Goal: Transaction & Acquisition: Purchase product/service

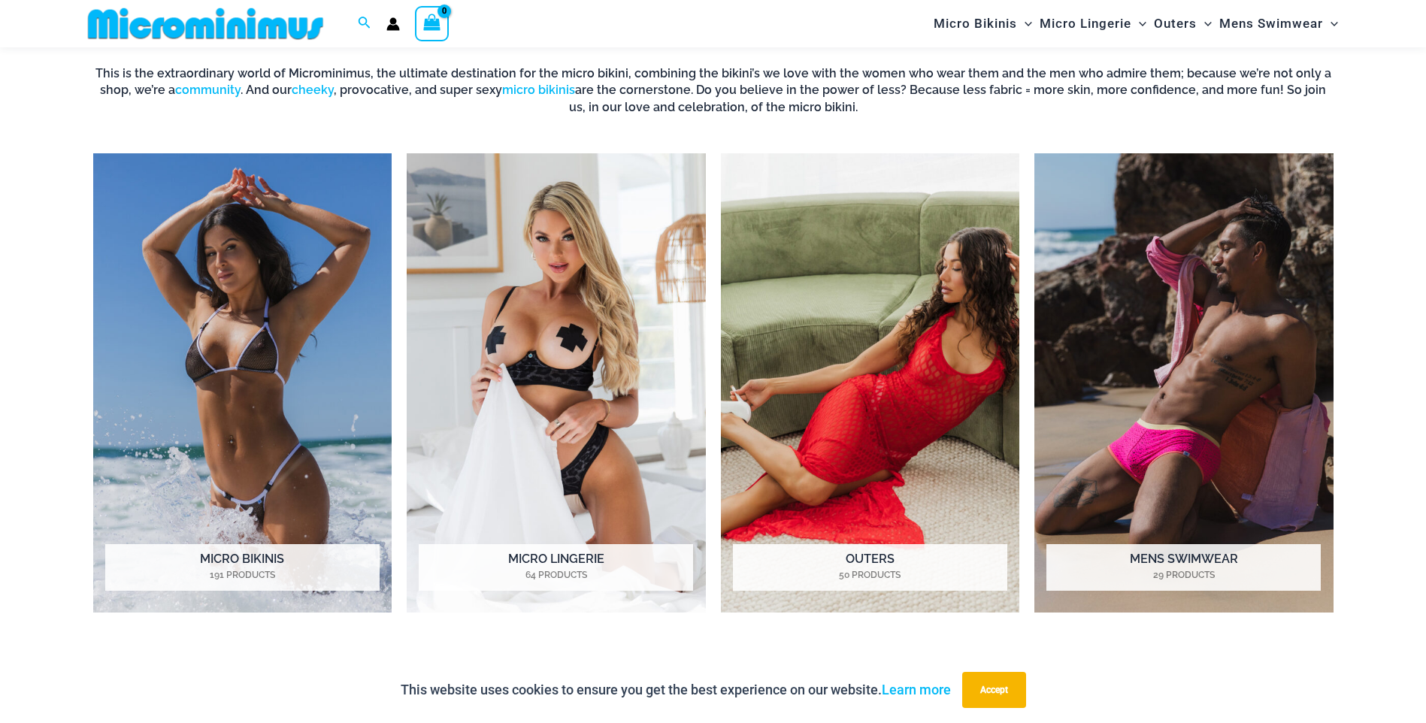
scroll to position [1340, 0]
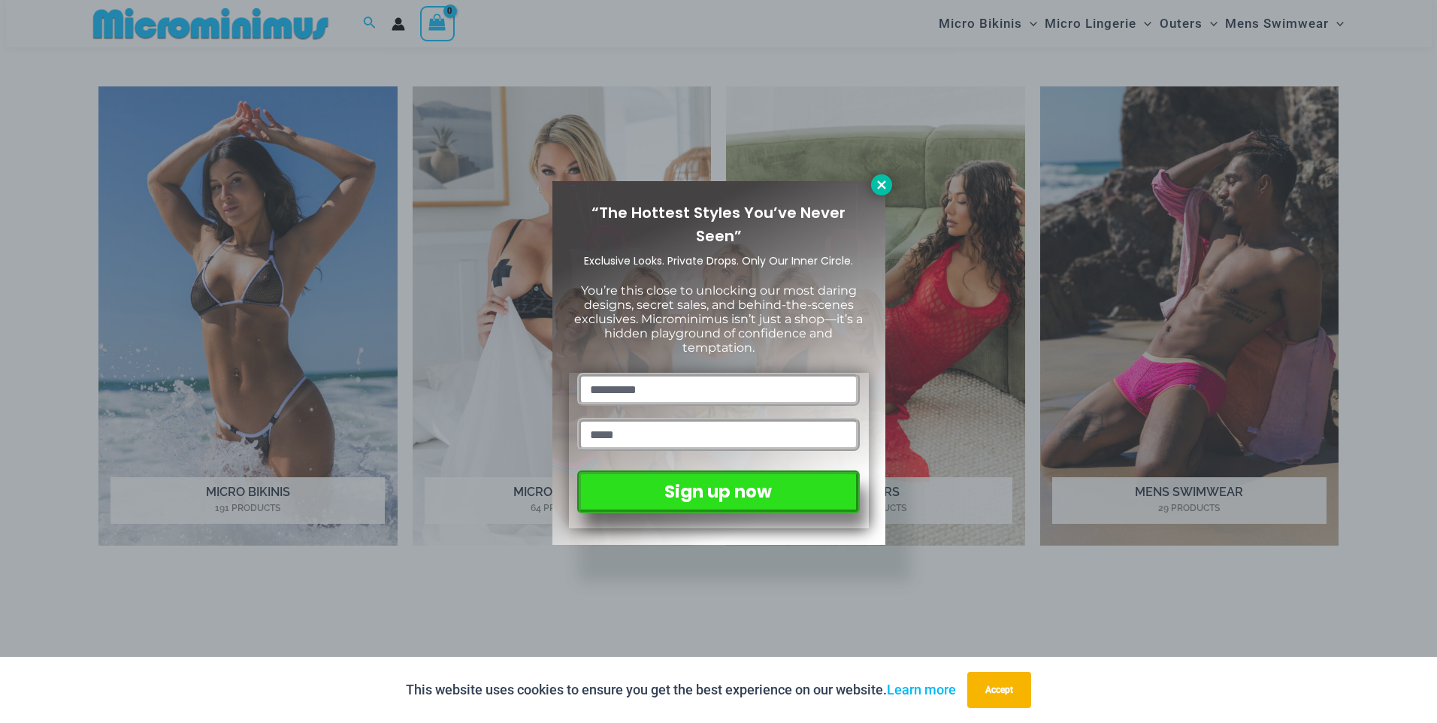
click at [888, 187] on icon at bounding box center [882, 185] width 14 height 14
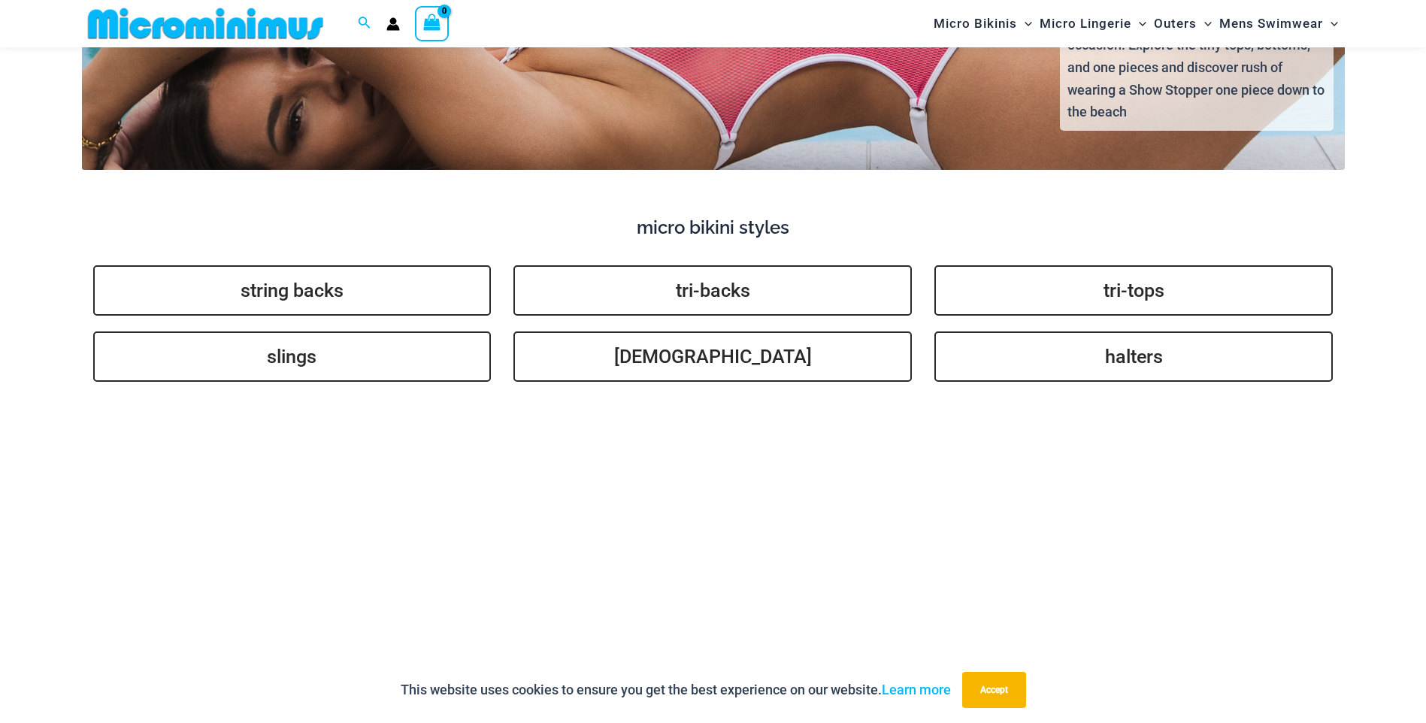
scroll to position [3595, 0]
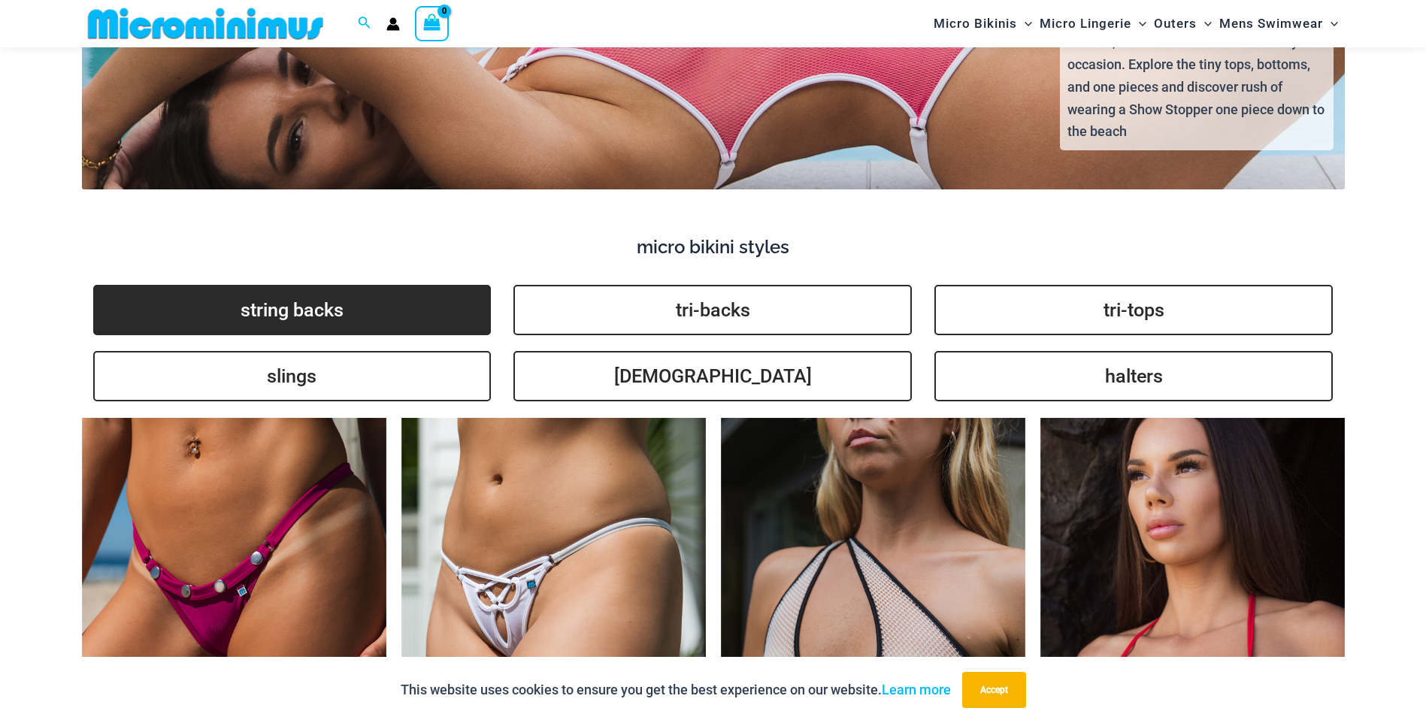
click at [360, 301] on link "string backs" at bounding box center [292, 310] width 398 height 50
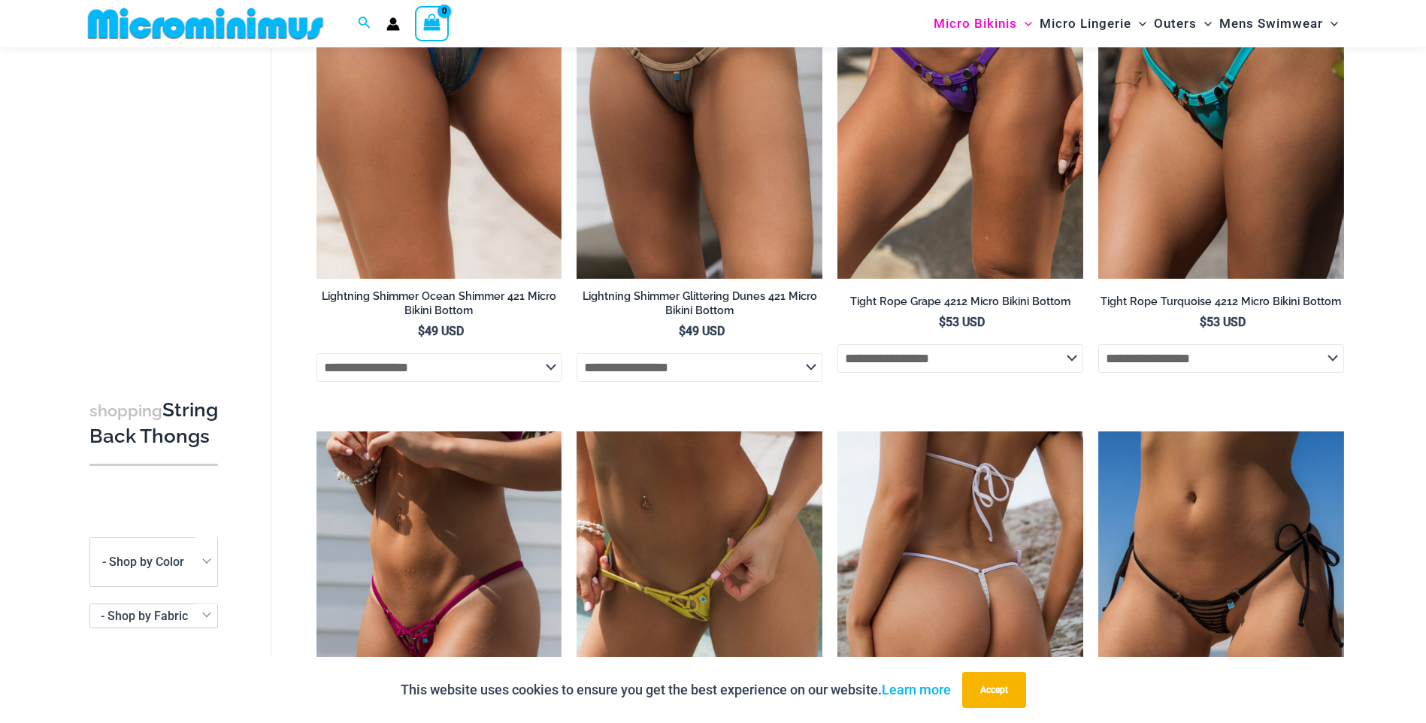
scroll to position [1647, 0]
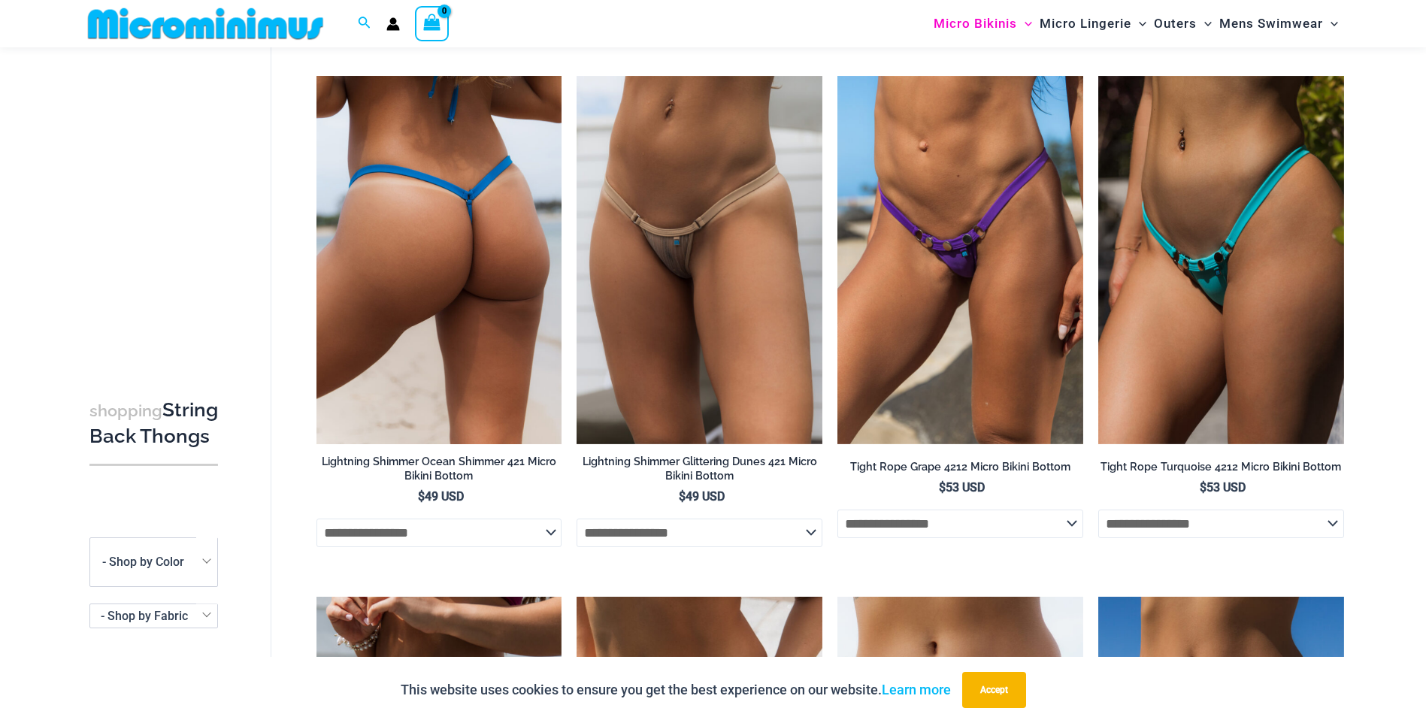
click at [402, 311] on img at bounding box center [440, 260] width 246 height 368
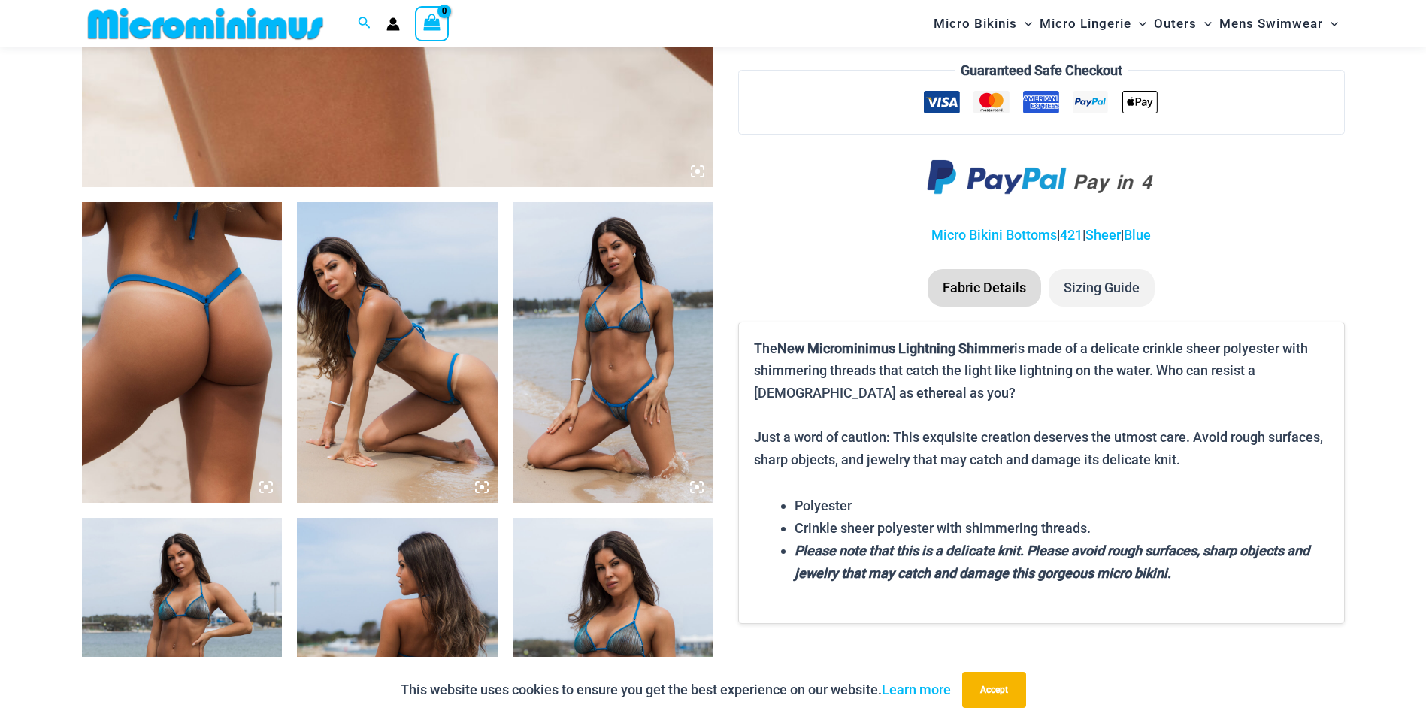
click at [364, 377] on img at bounding box center [397, 352] width 201 height 301
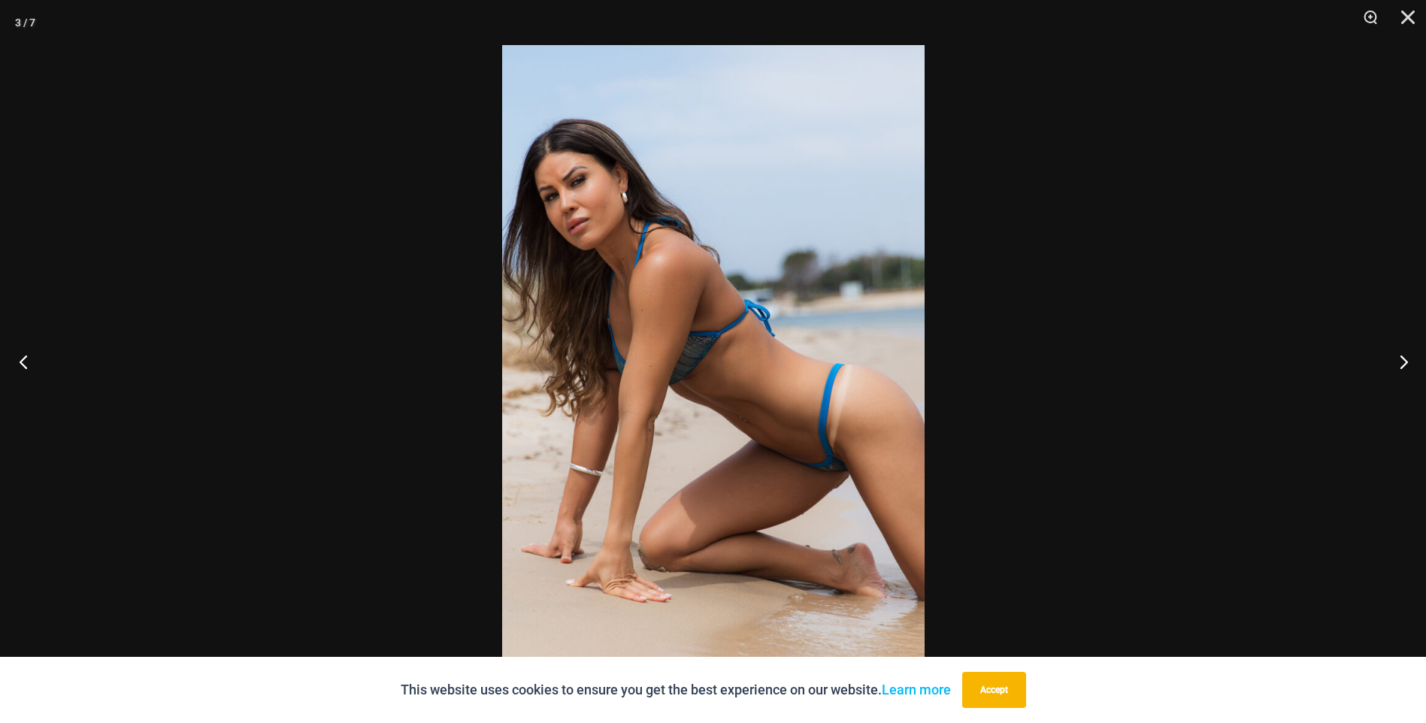
click at [23, 370] on button "Previous" at bounding box center [28, 361] width 56 height 75
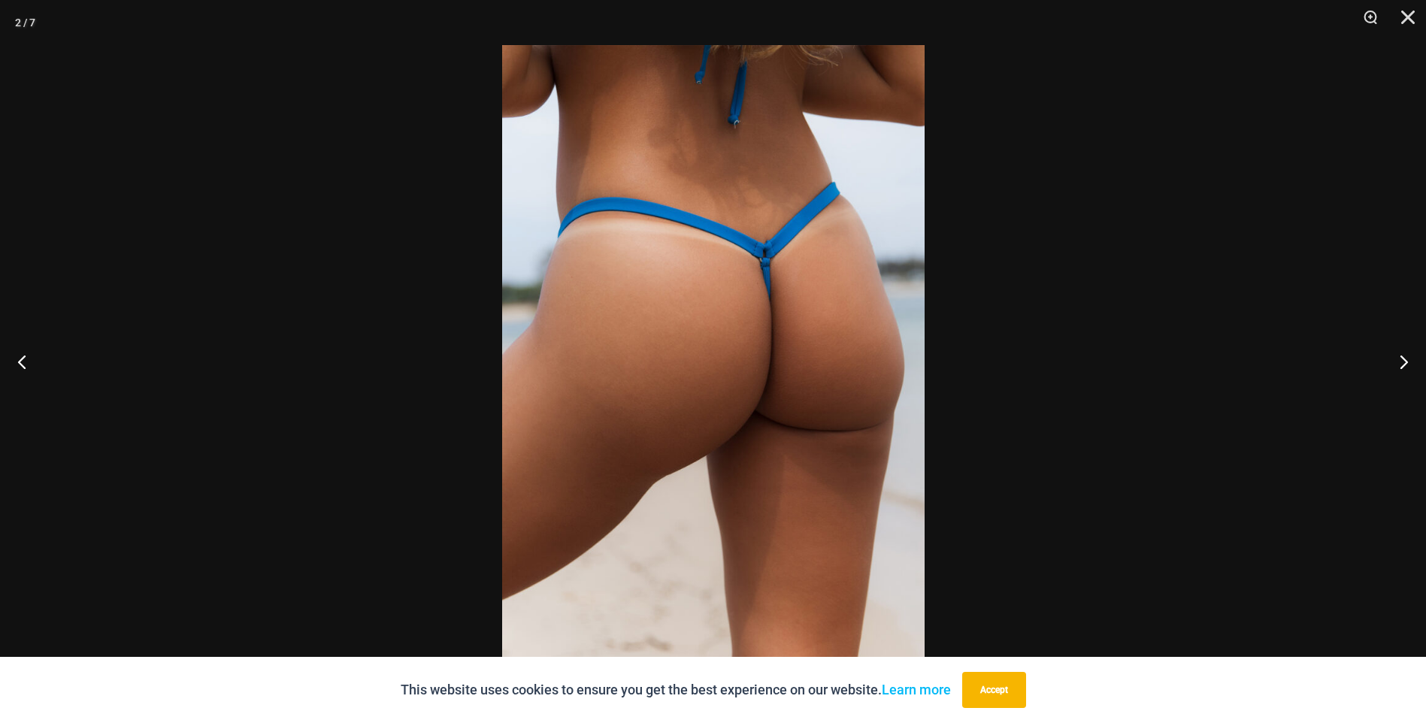
click at [1401, 362] on button "Next" at bounding box center [1398, 361] width 56 height 75
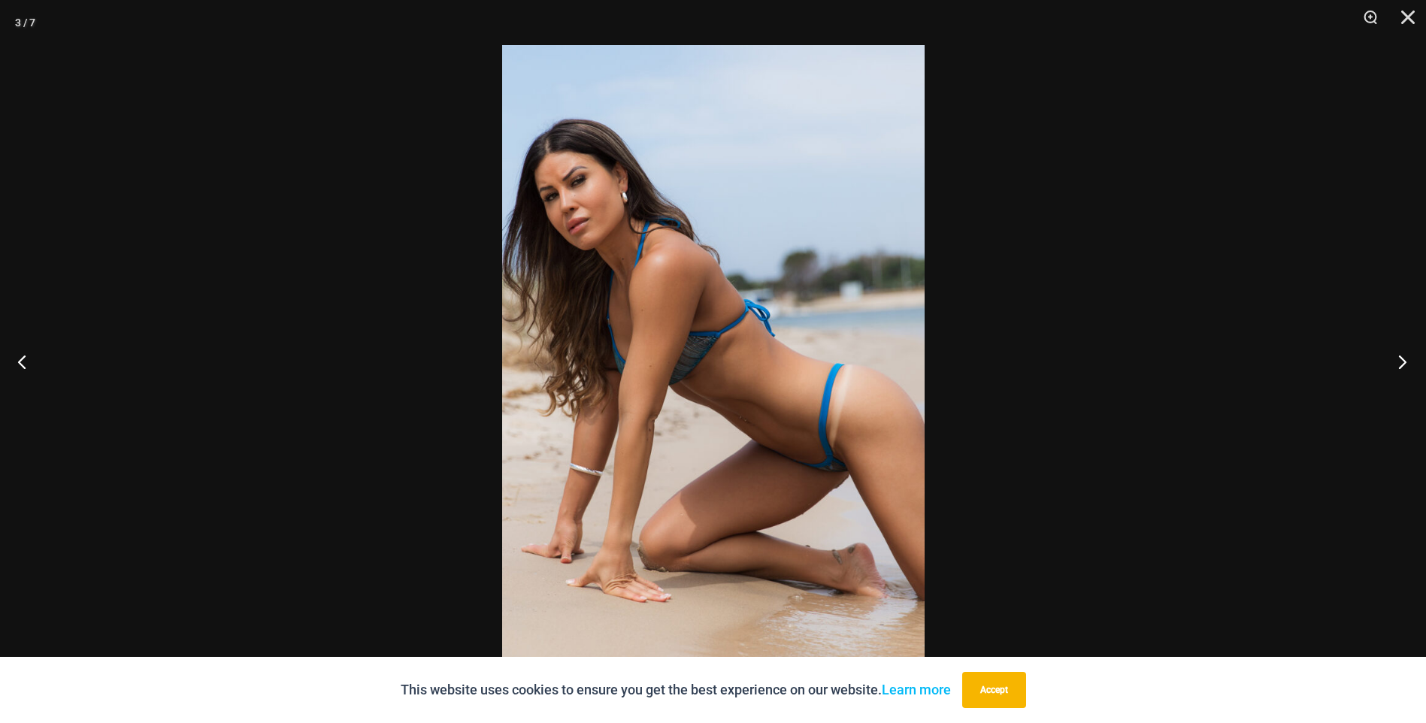
click at [1401, 362] on button "Next" at bounding box center [1398, 361] width 56 height 75
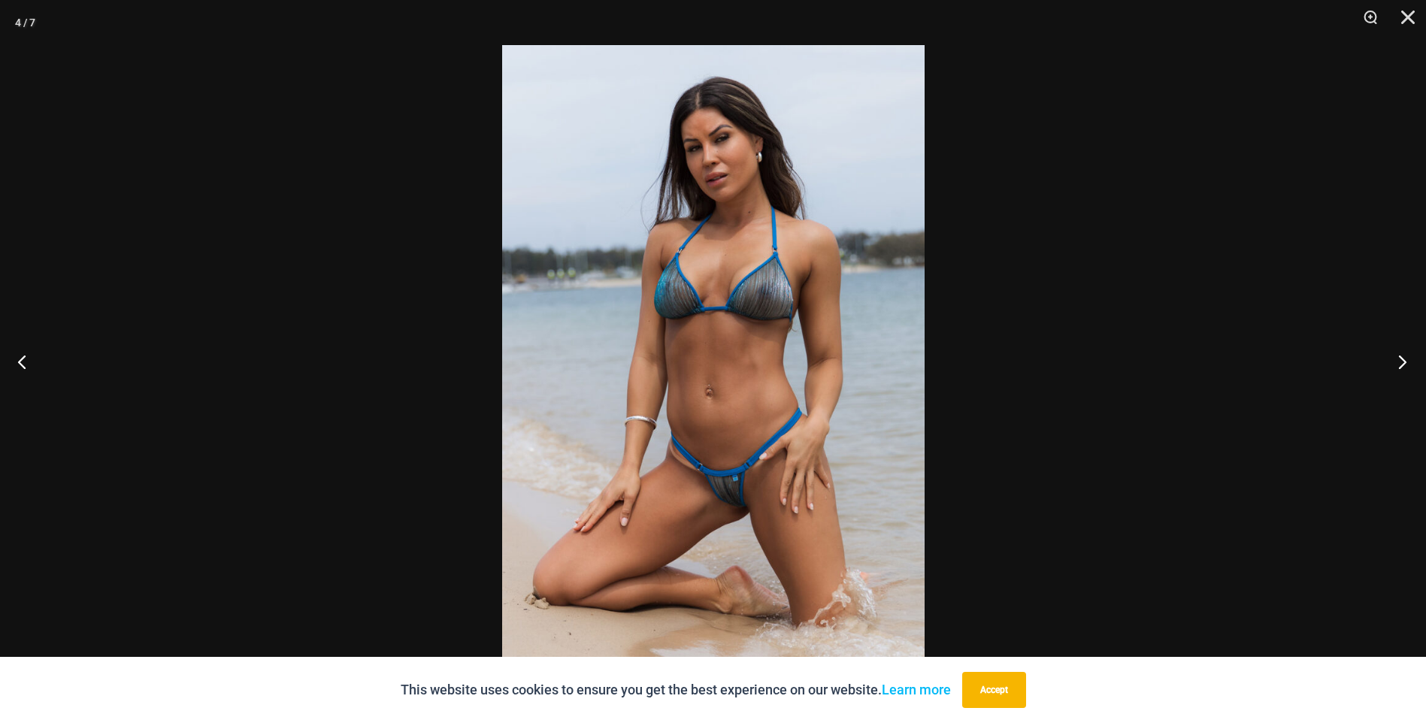
click at [1401, 362] on button "Next" at bounding box center [1398, 361] width 56 height 75
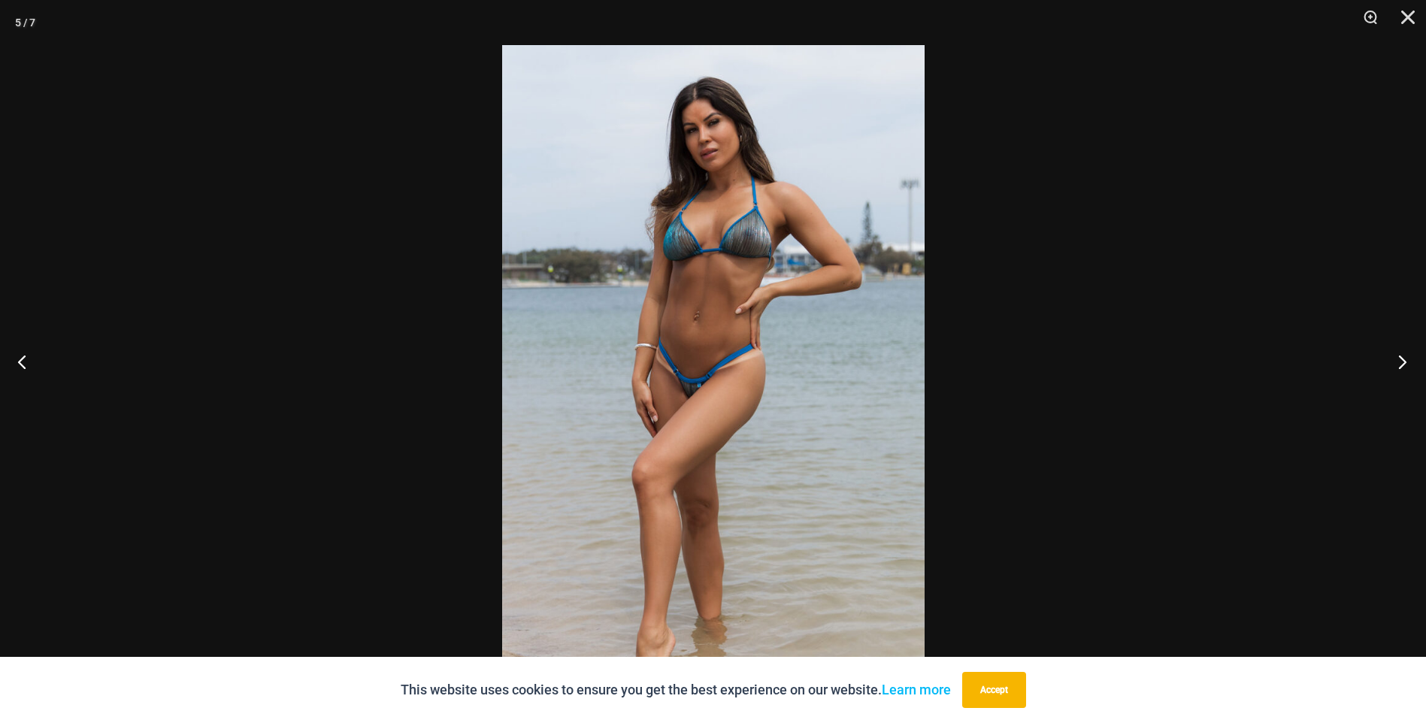
click at [1401, 362] on button "Next" at bounding box center [1398, 361] width 56 height 75
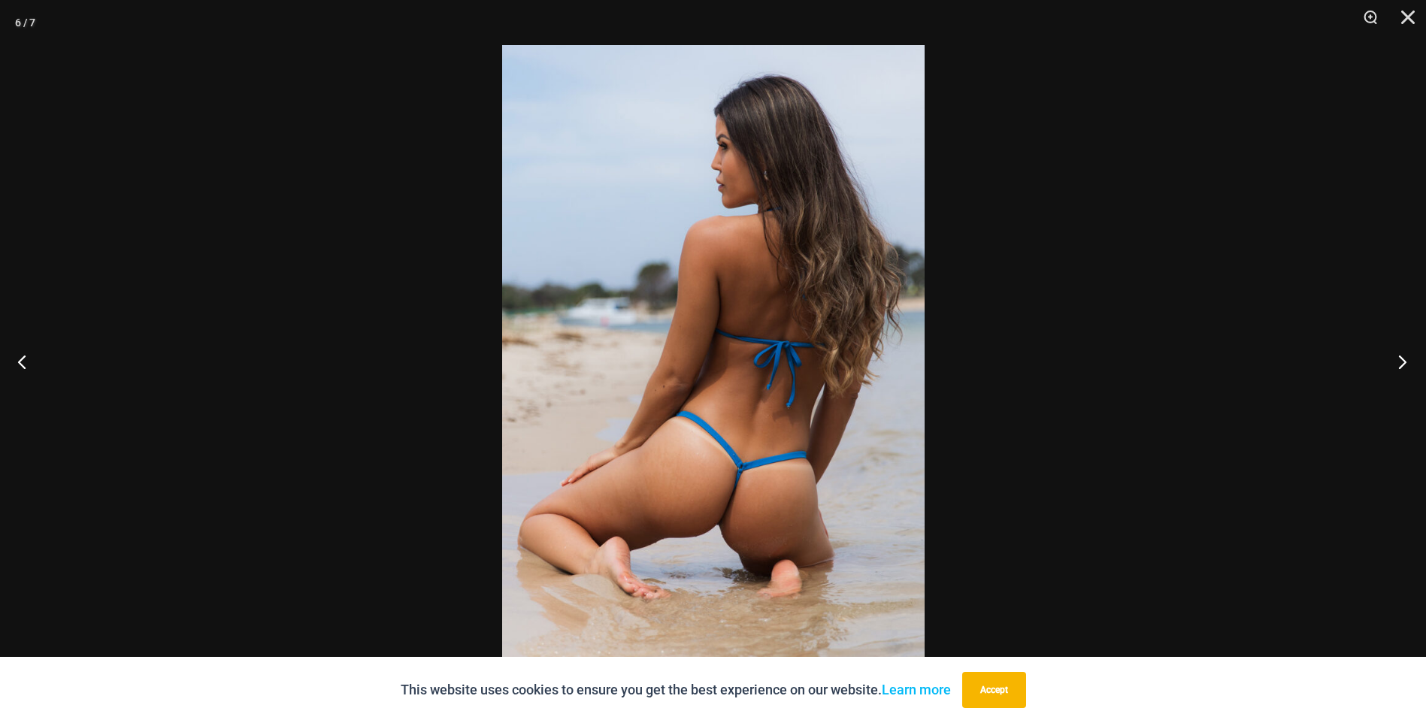
click at [1401, 362] on button "Next" at bounding box center [1398, 361] width 56 height 75
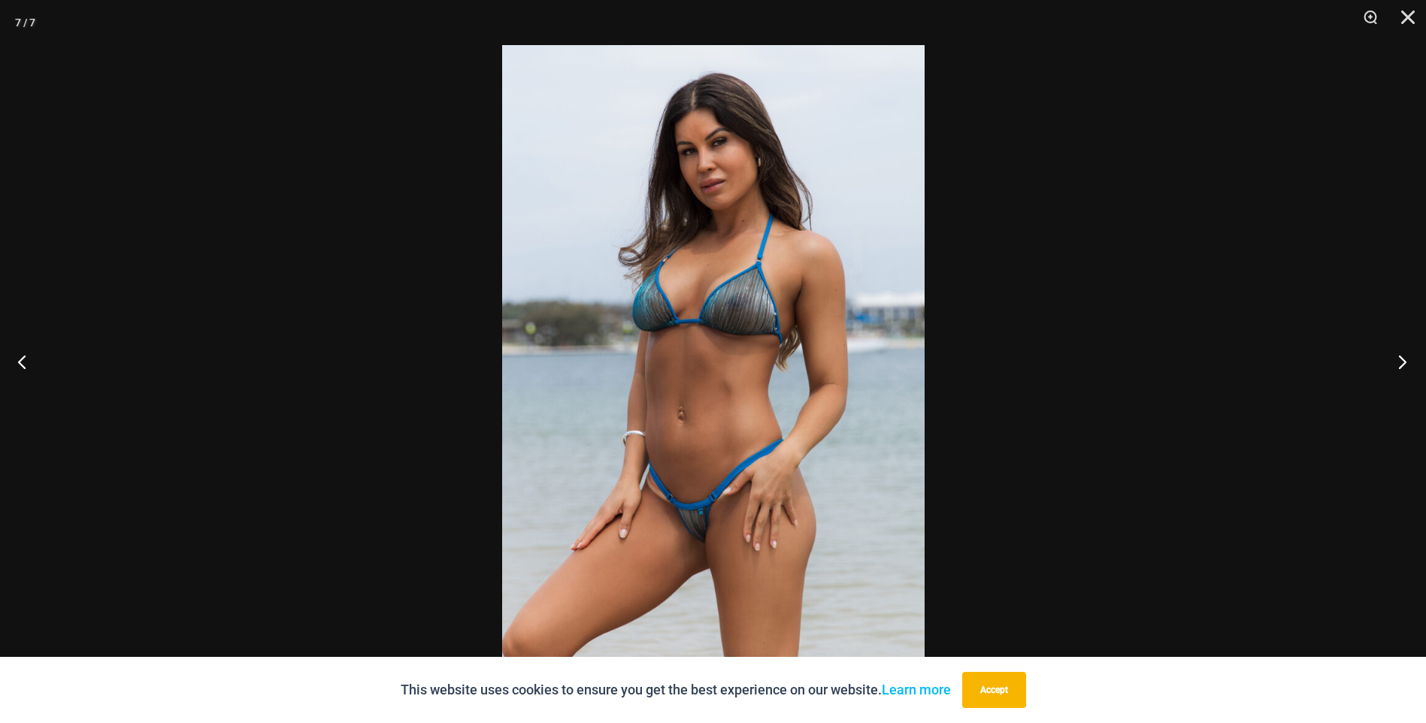
click at [1401, 362] on button "Next" at bounding box center [1398, 361] width 56 height 75
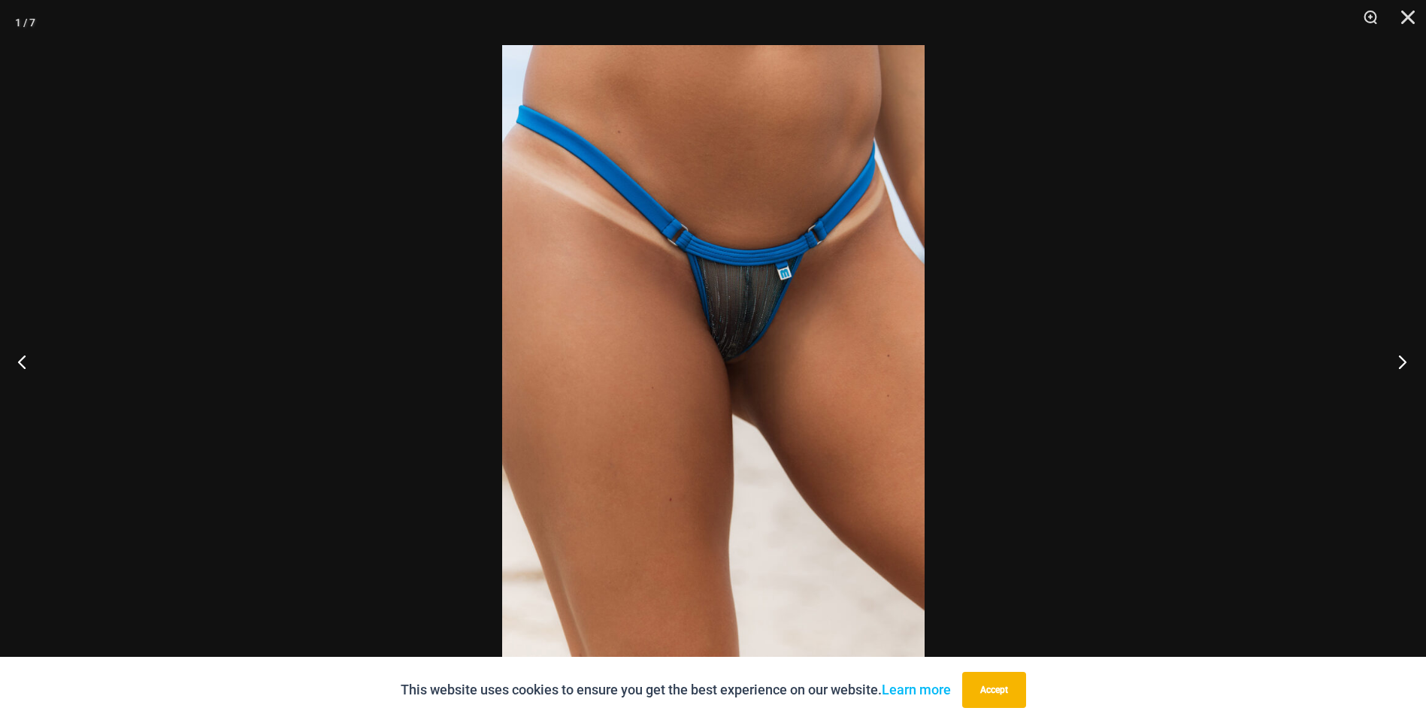
click at [1401, 362] on button "Next" at bounding box center [1398, 361] width 56 height 75
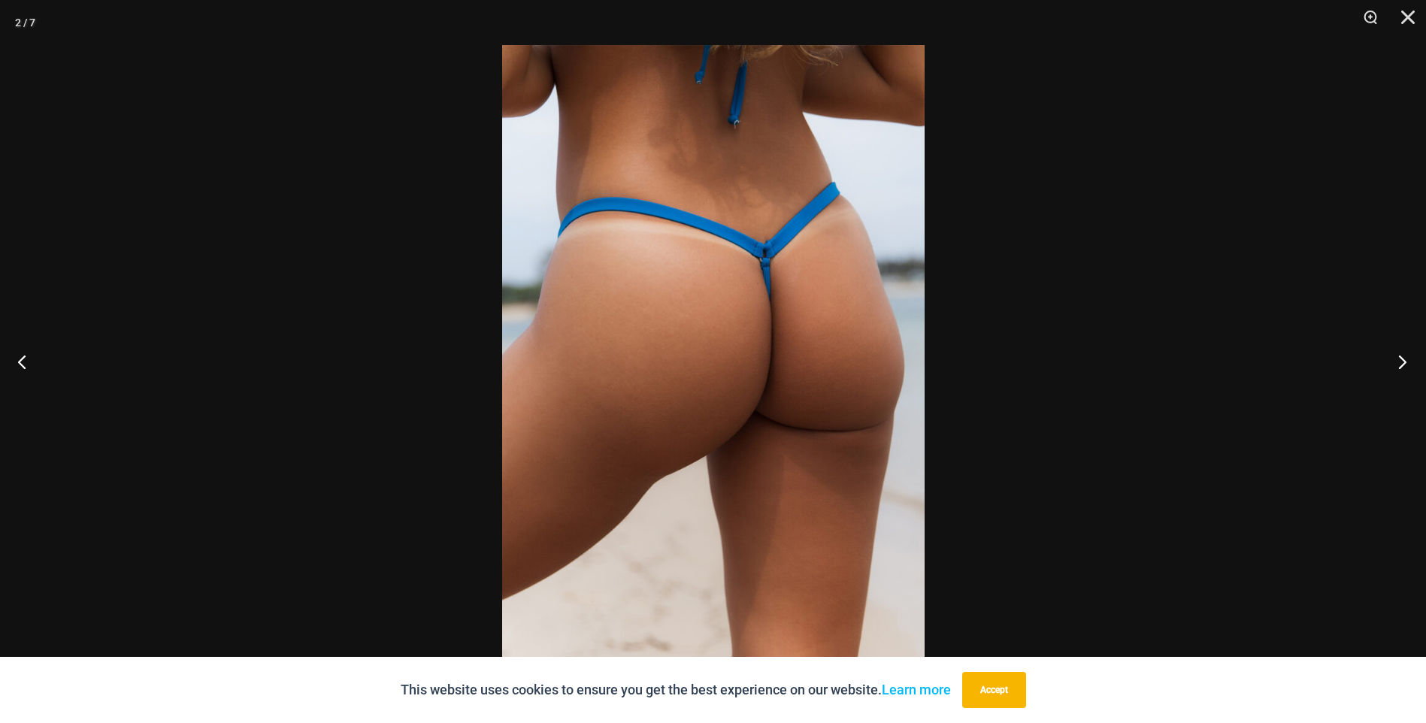
click at [1401, 362] on button "Next" at bounding box center [1398, 361] width 56 height 75
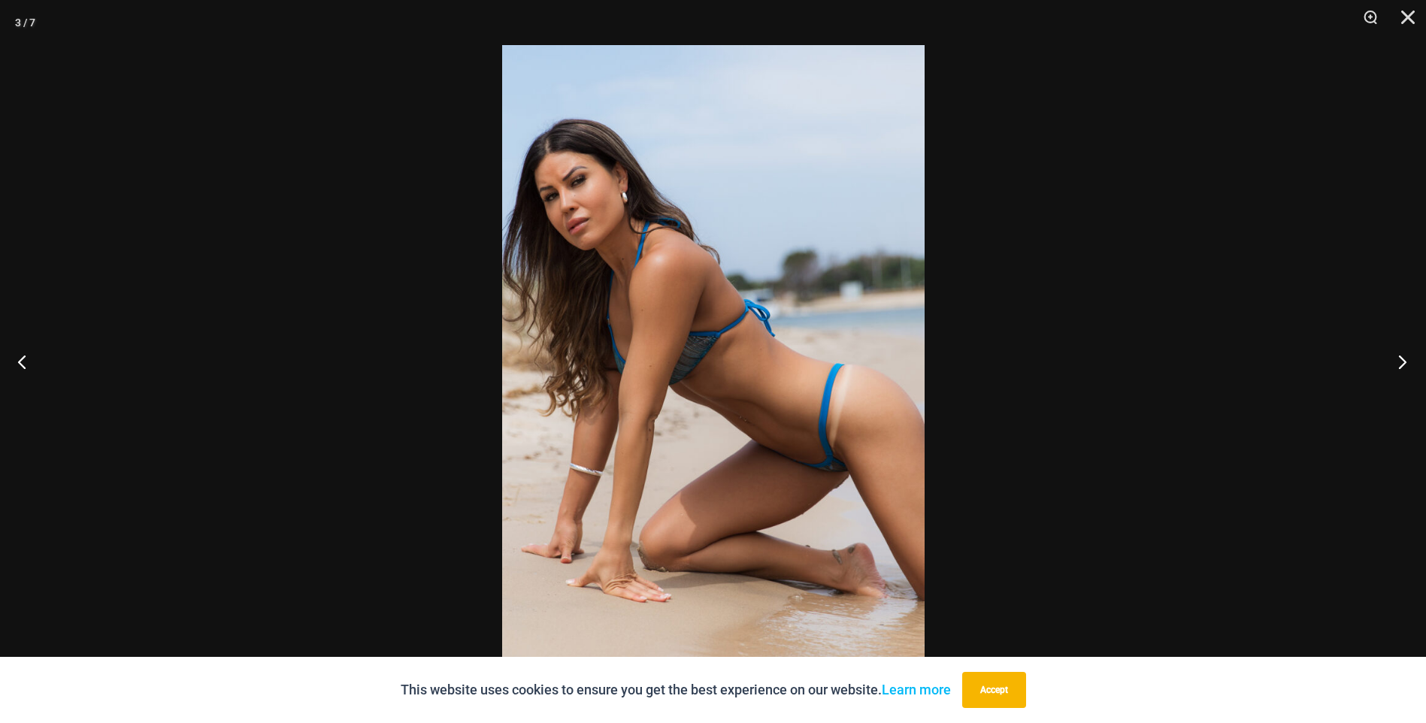
click at [1401, 362] on button "Next" at bounding box center [1398, 361] width 56 height 75
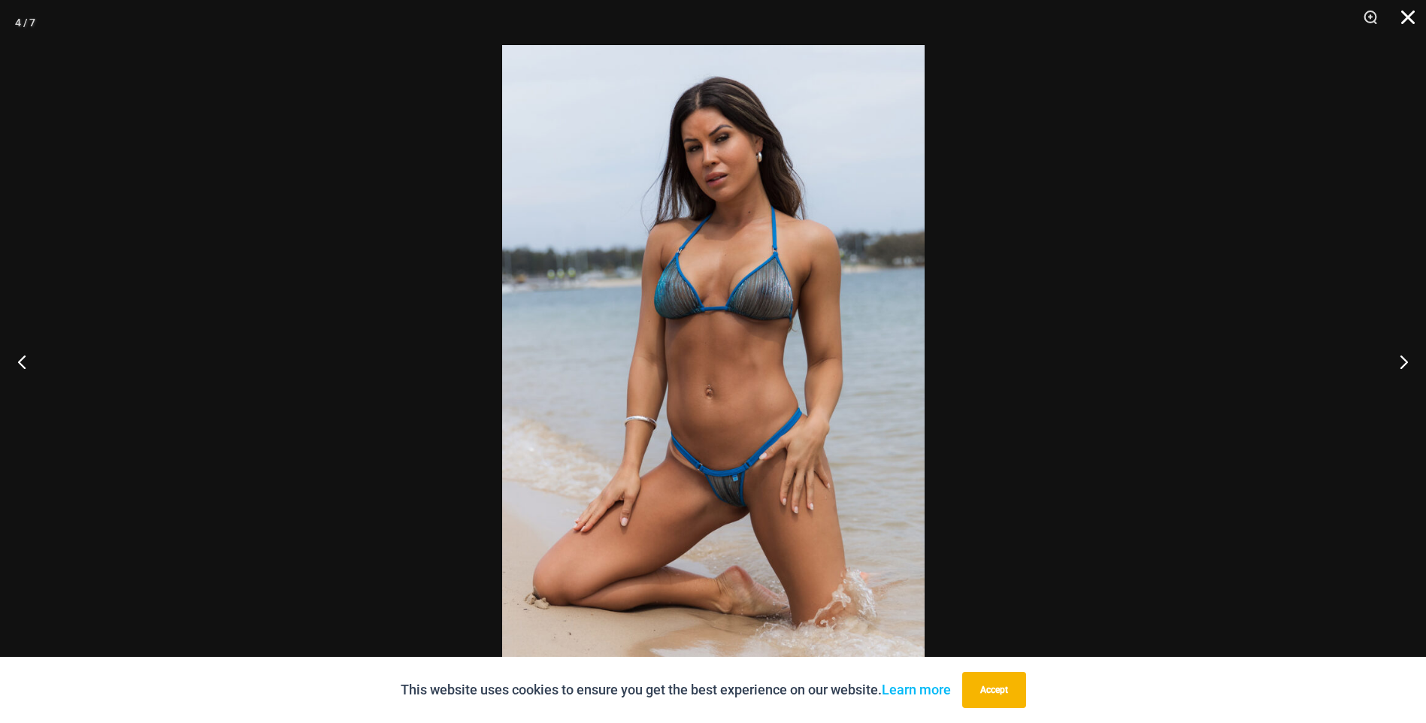
click at [1407, 14] on button "Close" at bounding box center [1403, 22] width 38 height 45
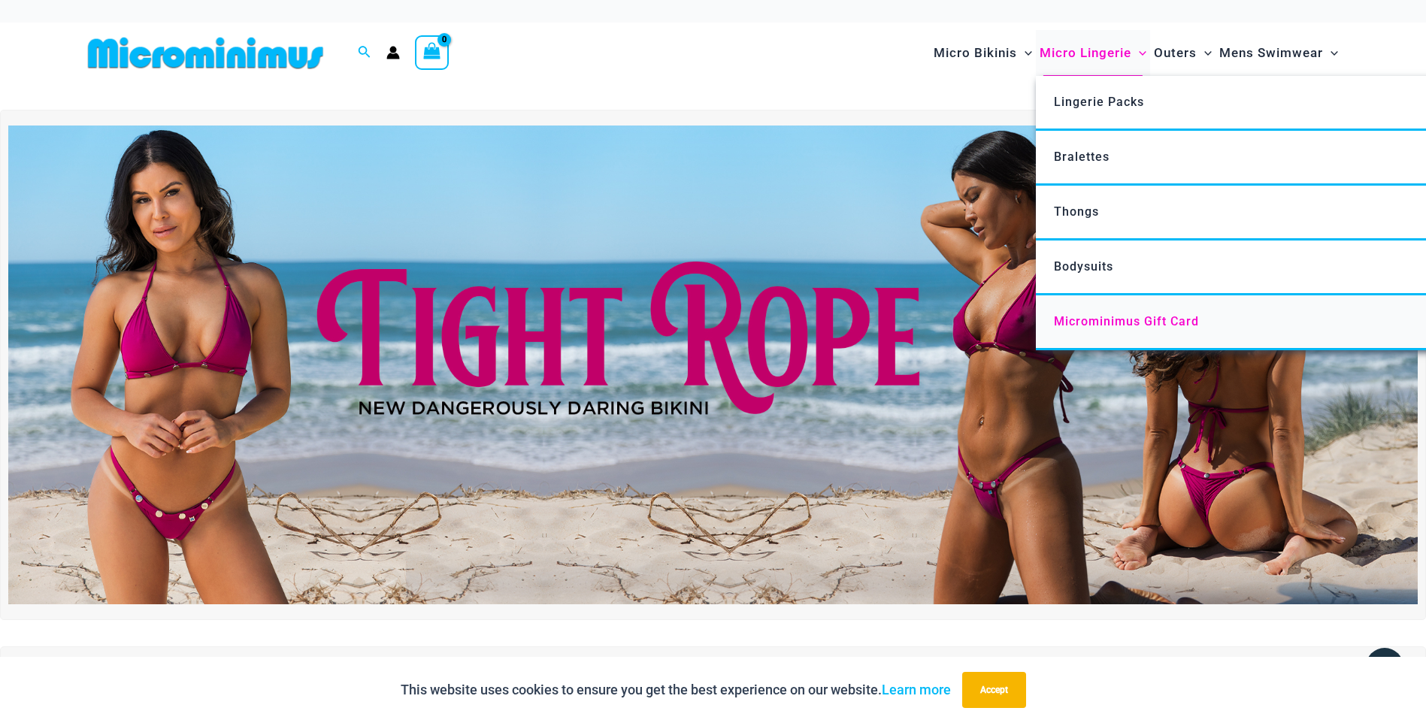
click at [1120, 322] on span "Microminimus Gift Card" at bounding box center [1126, 321] width 145 height 14
click at [1076, 214] on span "Thongs" at bounding box center [1076, 211] width 45 height 14
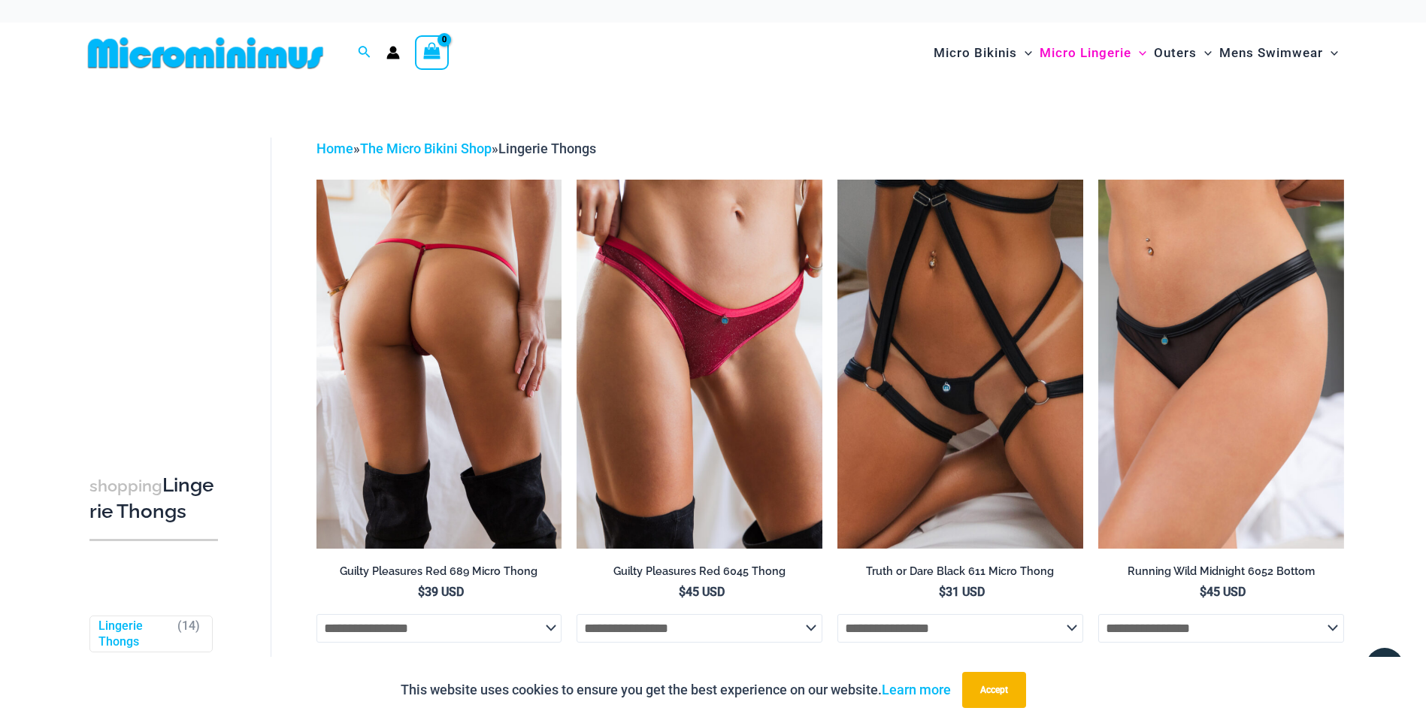
click at [529, 280] on img at bounding box center [440, 364] width 246 height 368
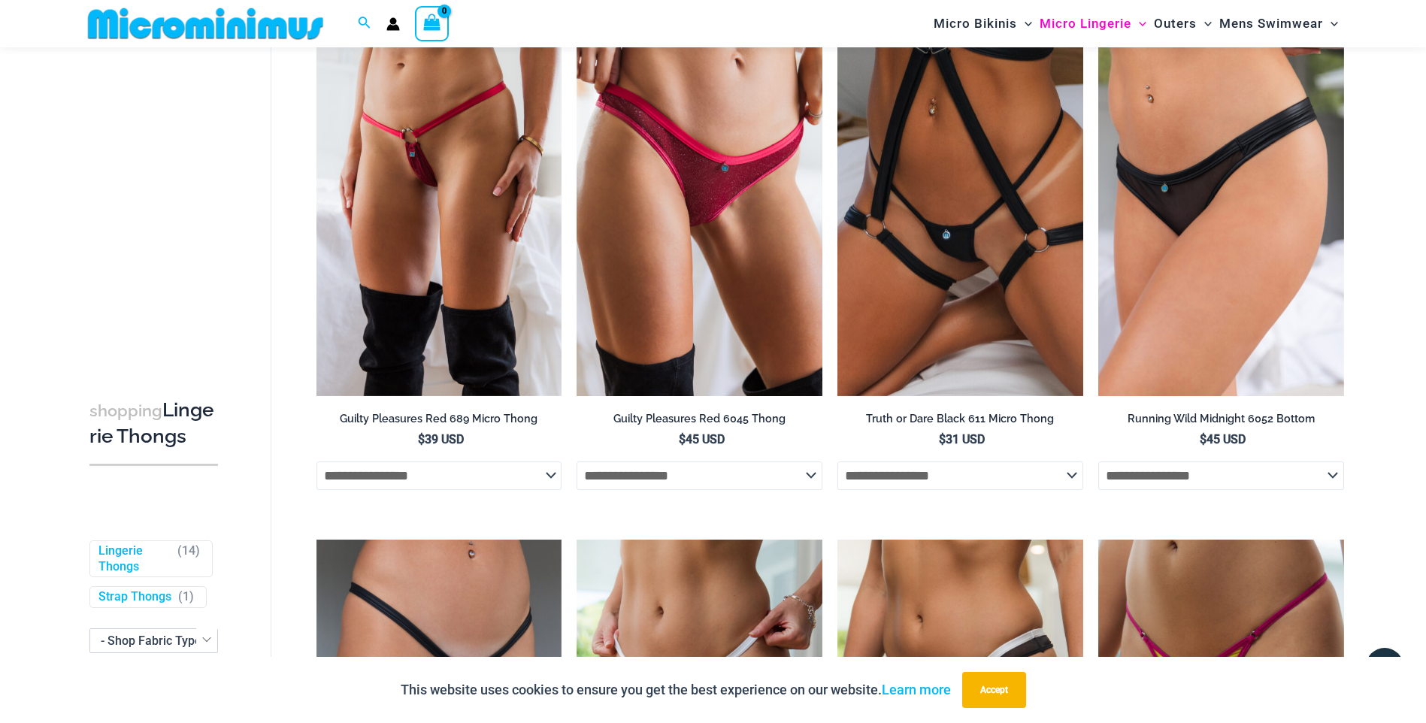
scroll to position [289, 0]
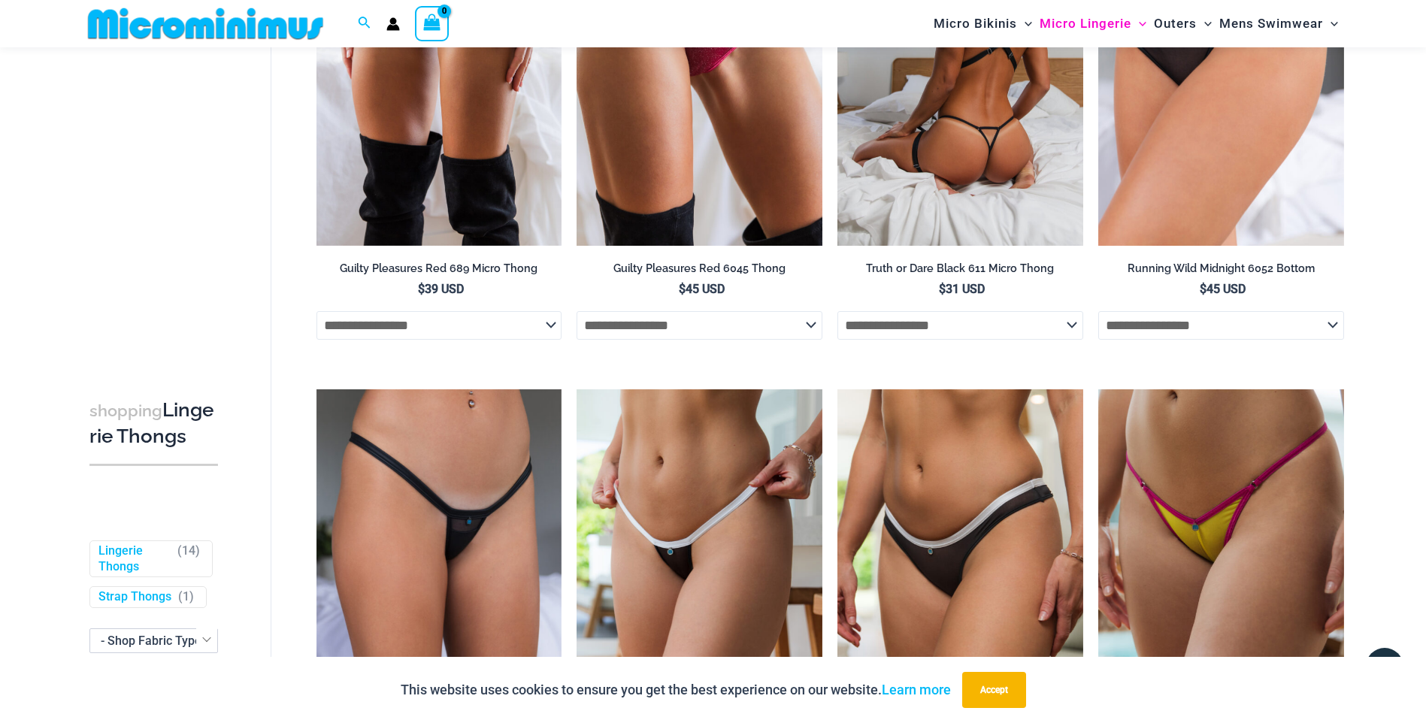
click at [1074, 326] on select "**********" at bounding box center [961, 325] width 246 height 29
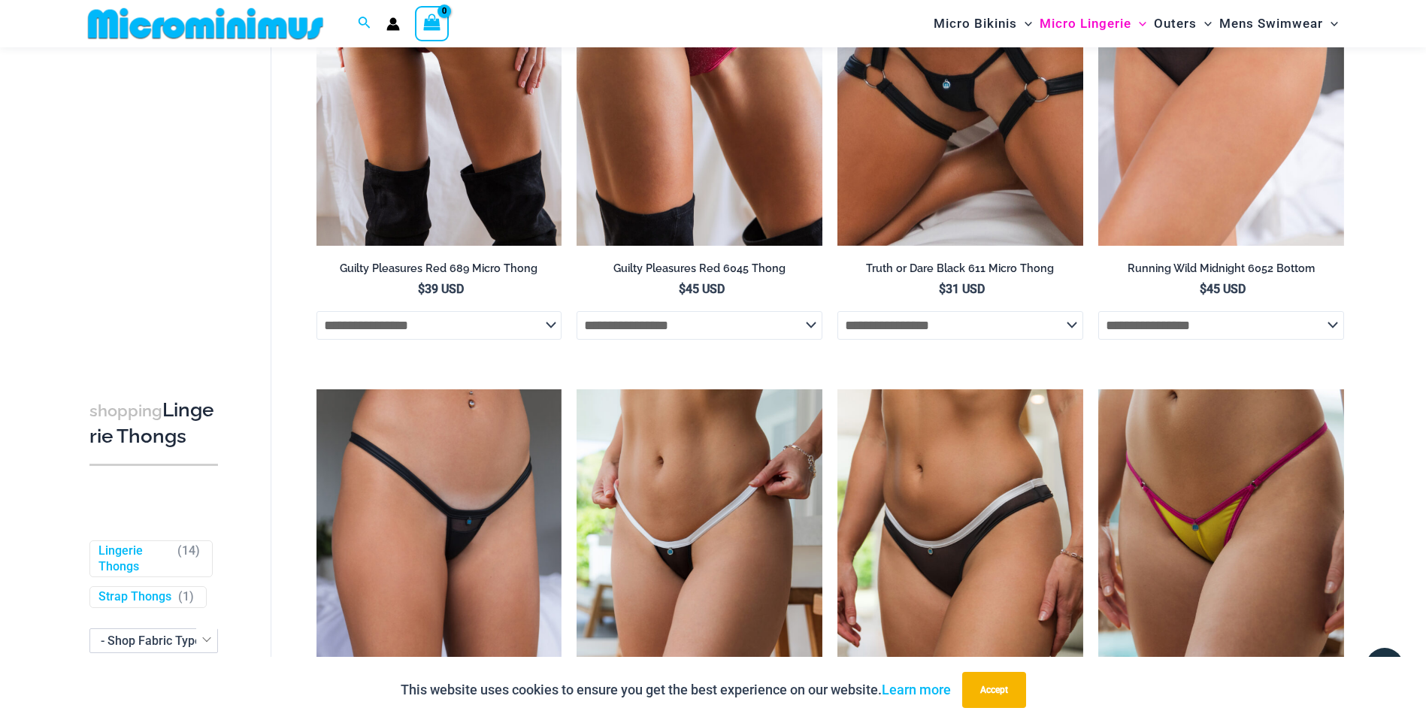
click at [551, 327] on select "**********" at bounding box center [440, 325] width 246 height 29
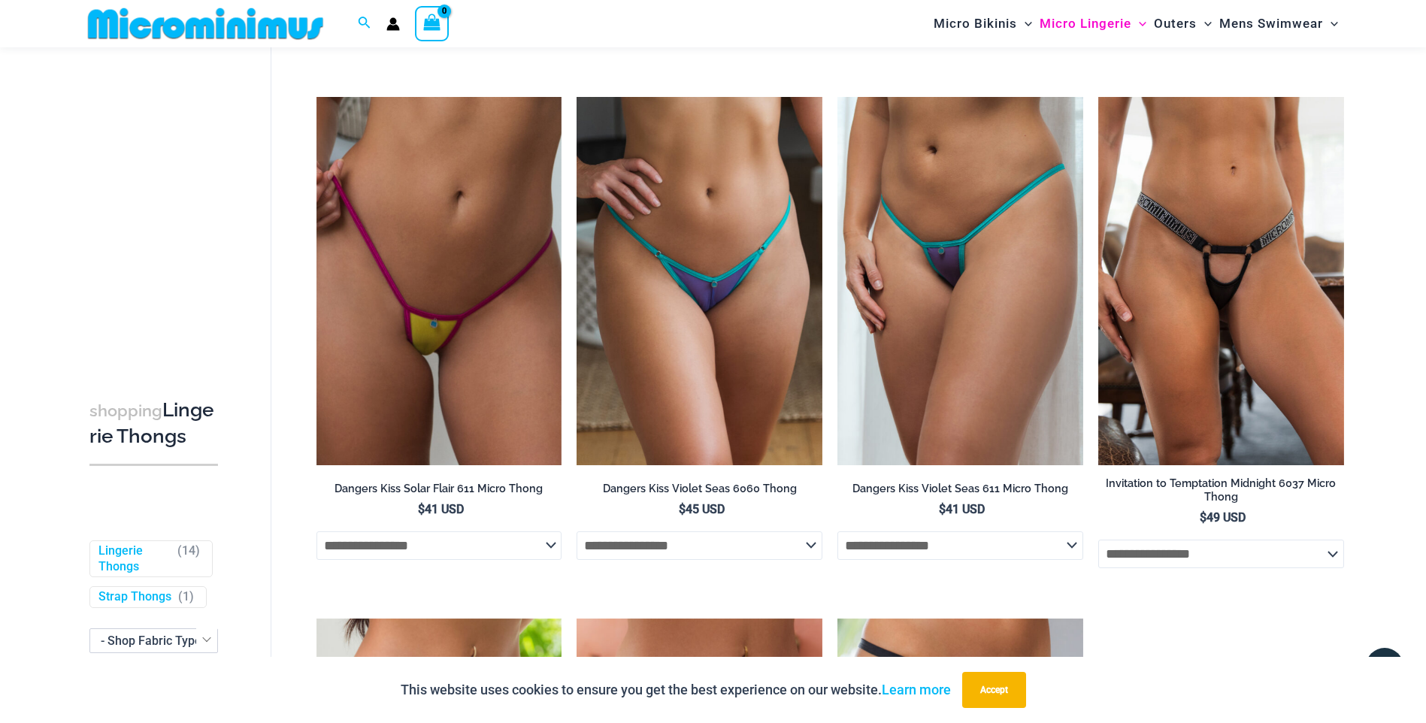
scroll to position [1041, 0]
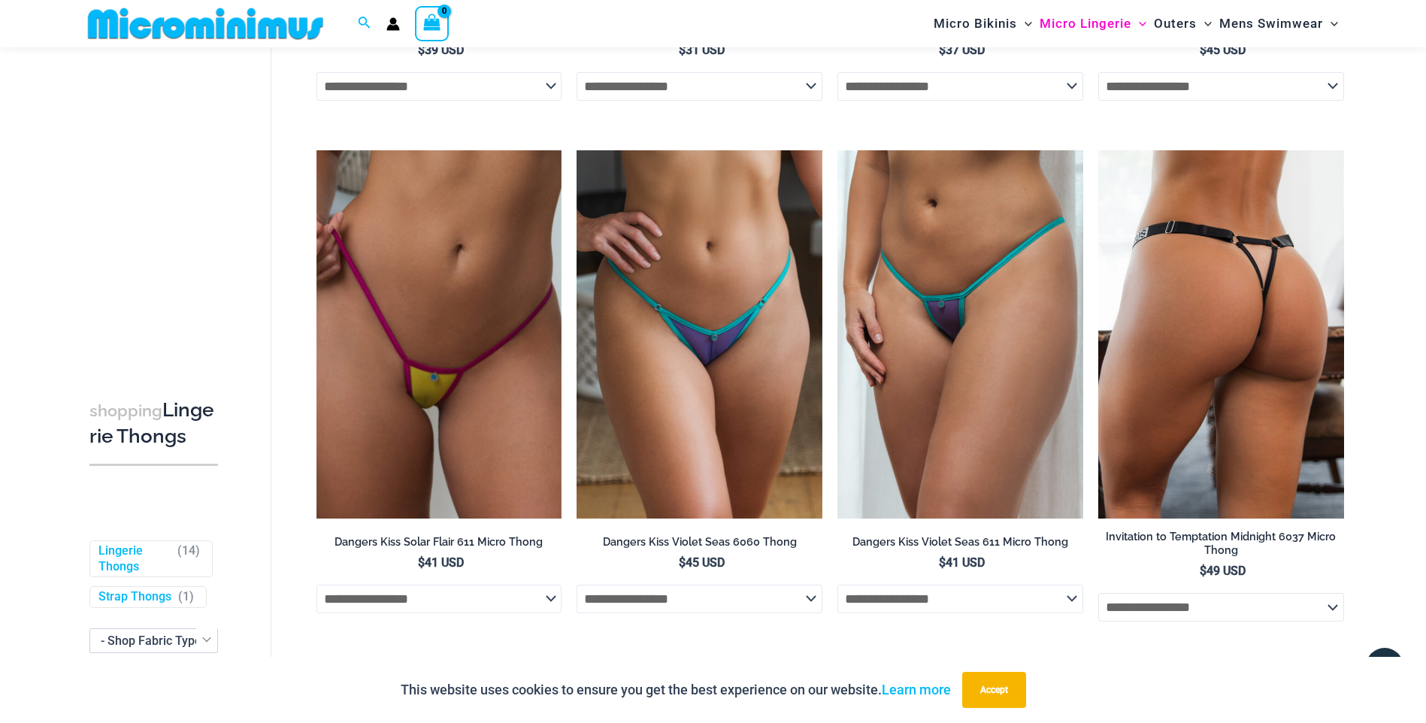
click at [1272, 277] on img at bounding box center [1221, 334] width 246 height 368
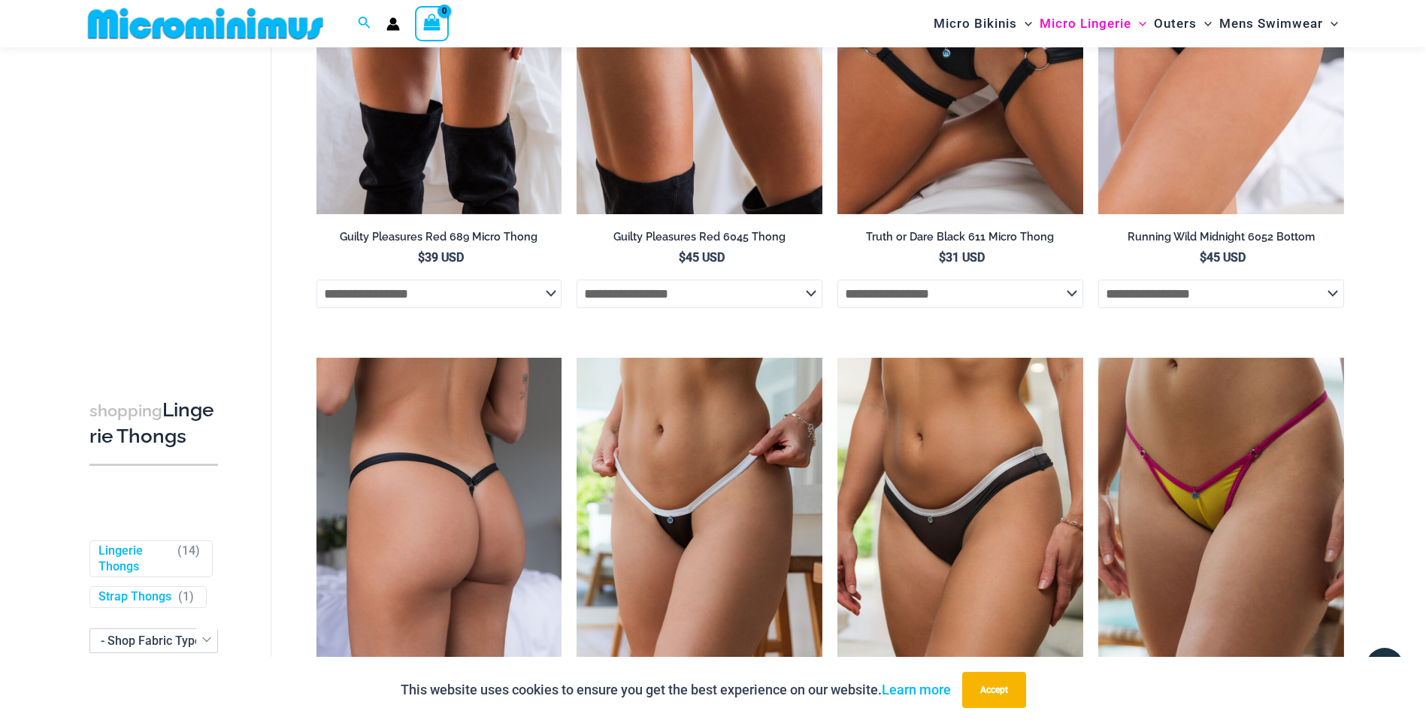
scroll to position [0, 0]
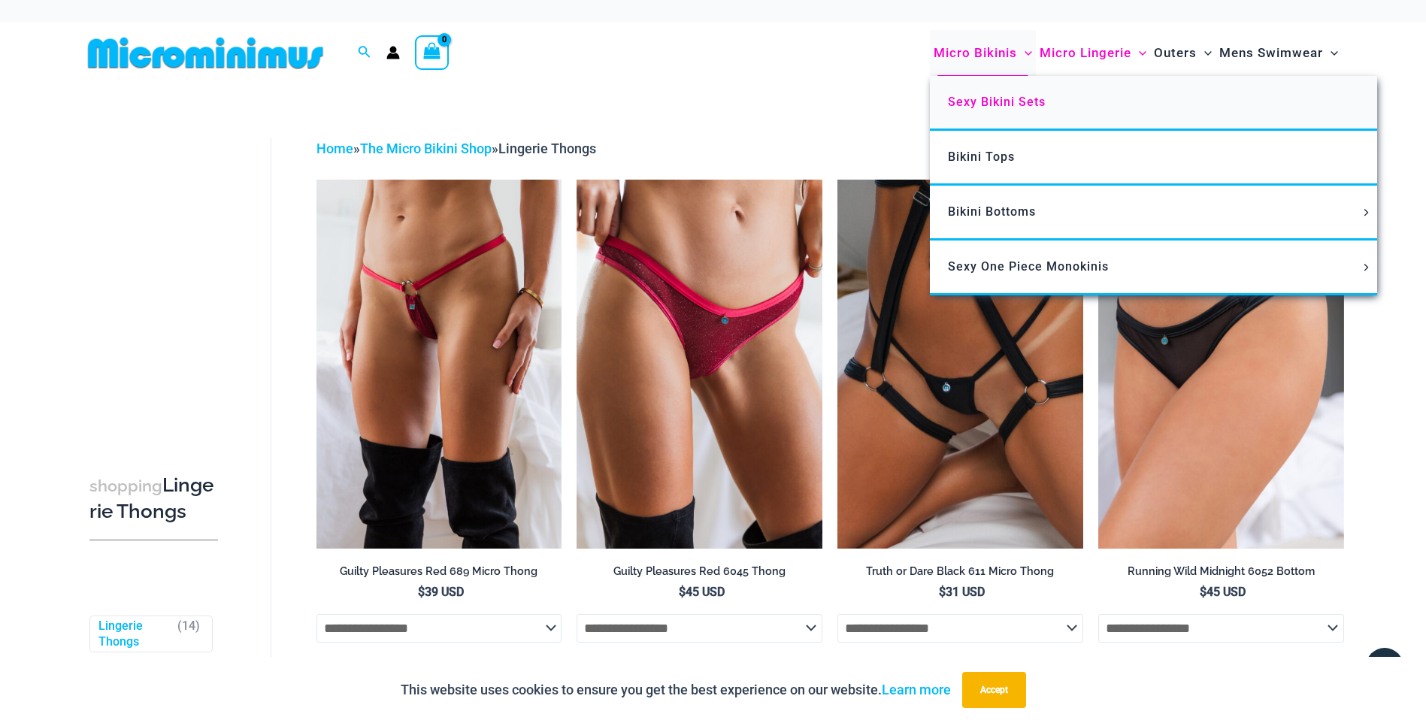
click at [998, 99] on span "Sexy Bikini Sets" at bounding box center [997, 102] width 98 height 14
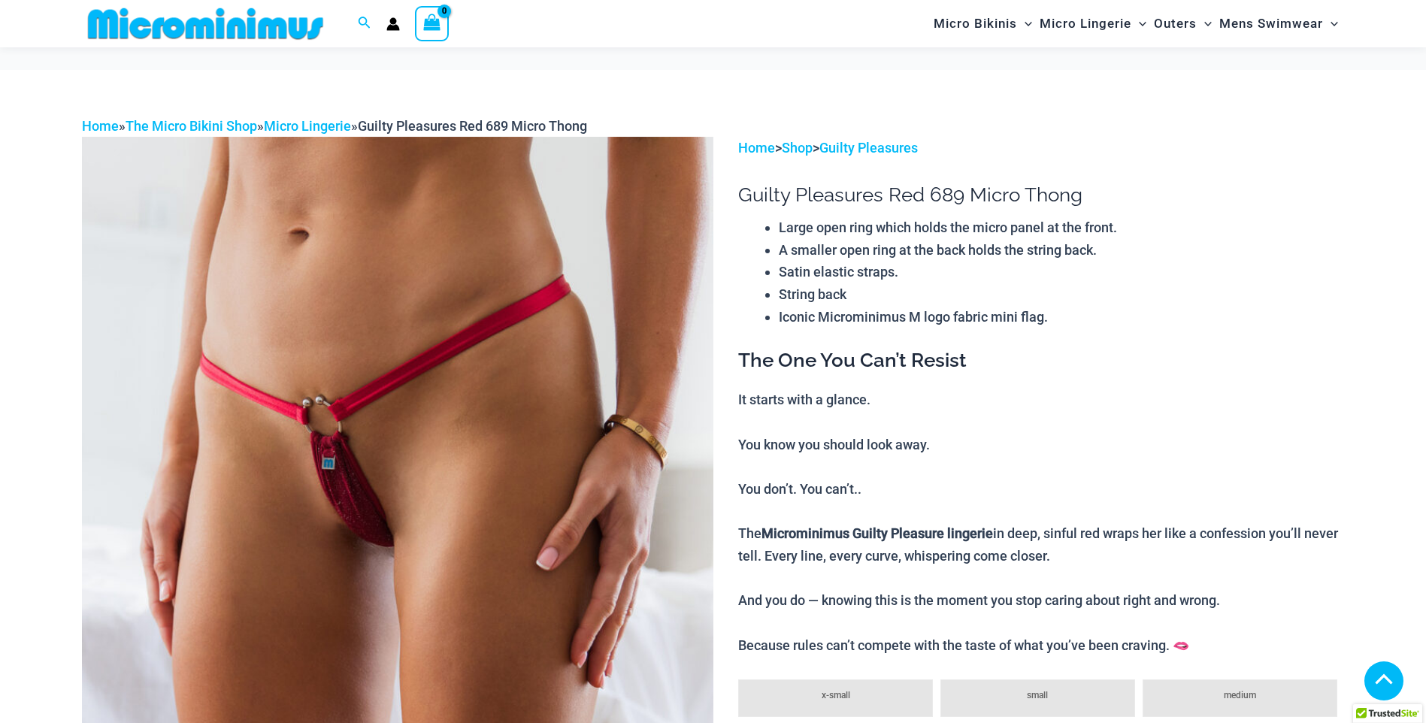
scroll to position [974, 0]
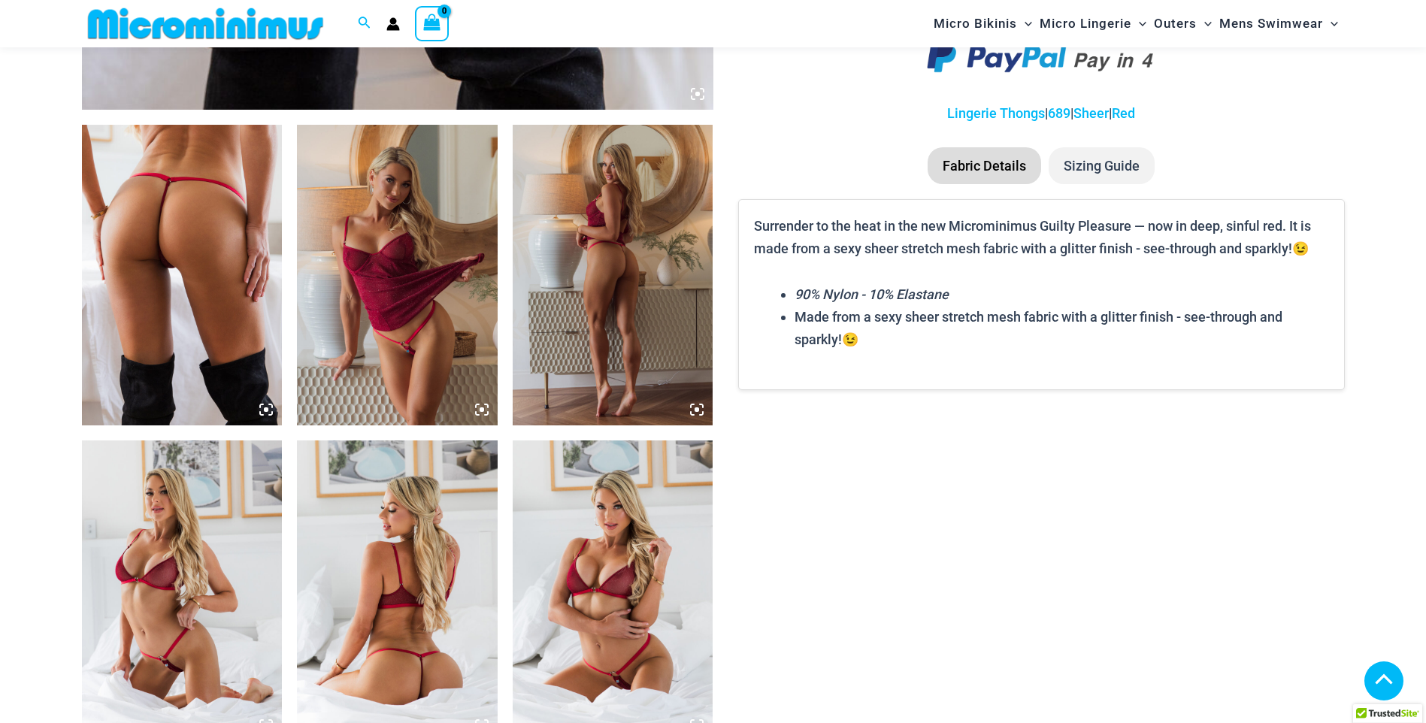
drag, startPoint x: 0, startPoint y: 0, endPoint x: 200, endPoint y: 338, distance: 393.0
click at [200, 338] on img at bounding box center [182, 275] width 201 height 301
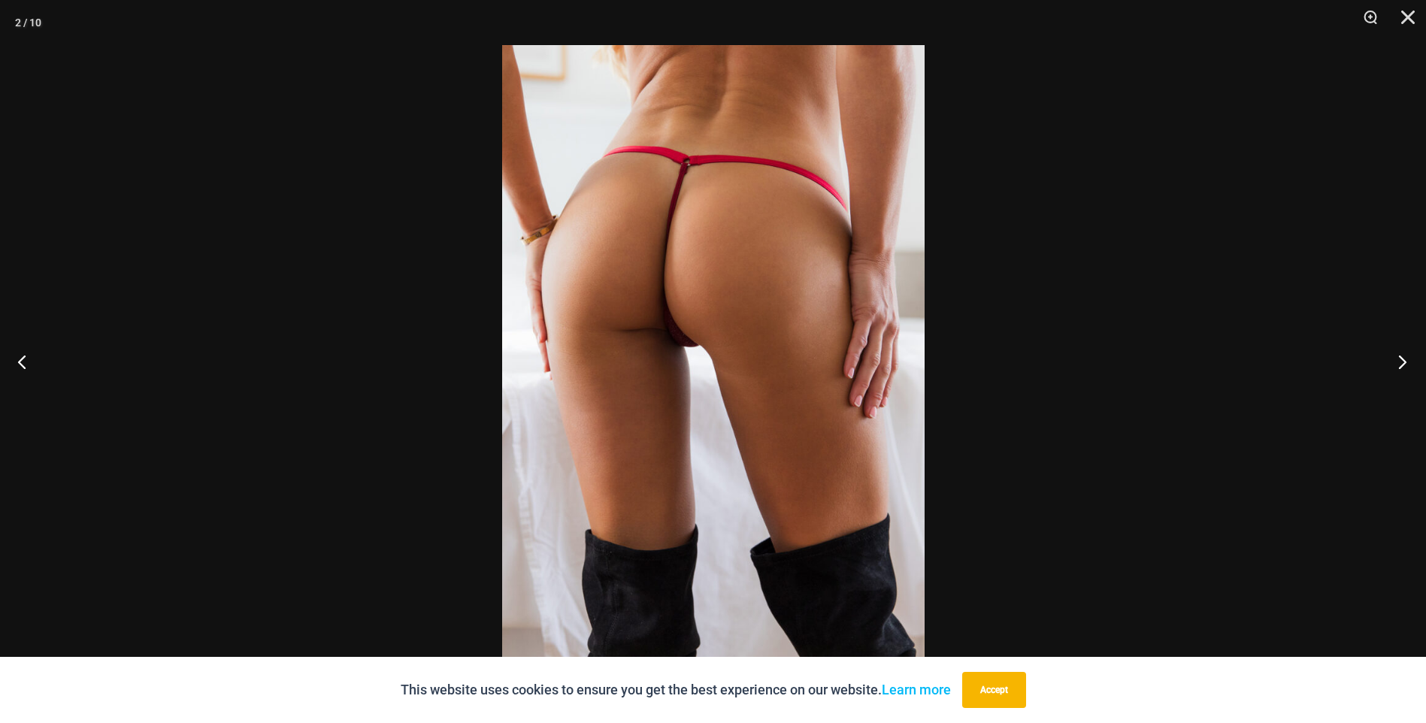
click at [1399, 359] on button "Next" at bounding box center [1398, 361] width 56 height 75
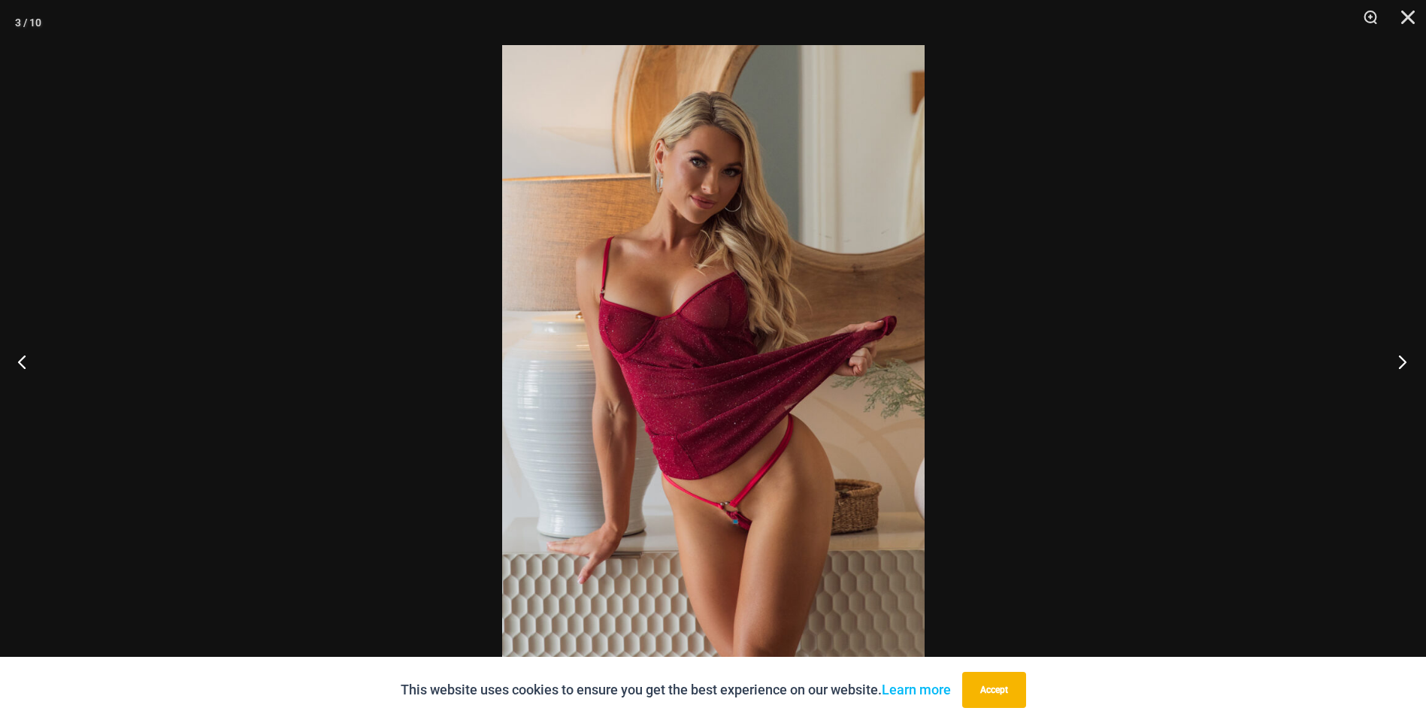
click at [1399, 359] on button "Next" at bounding box center [1398, 361] width 56 height 75
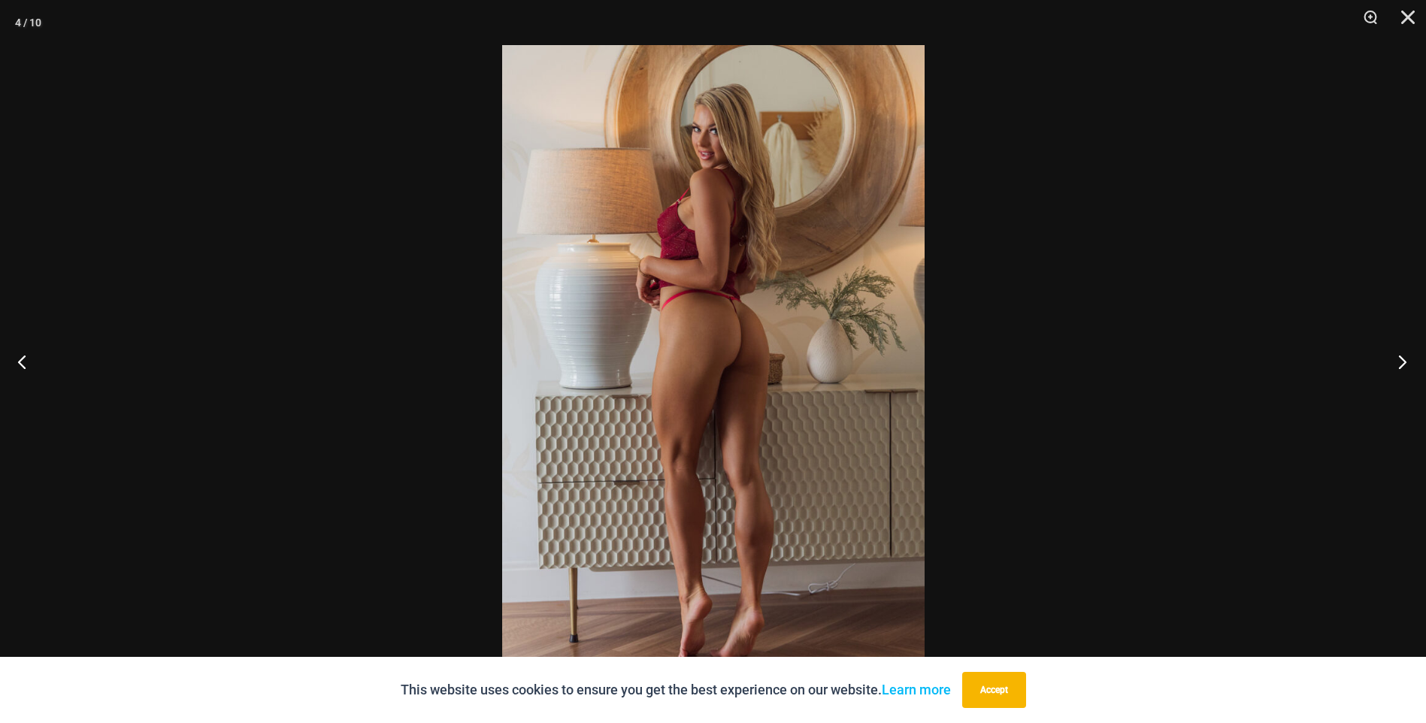
click at [1399, 359] on button "Next" at bounding box center [1398, 361] width 56 height 75
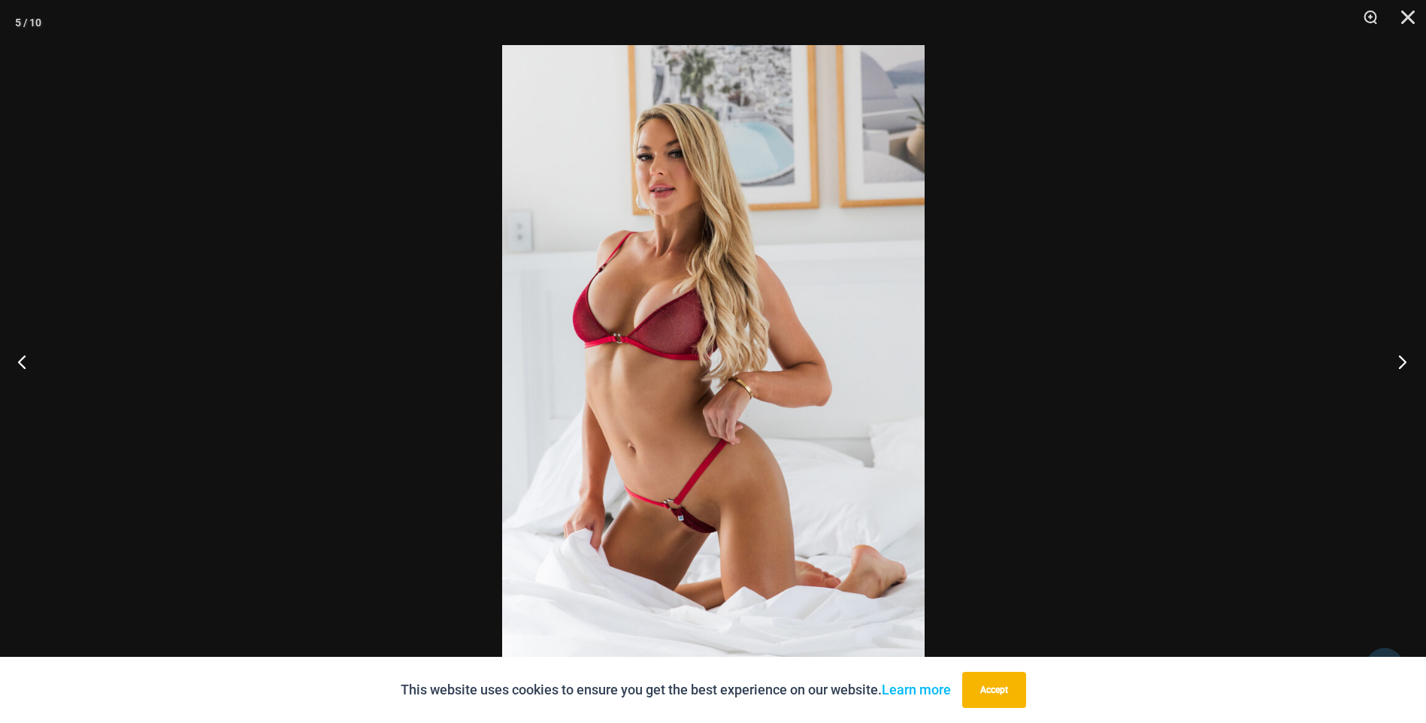
click at [1399, 359] on button "Next" at bounding box center [1398, 361] width 56 height 75
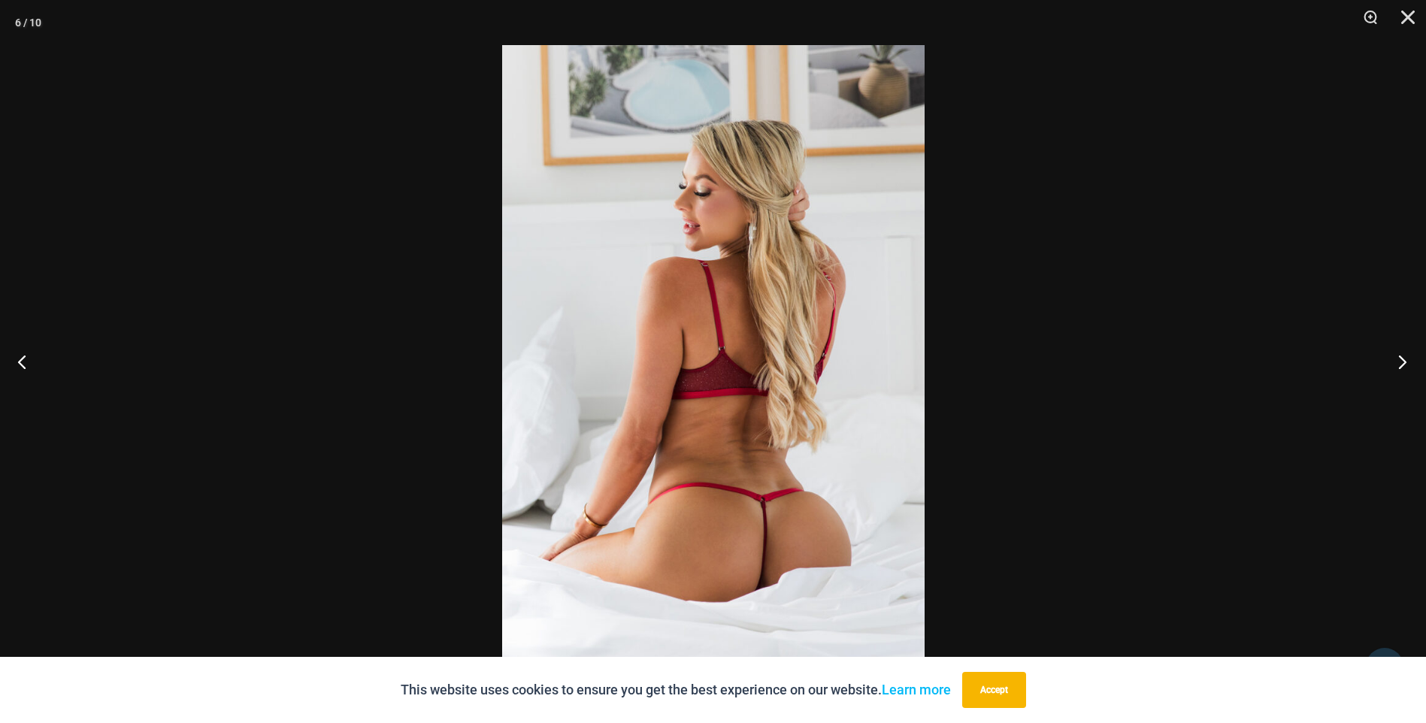
click at [1399, 359] on button "Next" at bounding box center [1398, 361] width 56 height 75
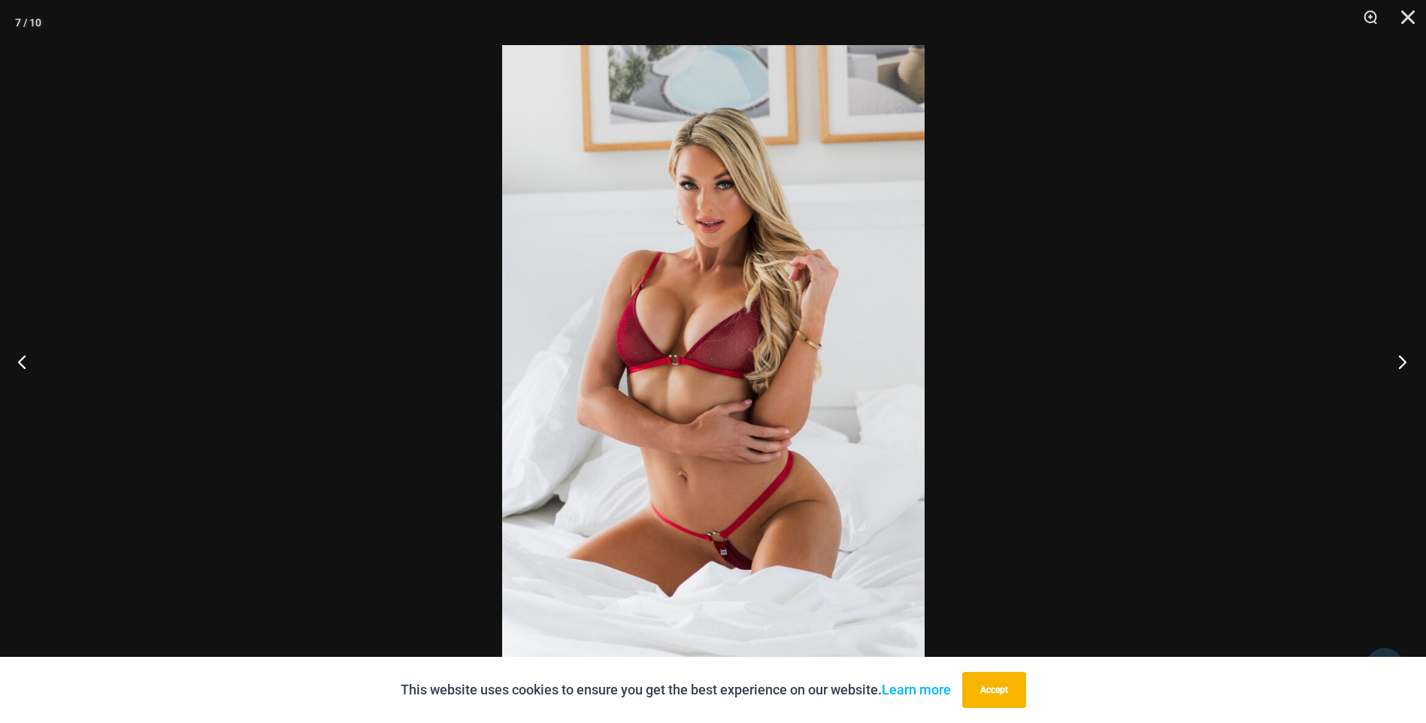
click at [1399, 359] on button "Next" at bounding box center [1398, 361] width 56 height 75
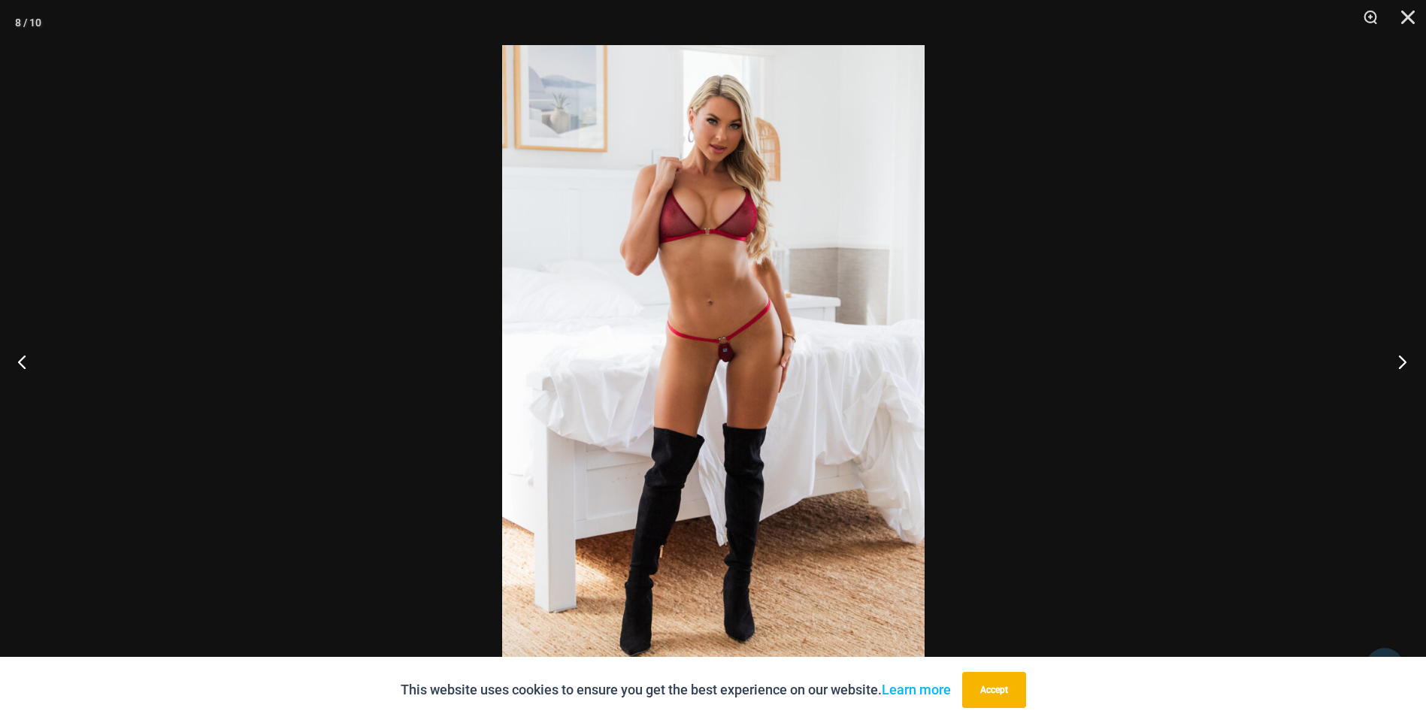
click at [1399, 359] on button "Next" at bounding box center [1398, 361] width 56 height 75
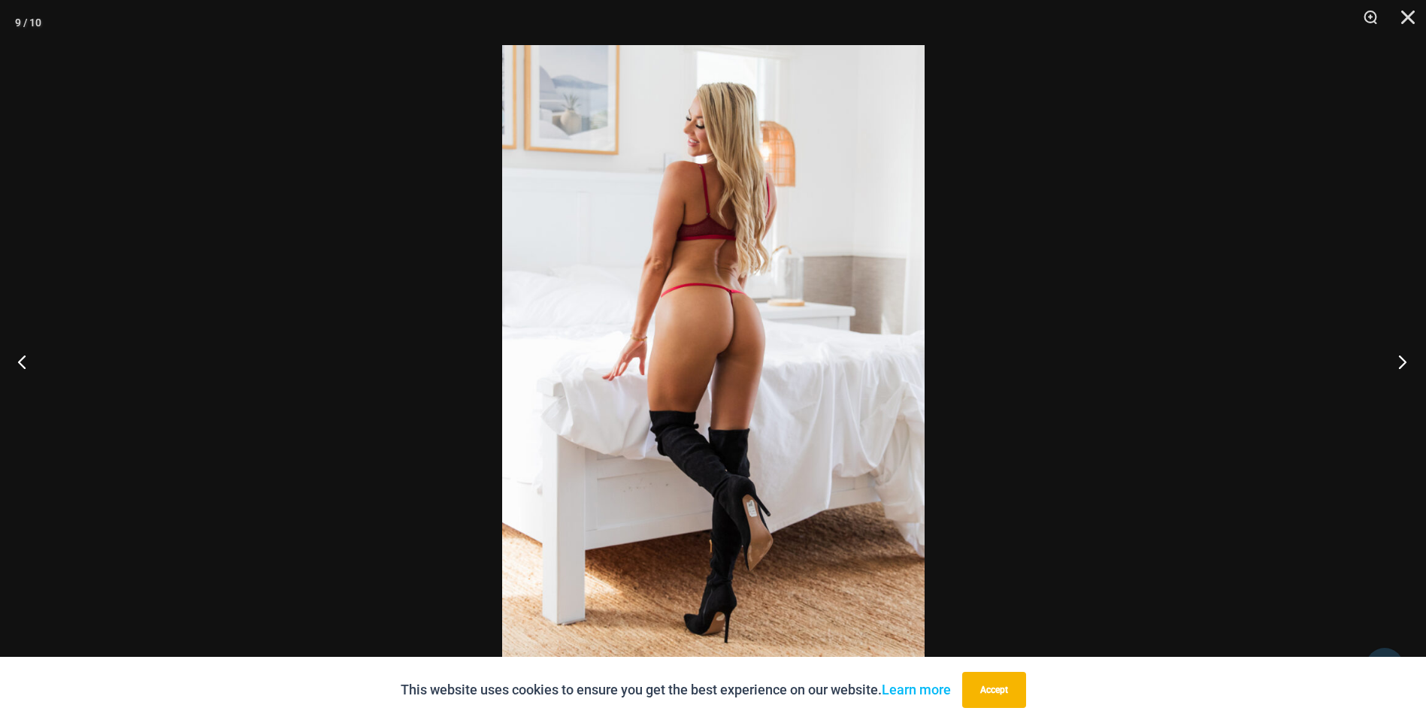
click at [1399, 359] on button "Next" at bounding box center [1398, 361] width 56 height 75
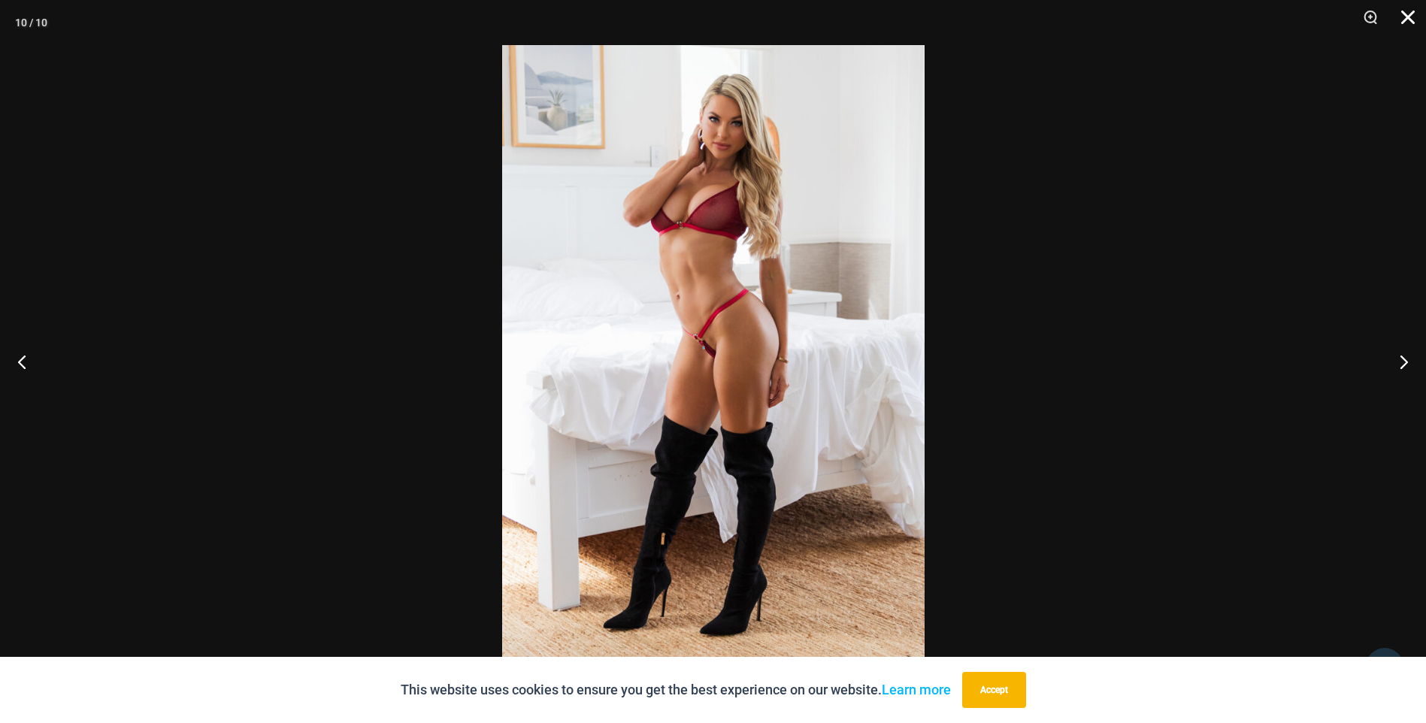
click at [1412, 20] on button "Close" at bounding box center [1403, 22] width 38 height 45
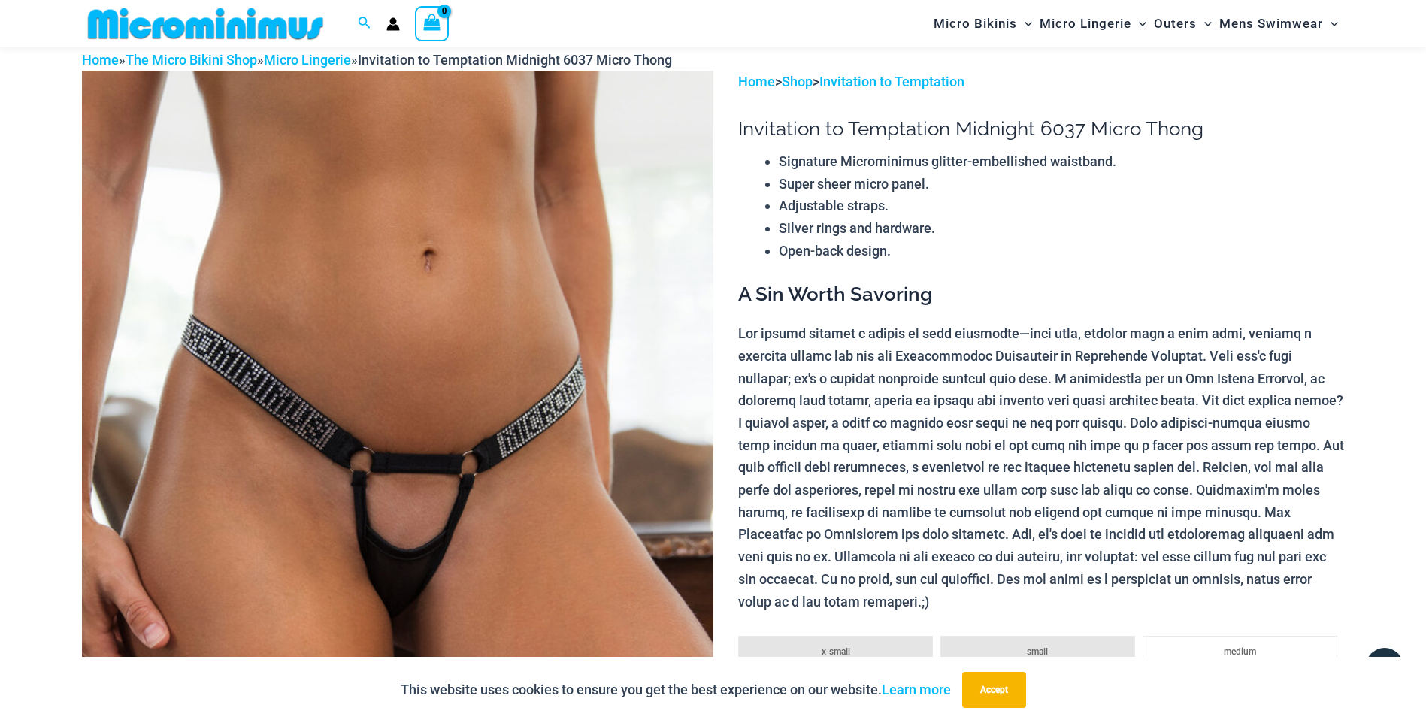
scroll to position [592, 0]
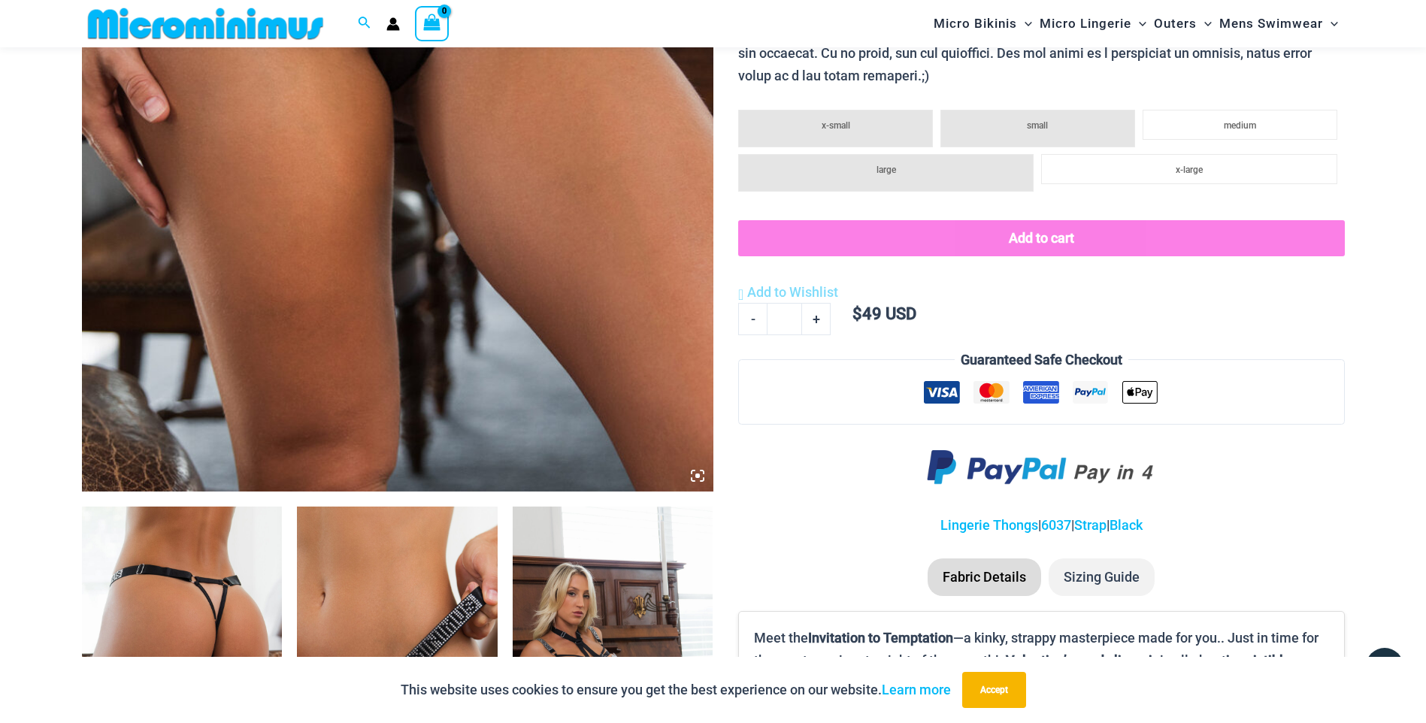
click at [154, 571] on img at bounding box center [182, 657] width 201 height 301
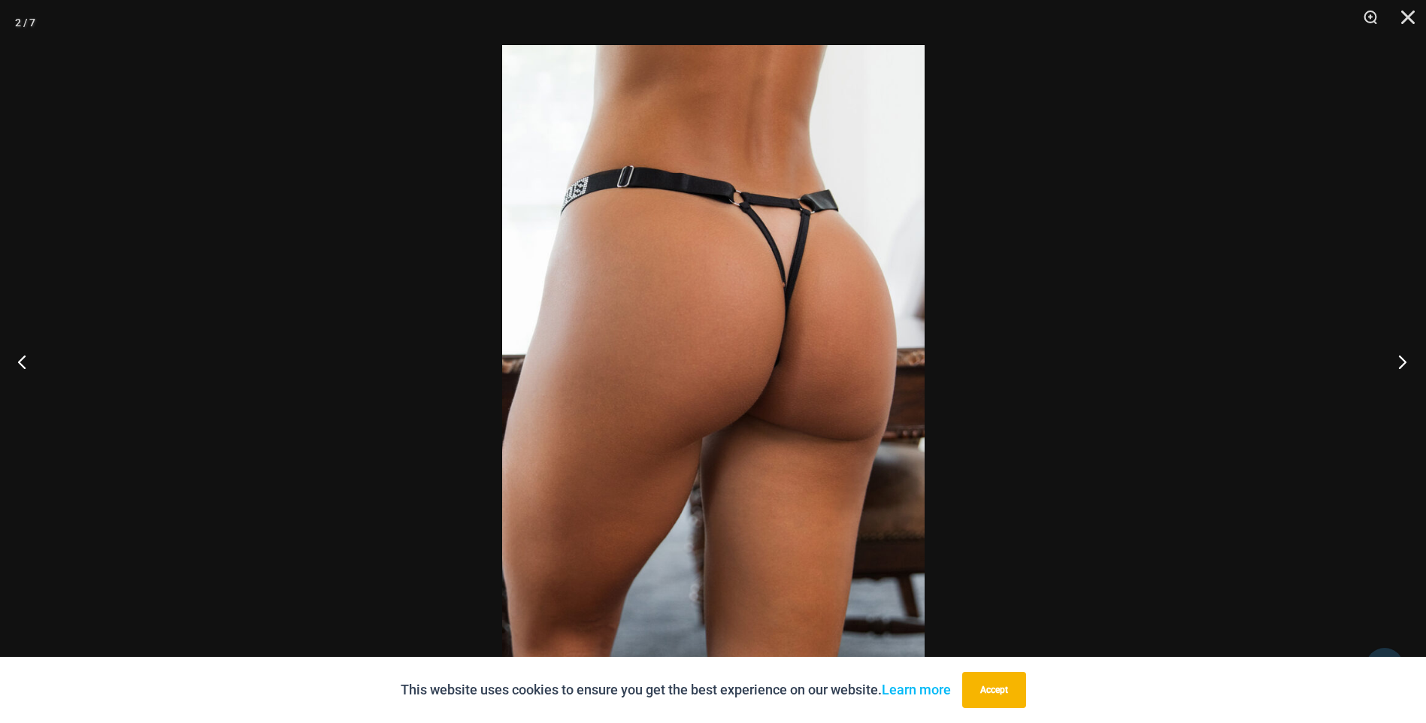
click at [1401, 365] on button "Next" at bounding box center [1398, 361] width 56 height 75
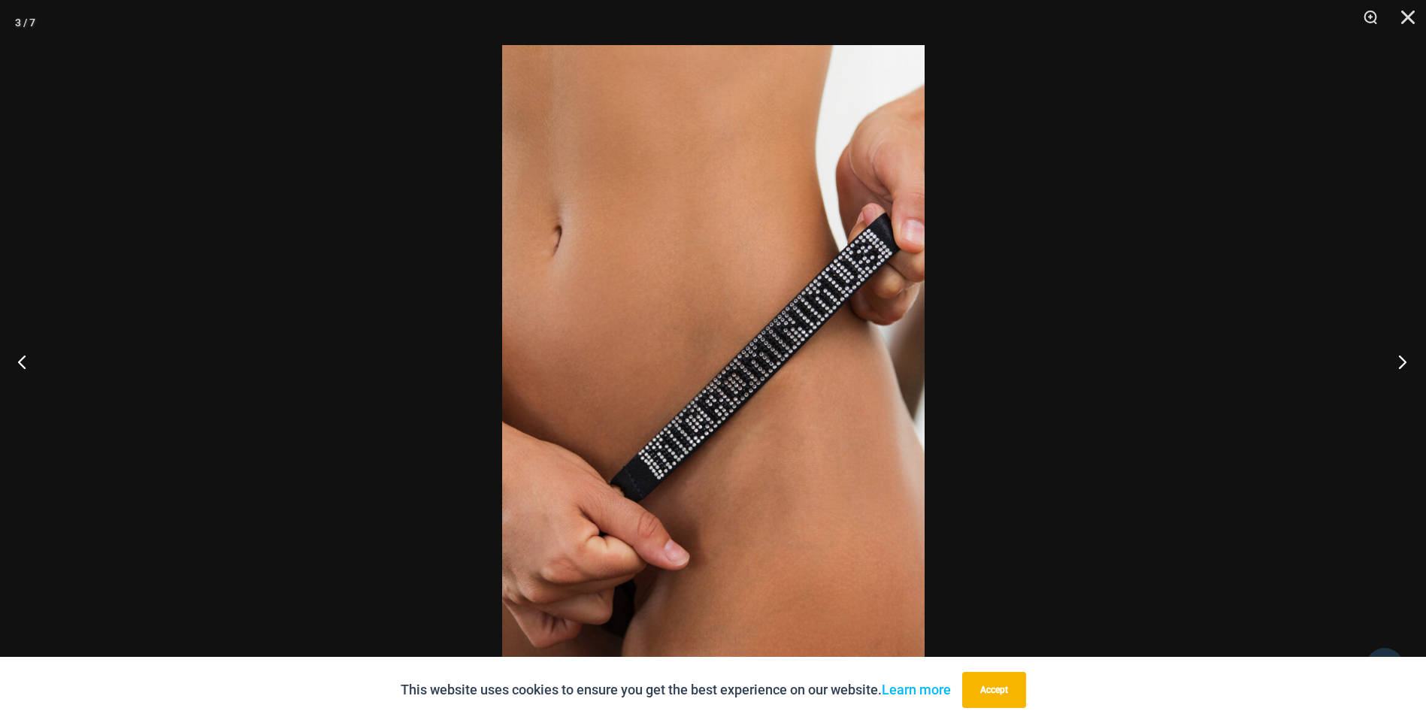
click at [1401, 365] on button "Next" at bounding box center [1398, 361] width 56 height 75
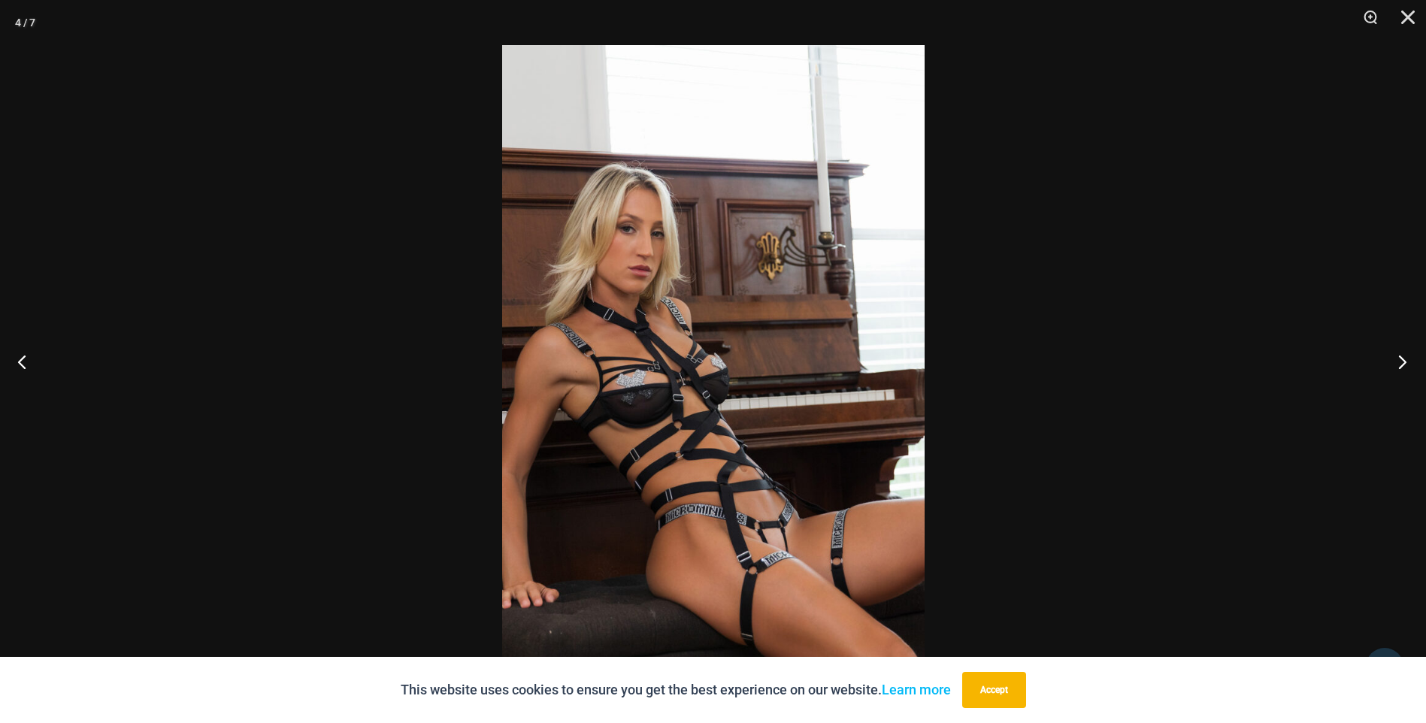
click at [1401, 365] on button "Next" at bounding box center [1398, 361] width 56 height 75
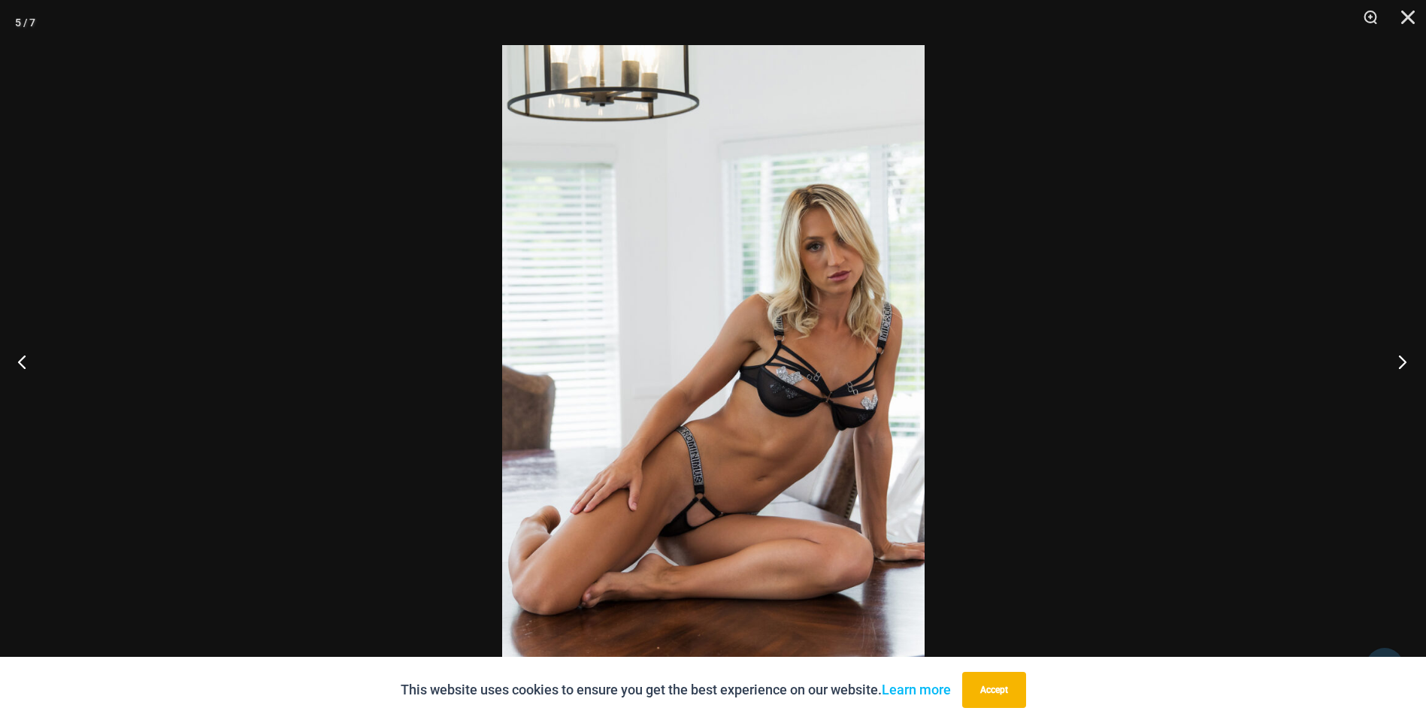
click at [1401, 365] on button "Next" at bounding box center [1398, 361] width 56 height 75
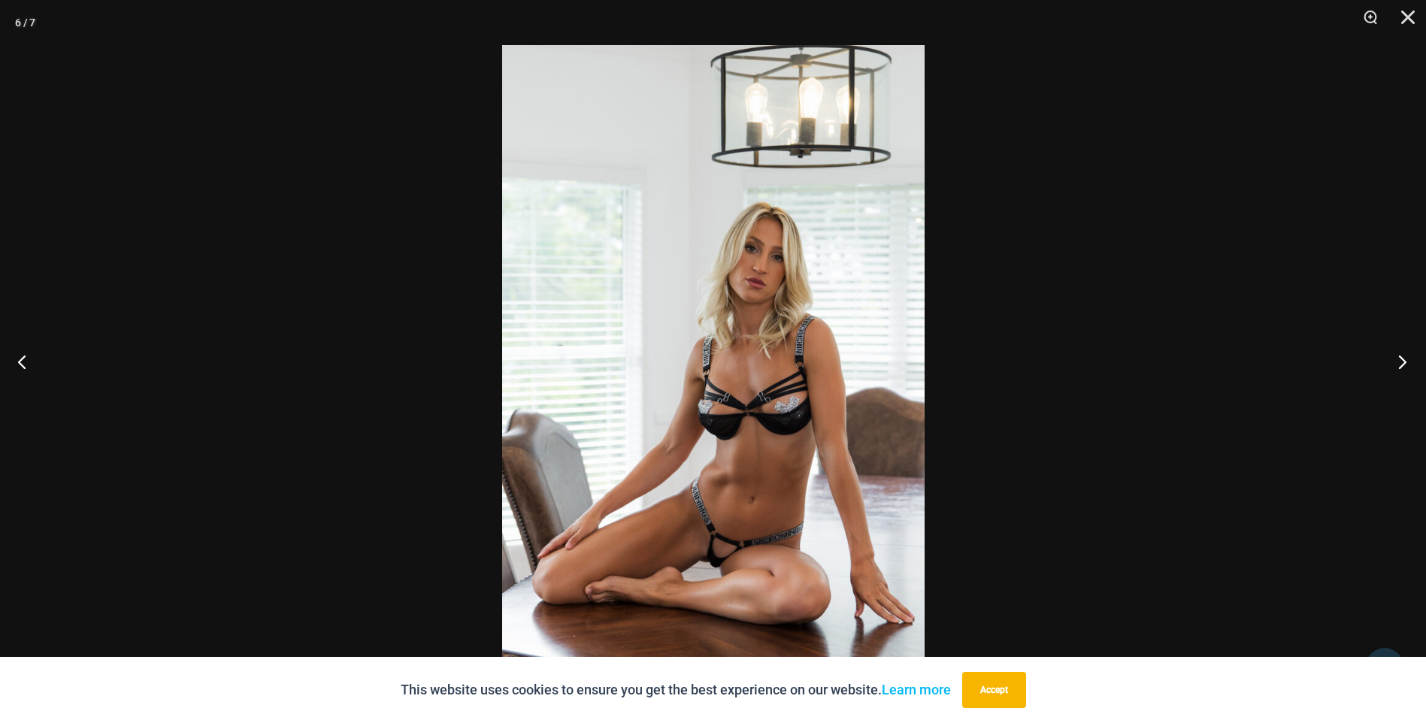
click at [1401, 365] on button "Next" at bounding box center [1398, 361] width 56 height 75
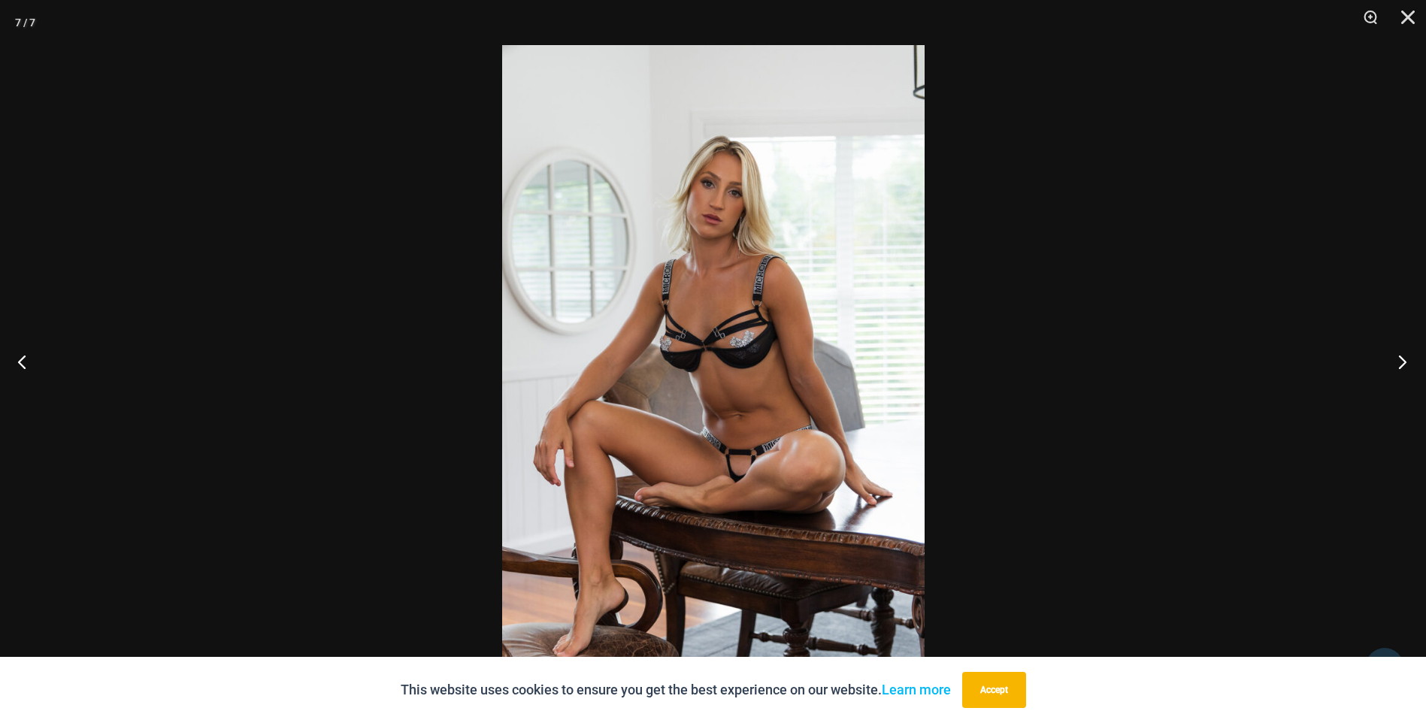
click at [1401, 365] on button "Next" at bounding box center [1398, 361] width 56 height 75
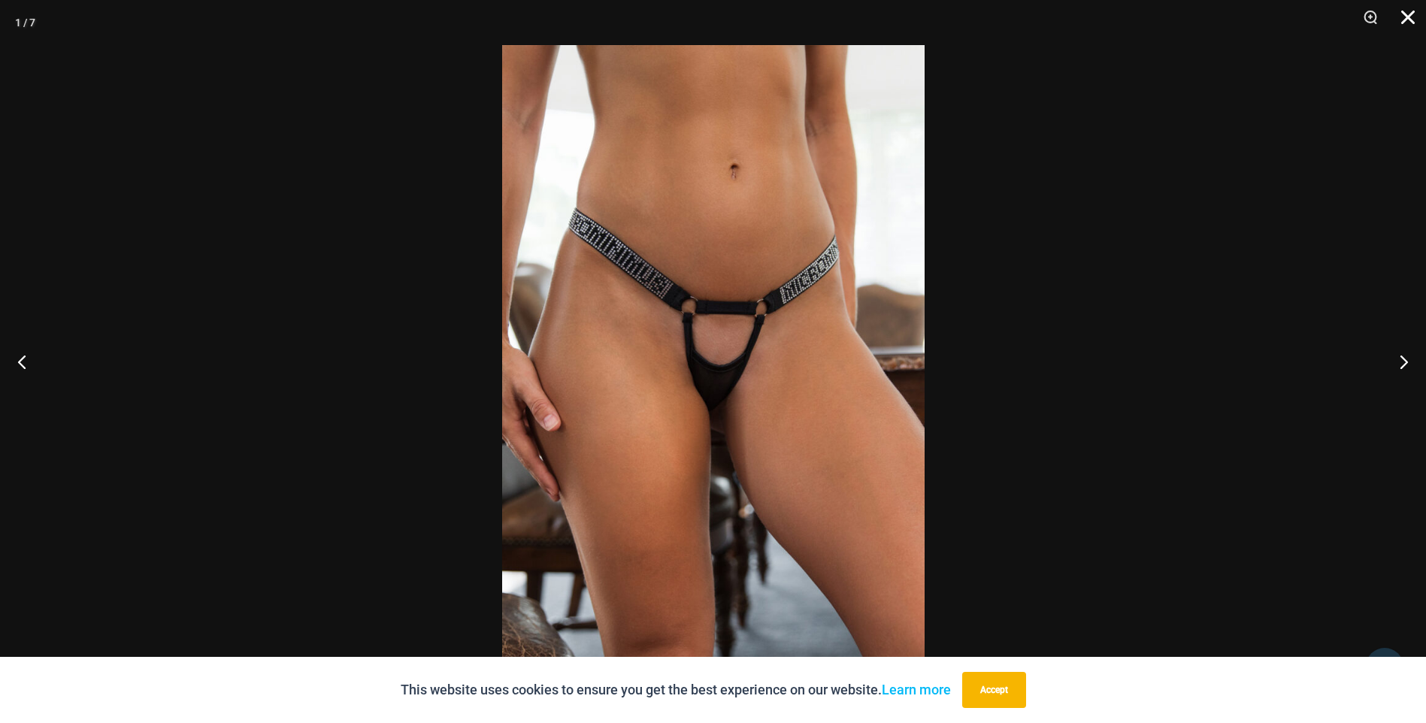
click at [1406, 15] on button "Close" at bounding box center [1403, 22] width 38 height 45
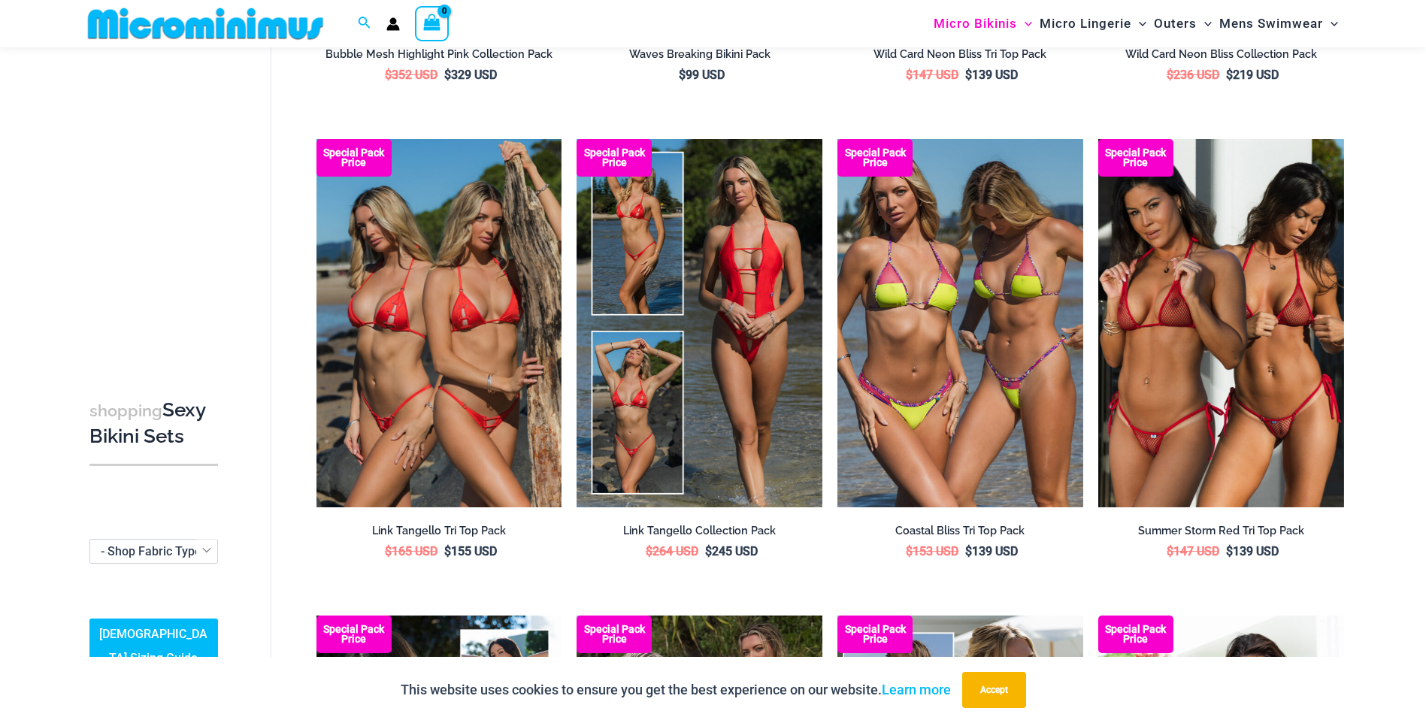
scroll to position [965, 0]
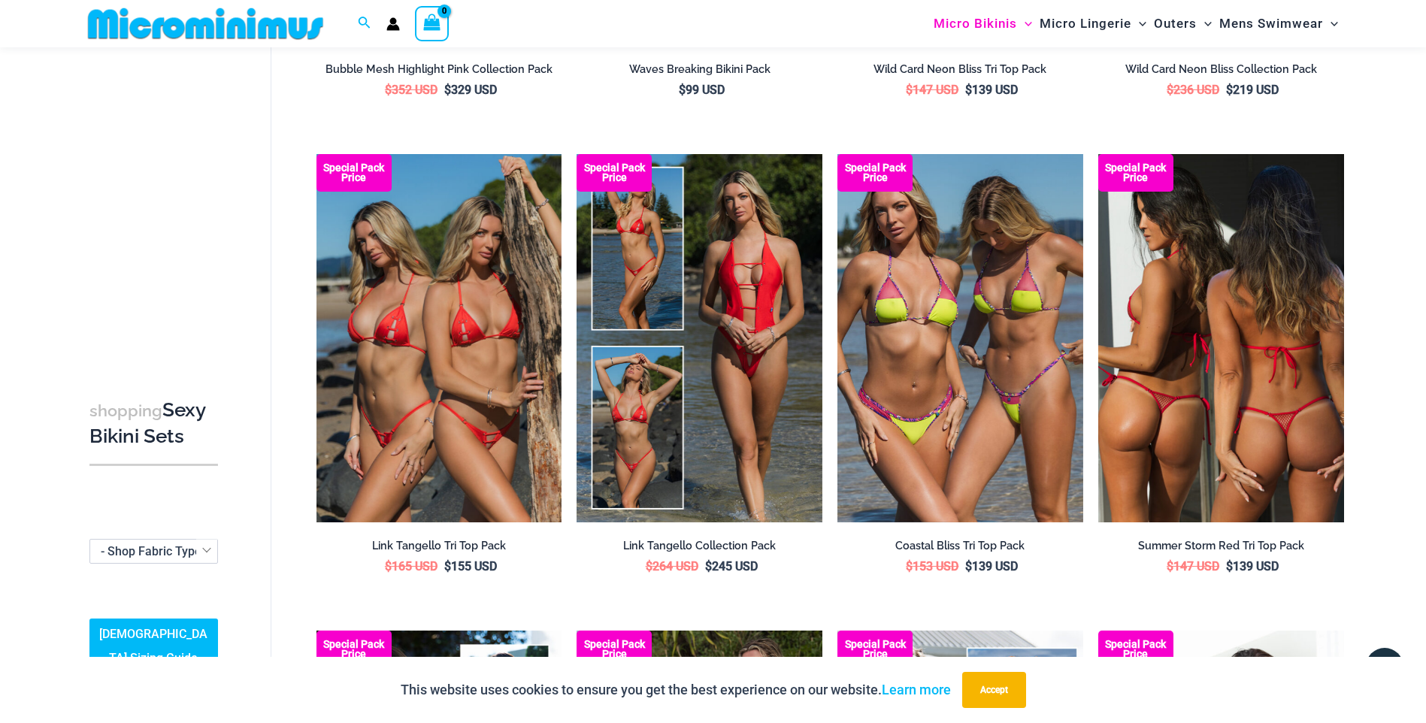
click at [1273, 294] on img at bounding box center [1221, 338] width 246 height 368
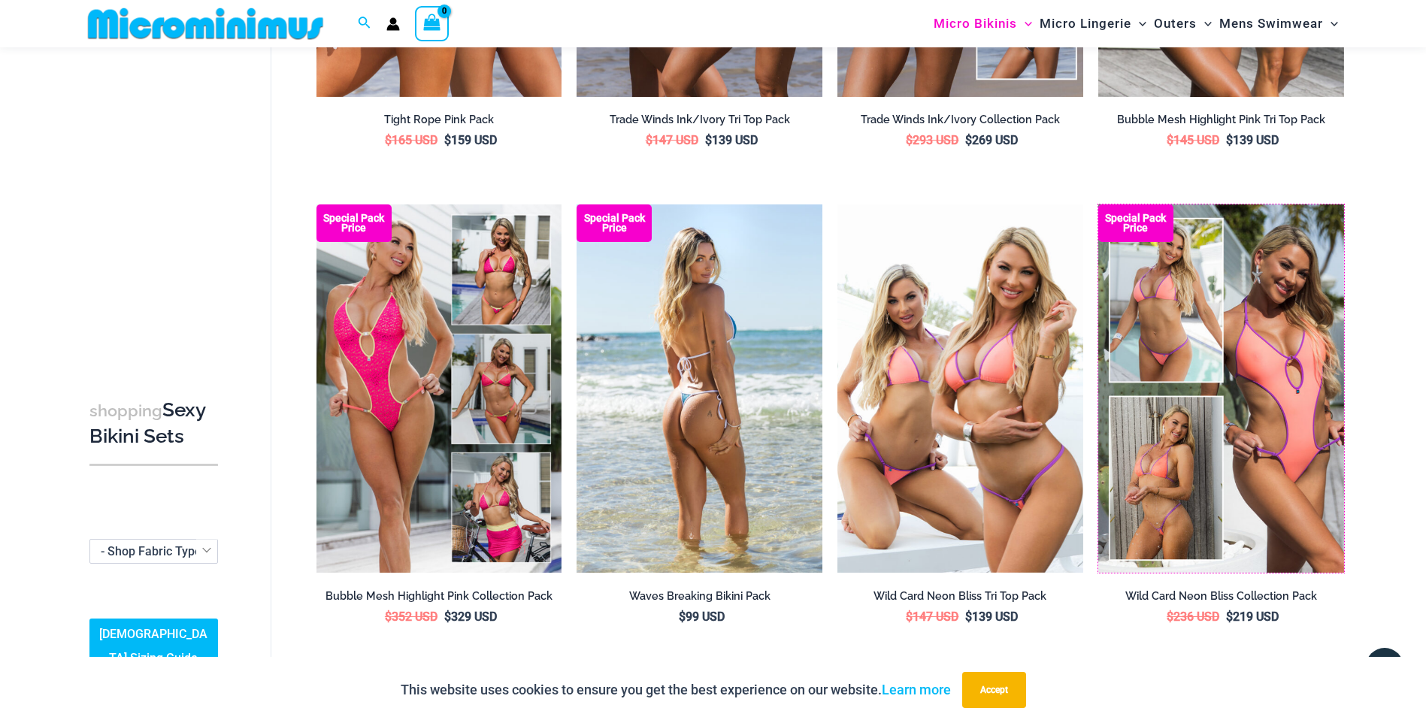
scroll to position [0, 0]
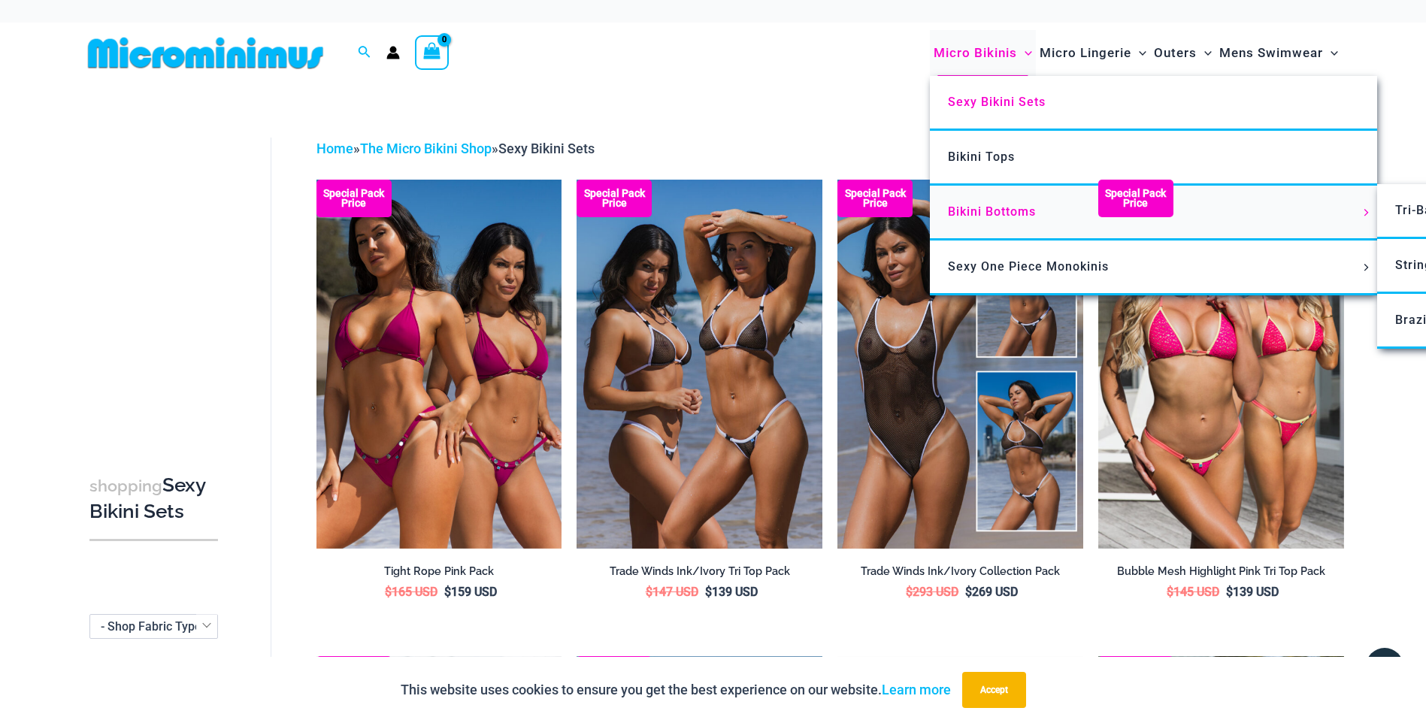
click at [998, 211] on span "Bikini Bottoms" at bounding box center [992, 211] width 88 height 14
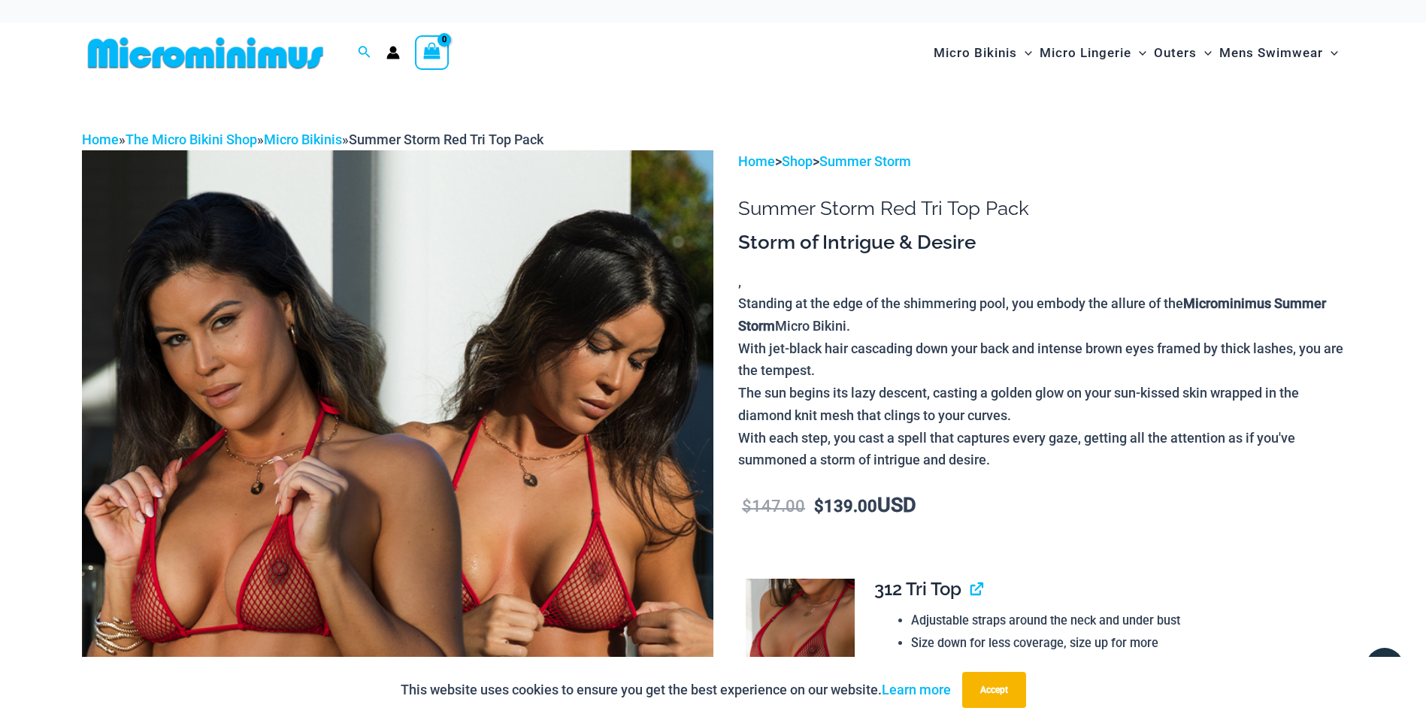
click at [386, 422] on img at bounding box center [398, 623] width 632 height 947
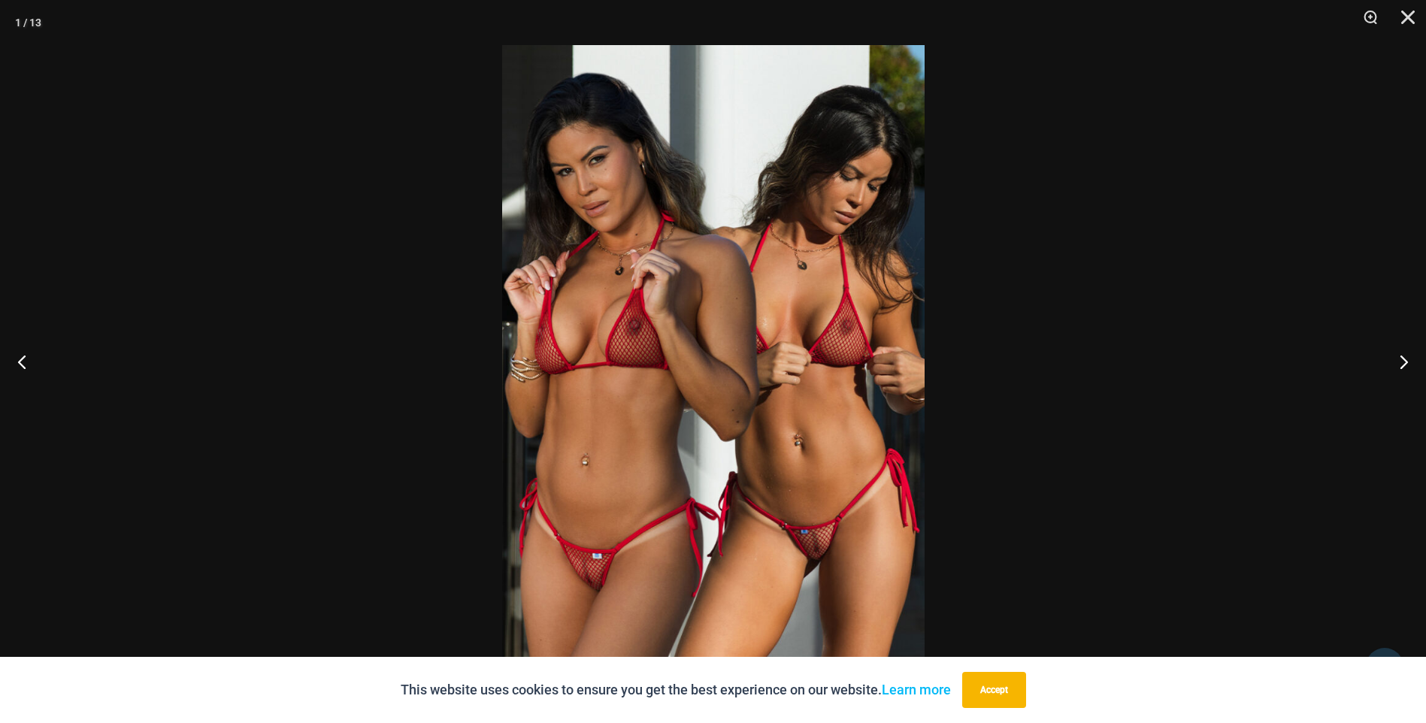
click at [1402, 356] on button "Next" at bounding box center [1398, 361] width 56 height 75
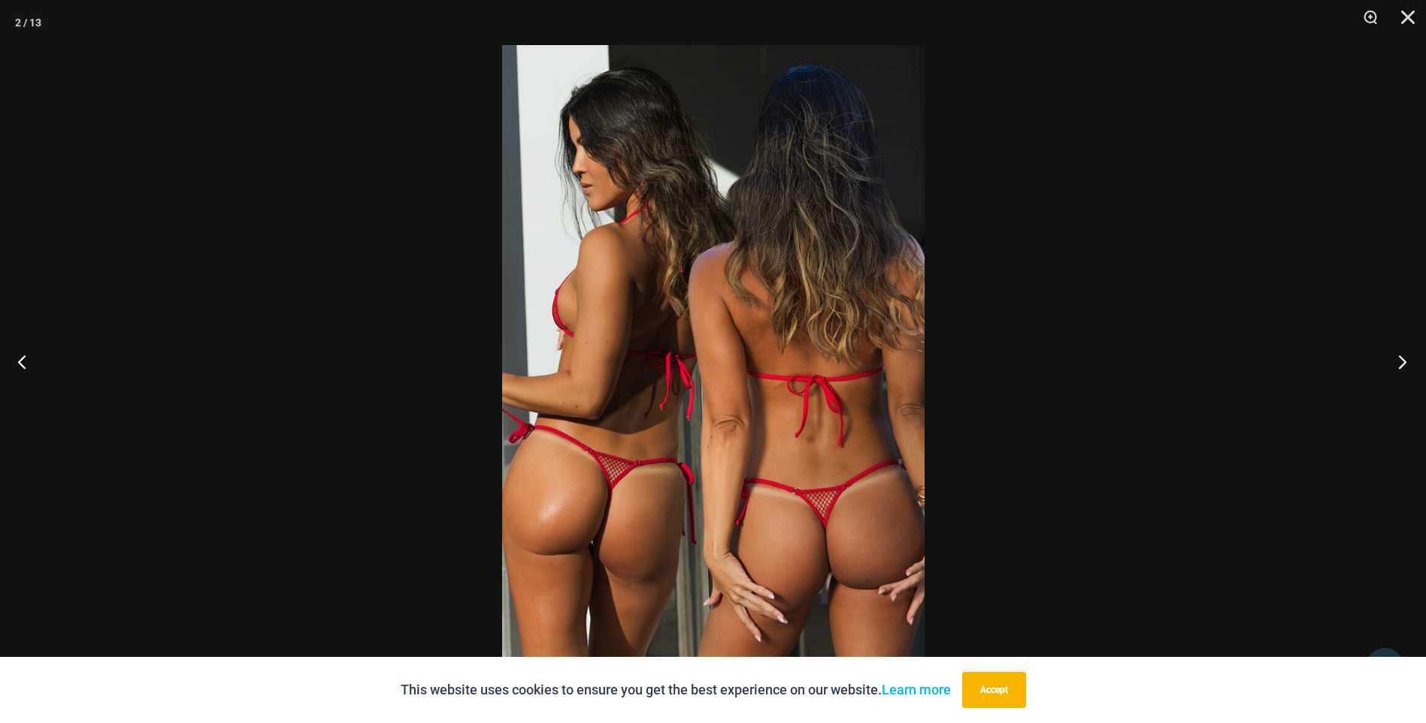
click at [1402, 356] on button "Next" at bounding box center [1398, 361] width 56 height 75
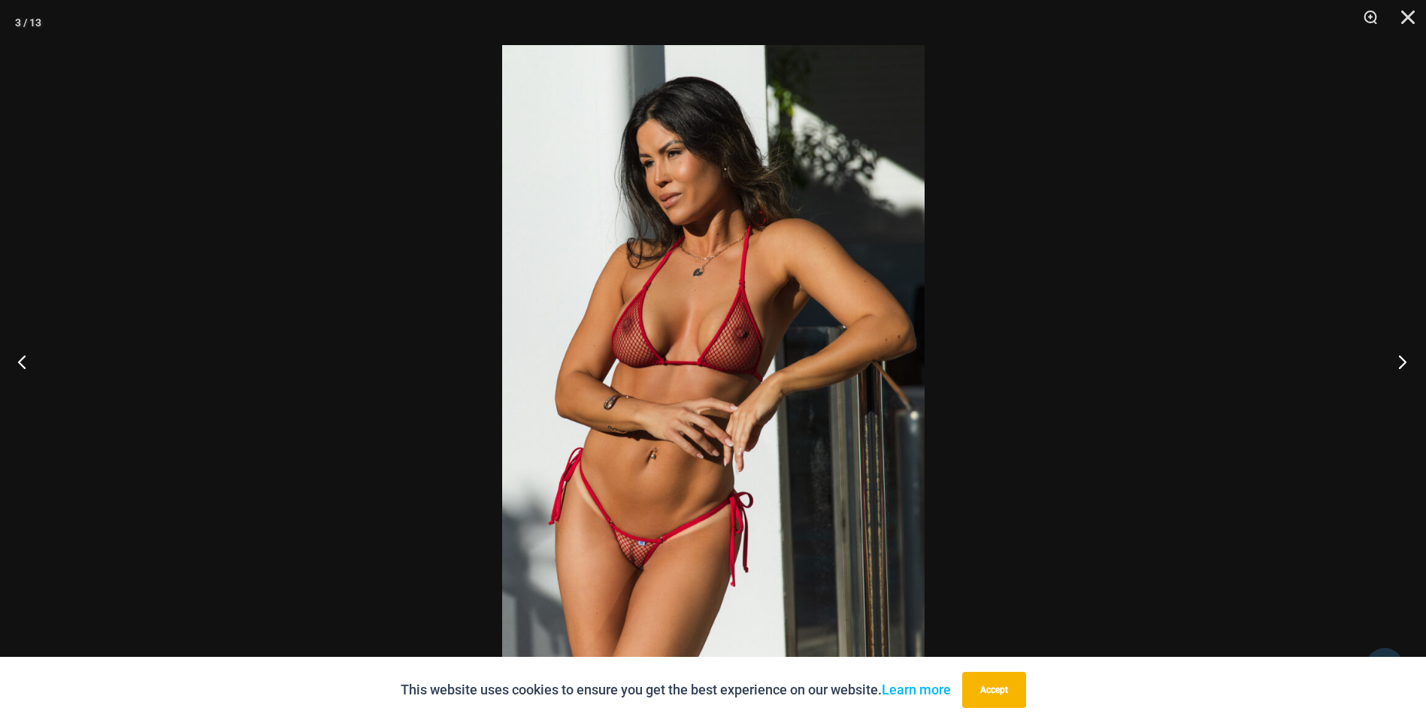
click at [1402, 356] on button "Next" at bounding box center [1398, 361] width 56 height 75
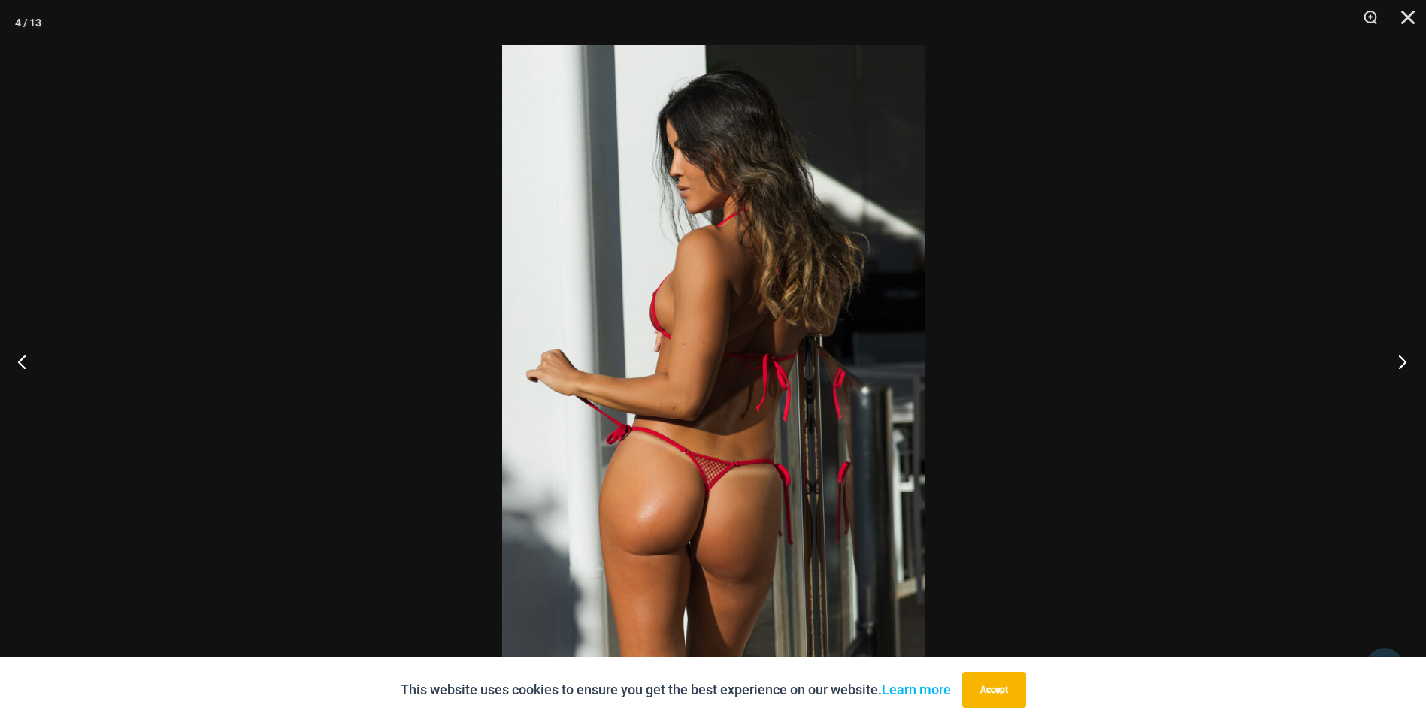
click at [1402, 356] on button "Next" at bounding box center [1398, 361] width 56 height 75
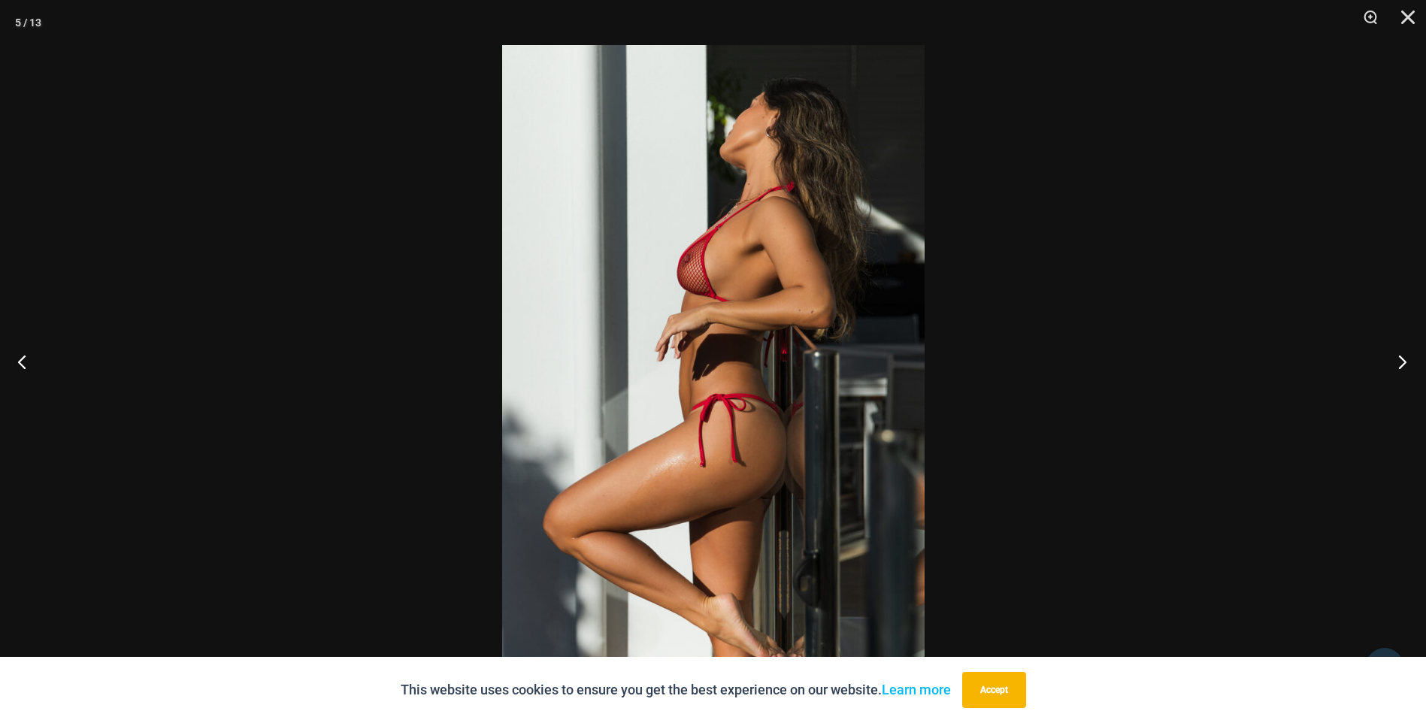
click at [1402, 356] on button "Next" at bounding box center [1398, 361] width 56 height 75
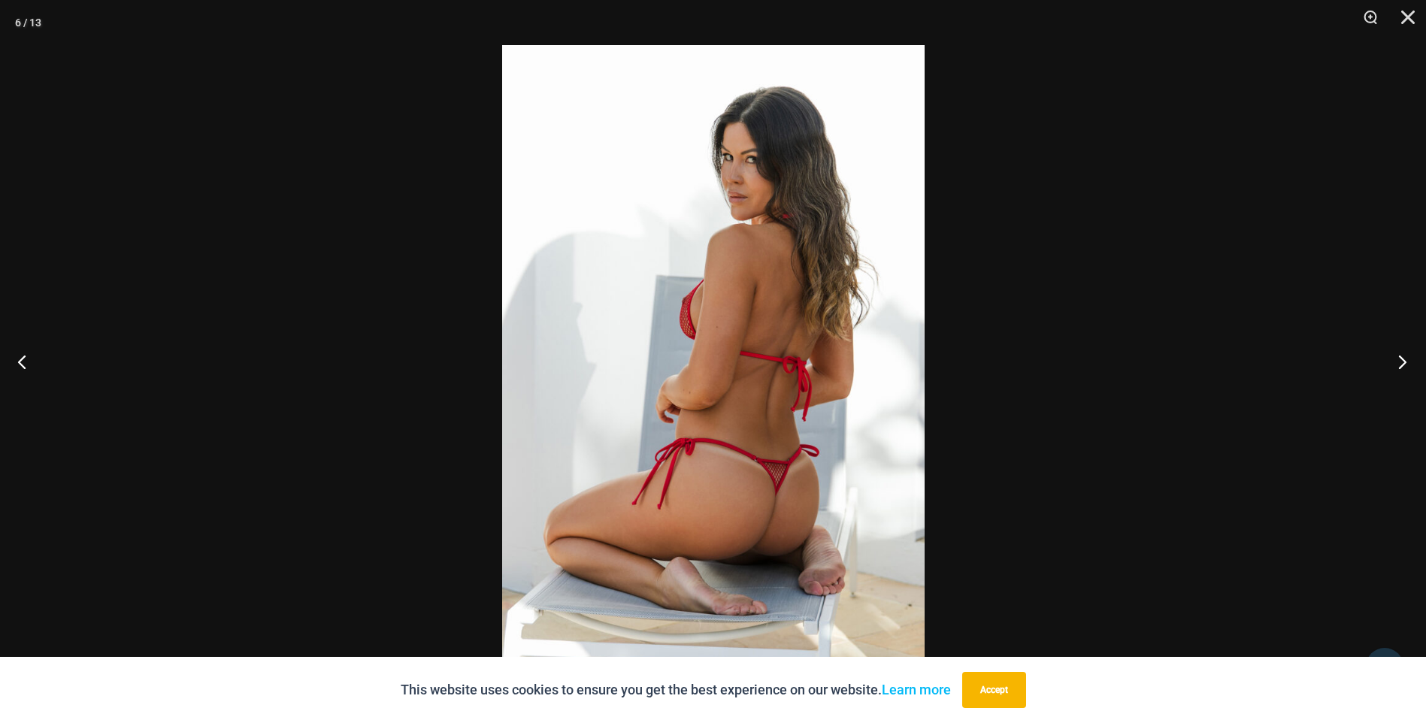
click at [1402, 356] on button "Next" at bounding box center [1398, 361] width 56 height 75
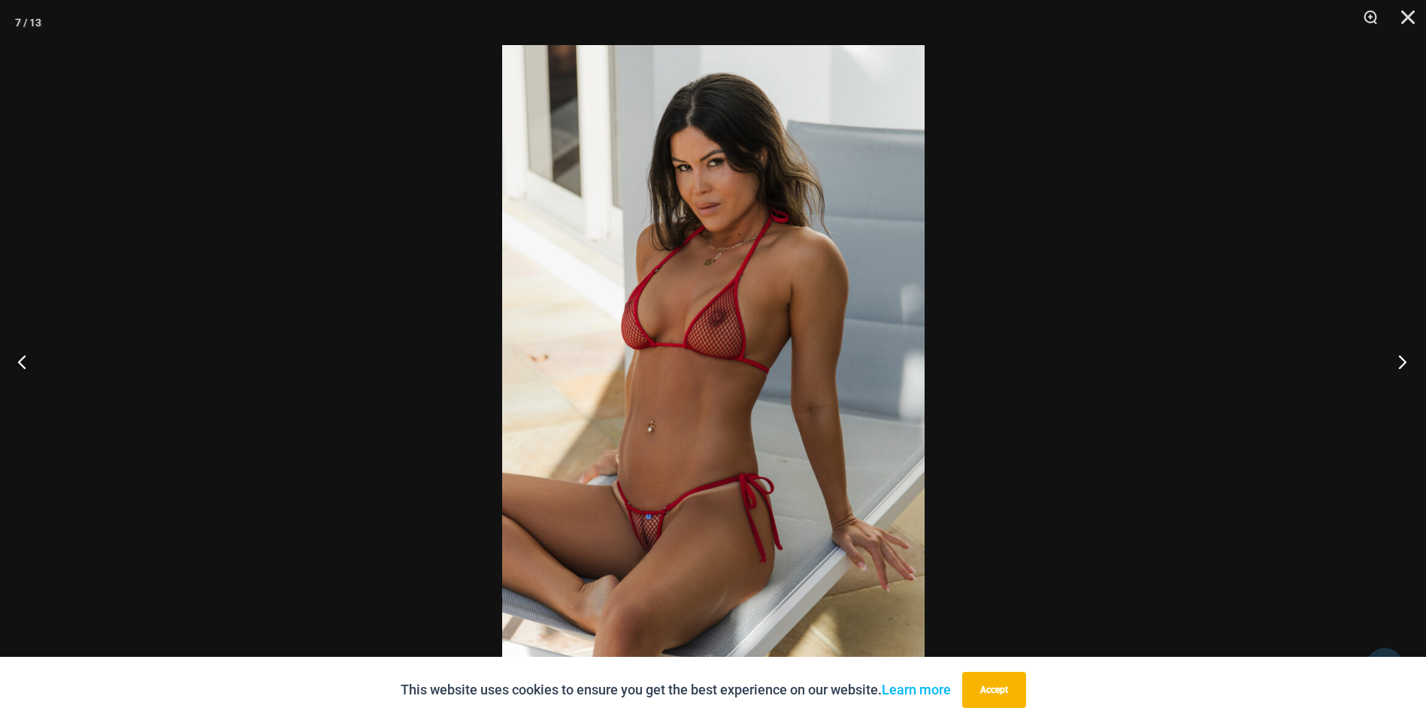
click at [1402, 356] on button "Next" at bounding box center [1398, 361] width 56 height 75
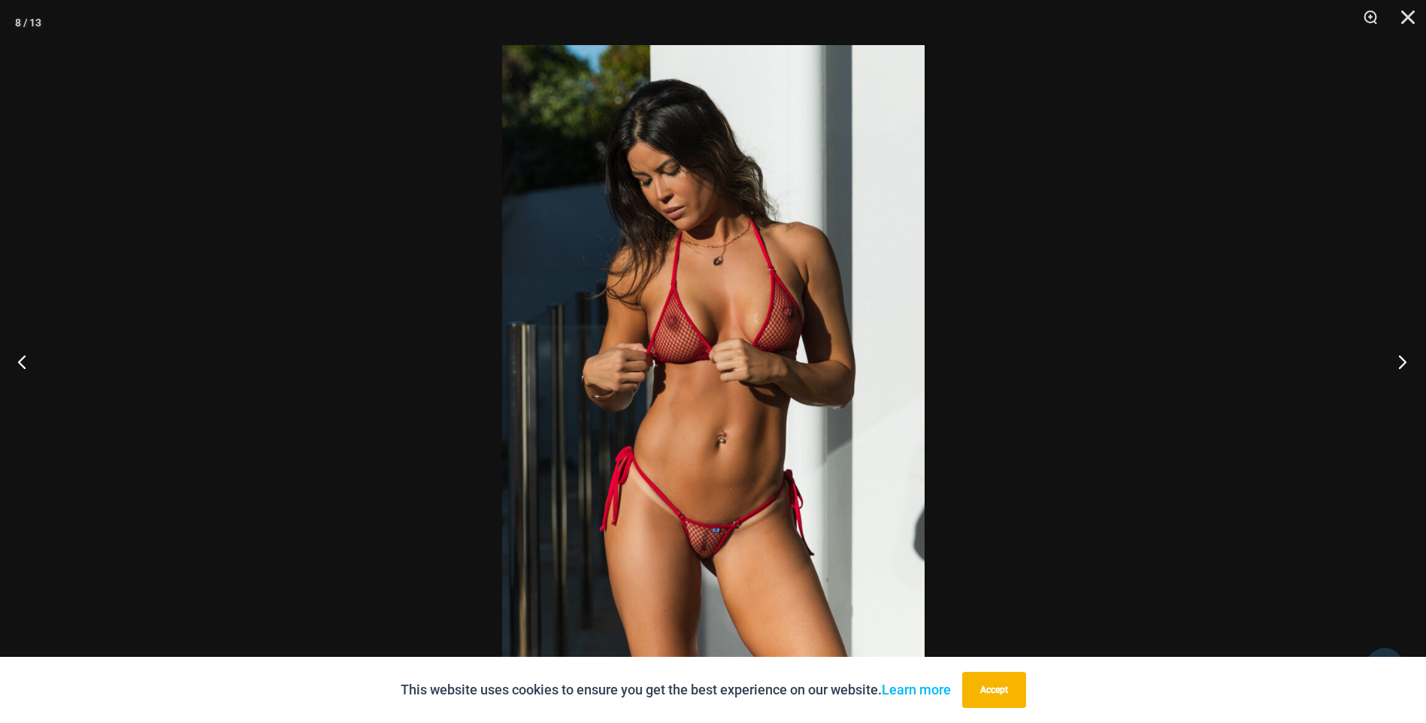
click at [1402, 356] on button "Next" at bounding box center [1398, 361] width 56 height 75
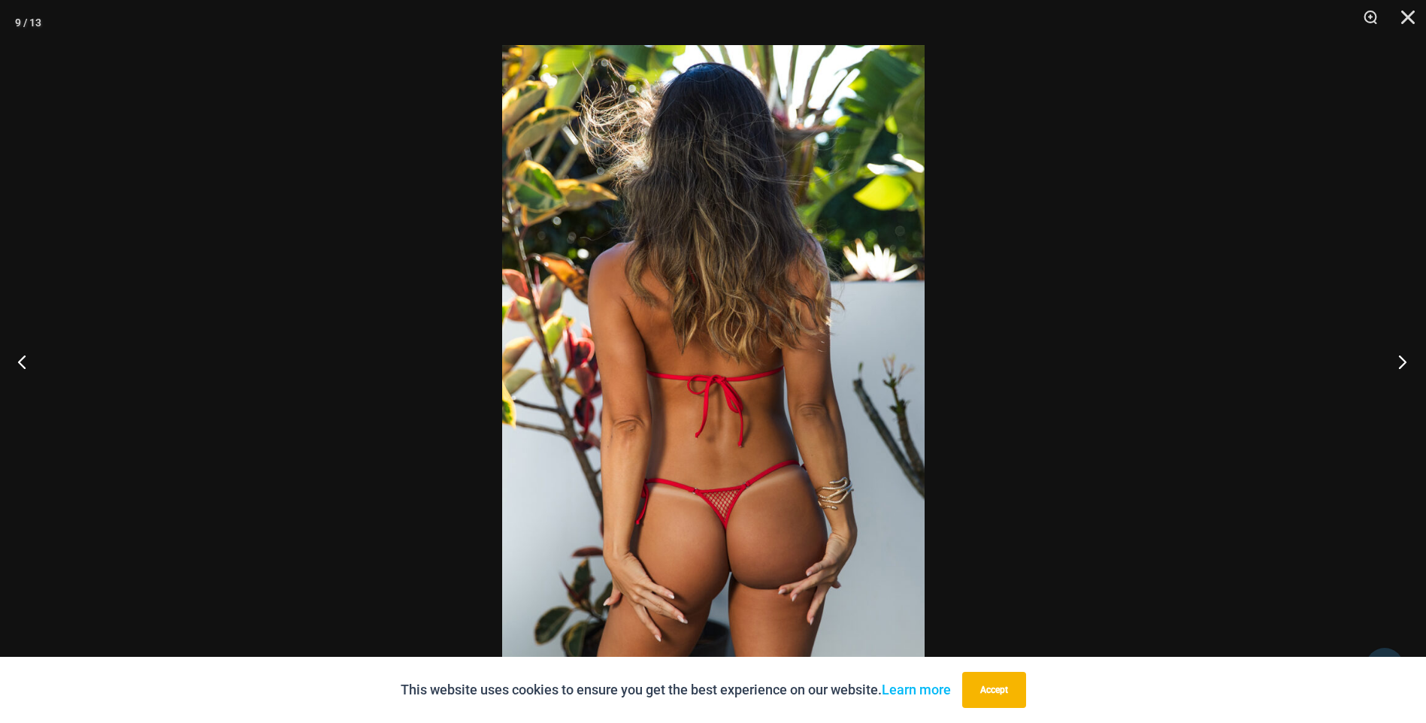
click at [1402, 356] on button "Next" at bounding box center [1398, 361] width 56 height 75
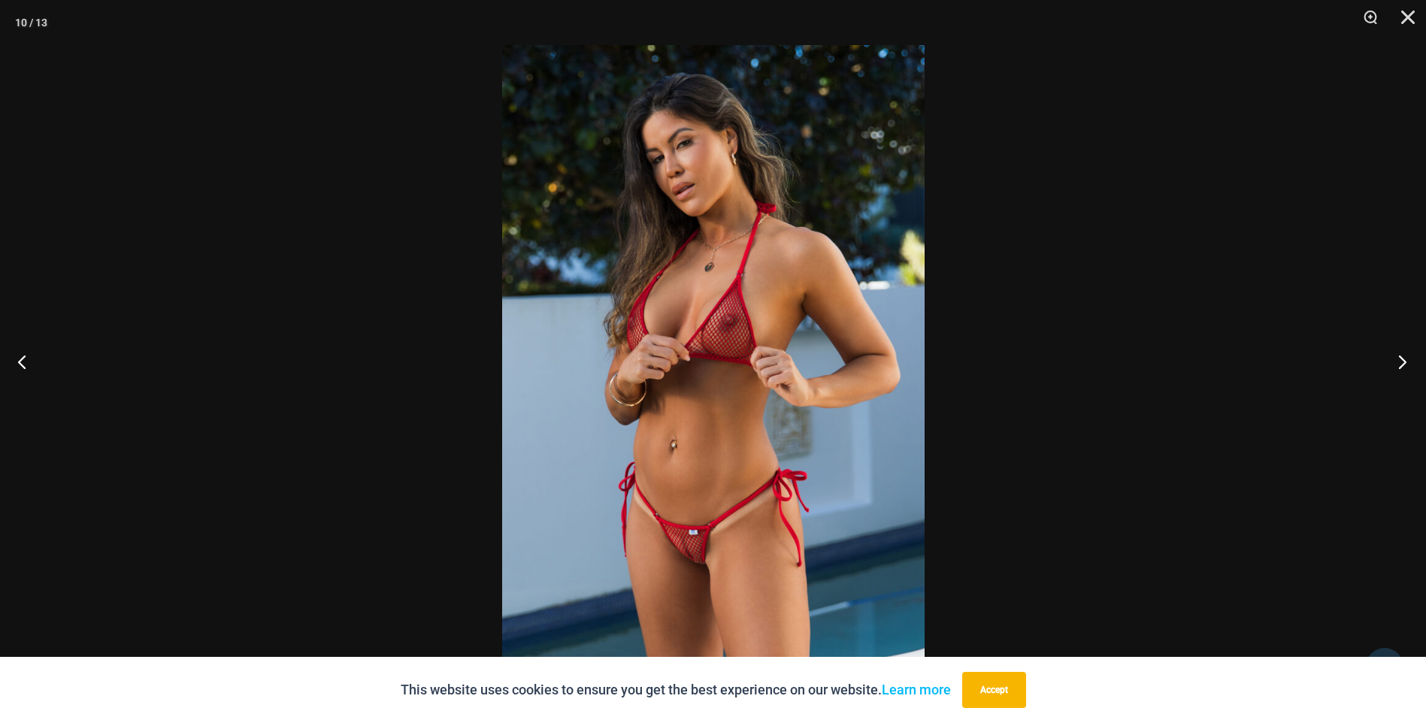
click at [1402, 356] on button "Next" at bounding box center [1398, 361] width 56 height 75
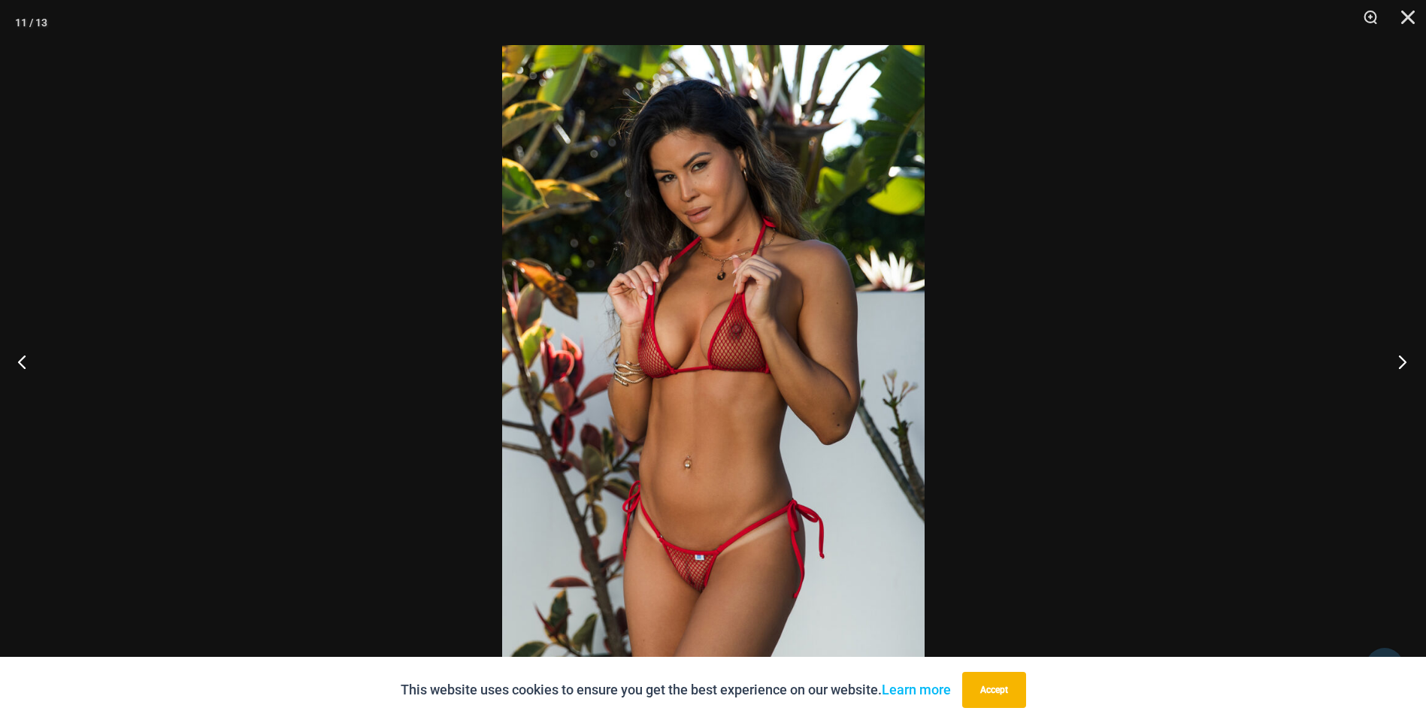
click at [1402, 356] on button "Next" at bounding box center [1398, 361] width 56 height 75
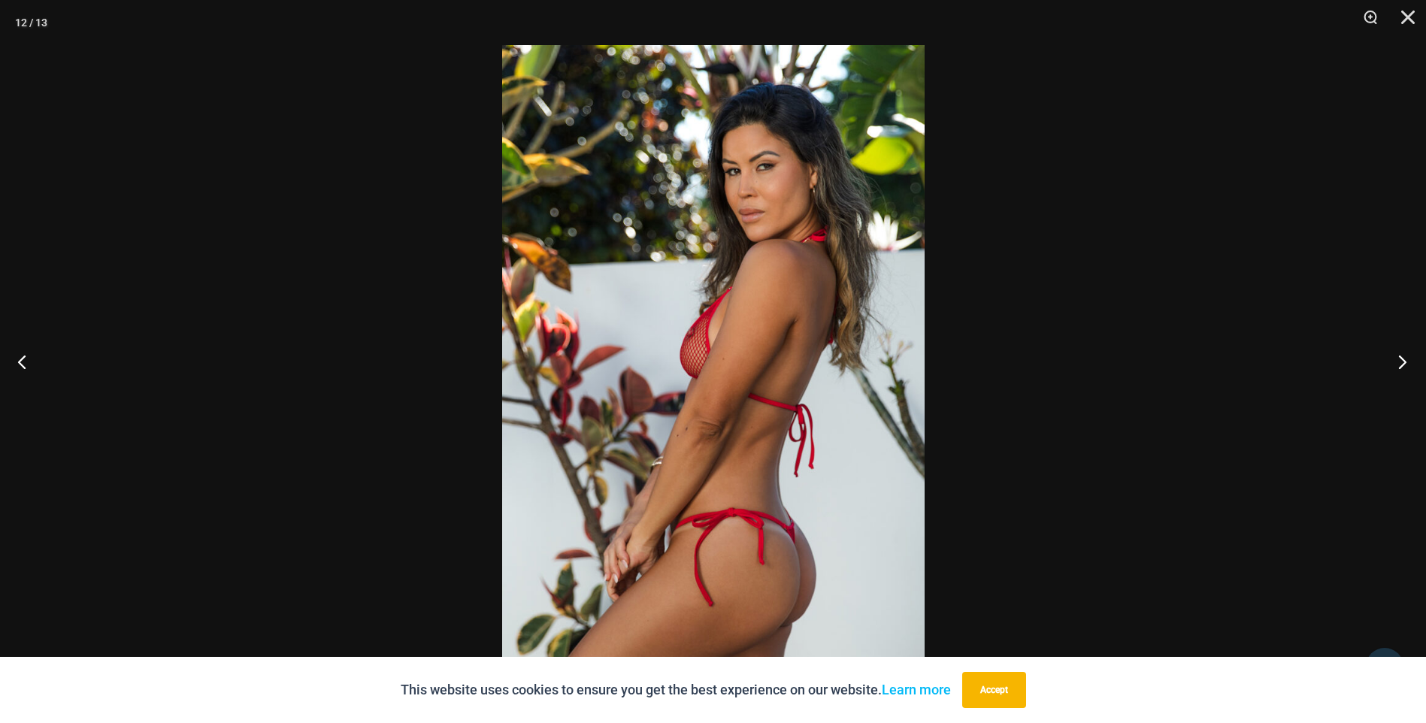
click at [1402, 356] on button "Next" at bounding box center [1398, 361] width 56 height 75
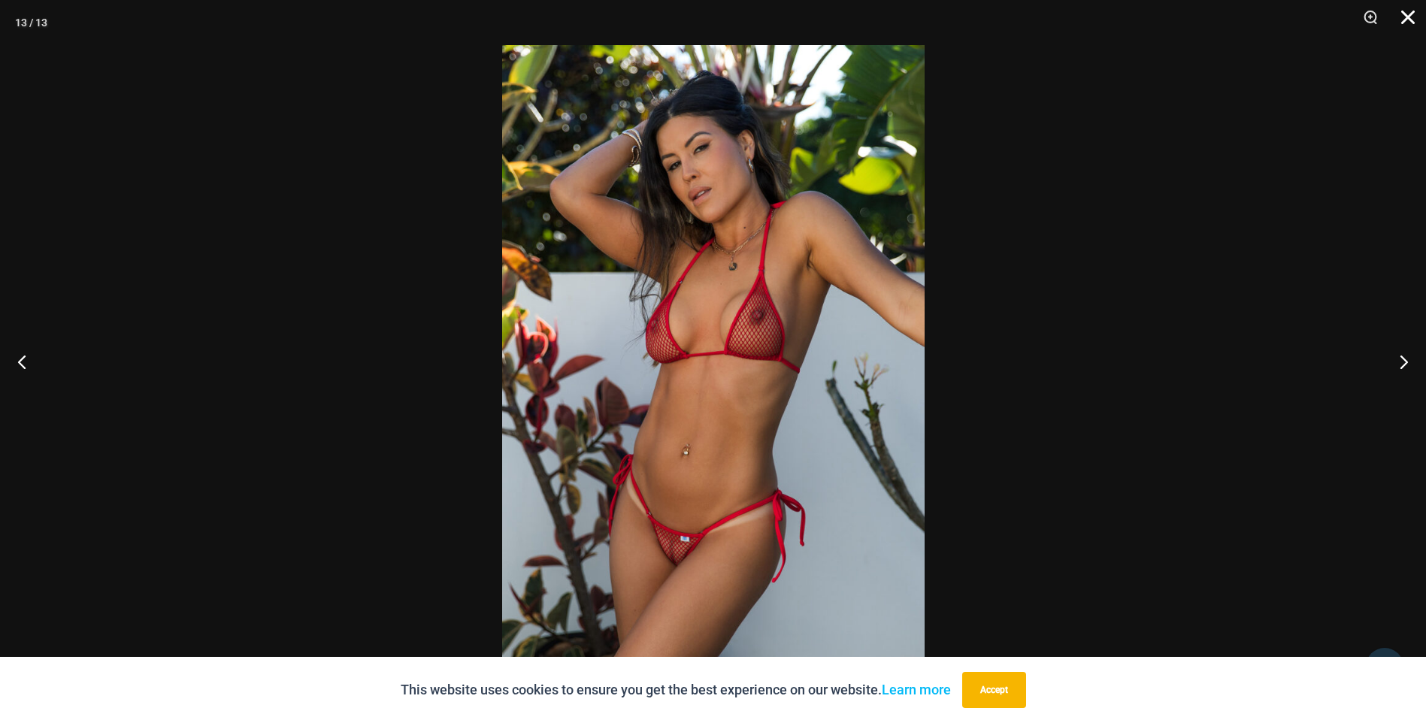
click at [1401, 19] on button "Close" at bounding box center [1403, 22] width 38 height 45
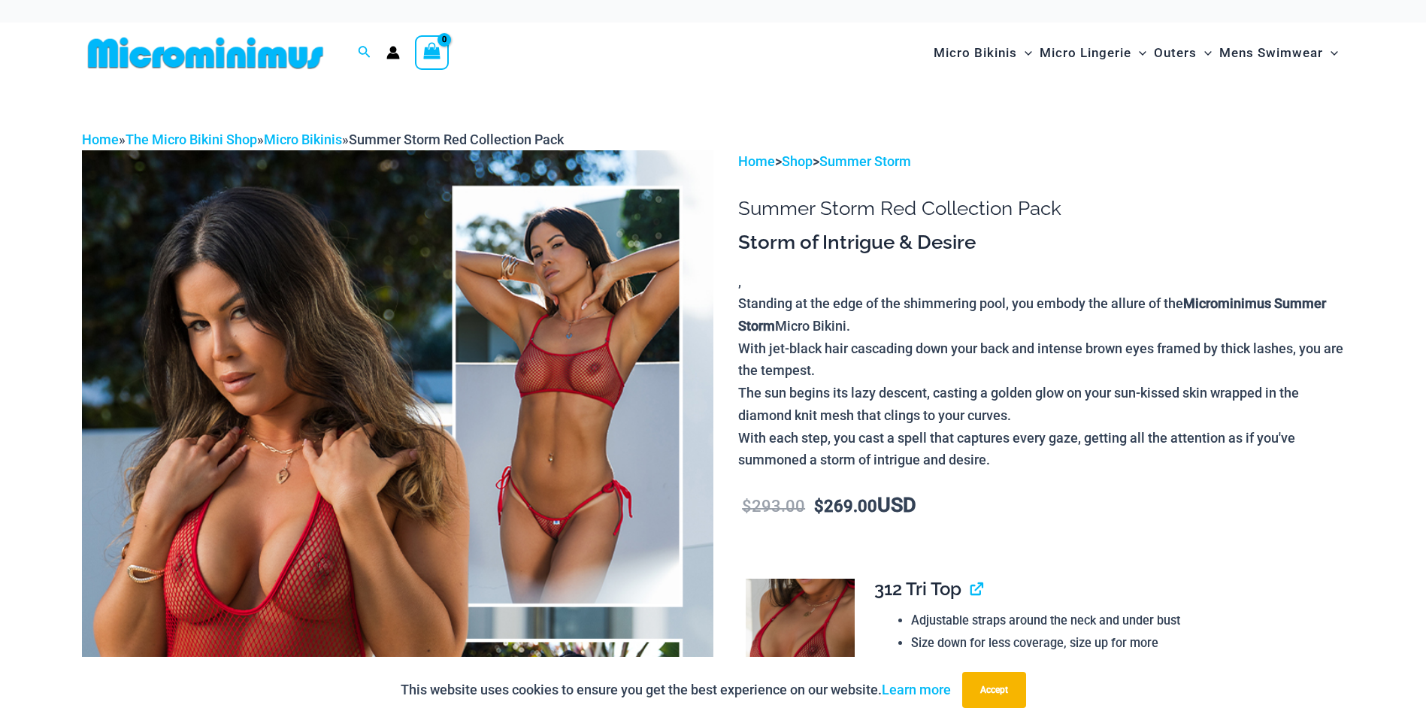
click at [388, 400] on img at bounding box center [398, 623] width 632 height 947
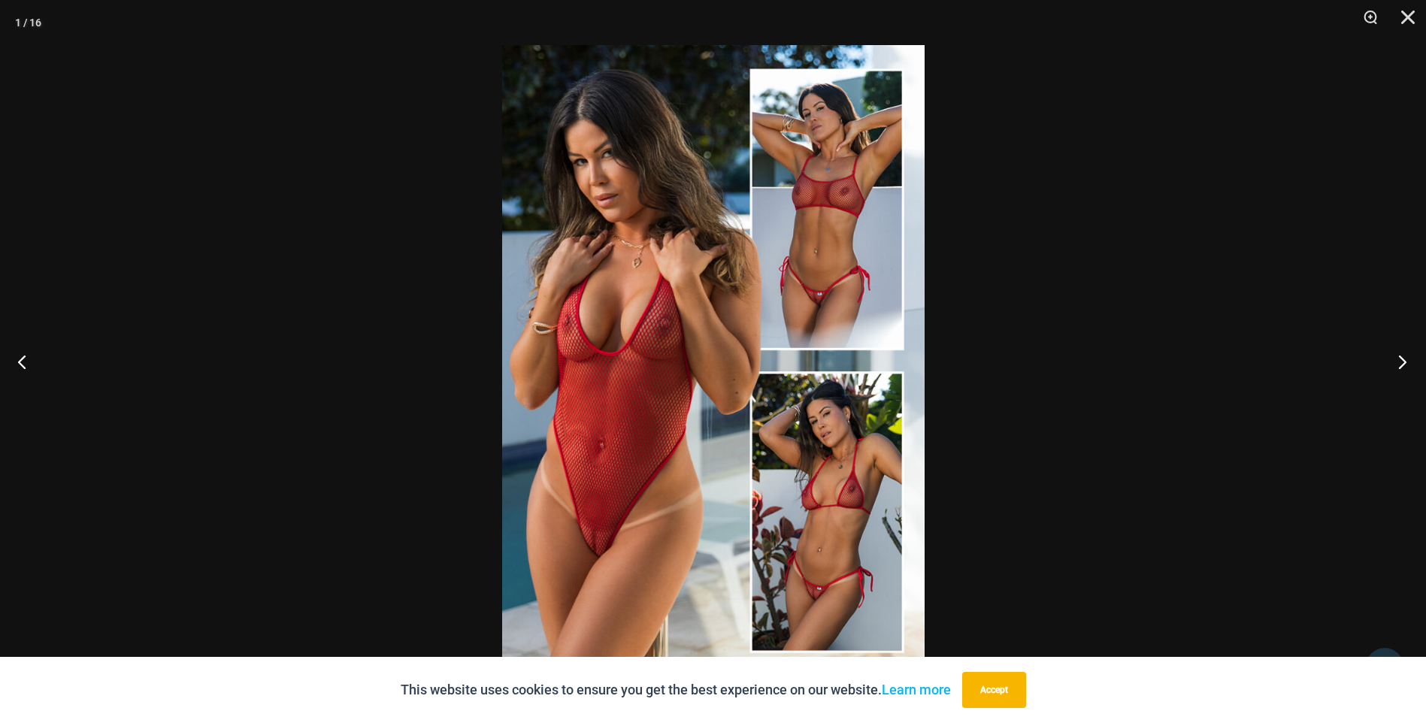
click at [1404, 366] on button "Next" at bounding box center [1398, 361] width 56 height 75
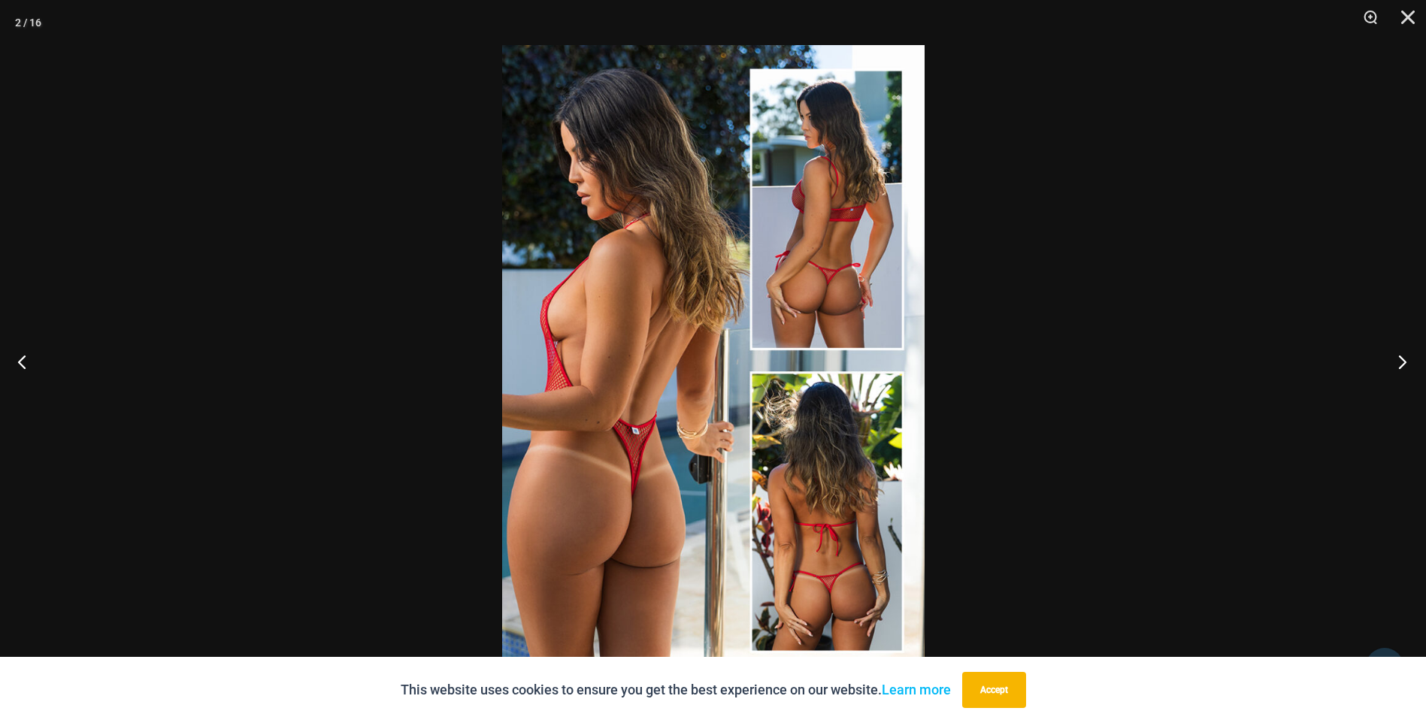
click at [1403, 365] on button "Next" at bounding box center [1398, 361] width 56 height 75
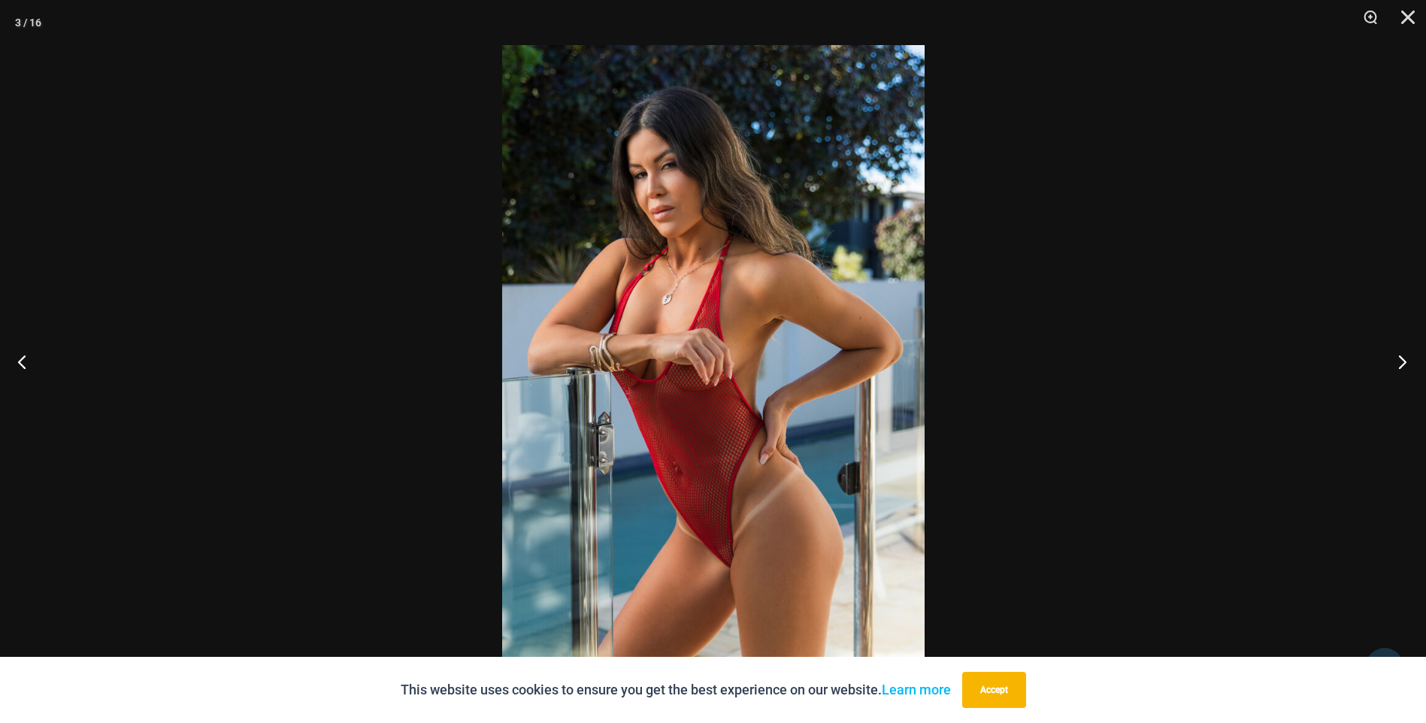
click at [1403, 365] on button "Next" at bounding box center [1398, 361] width 56 height 75
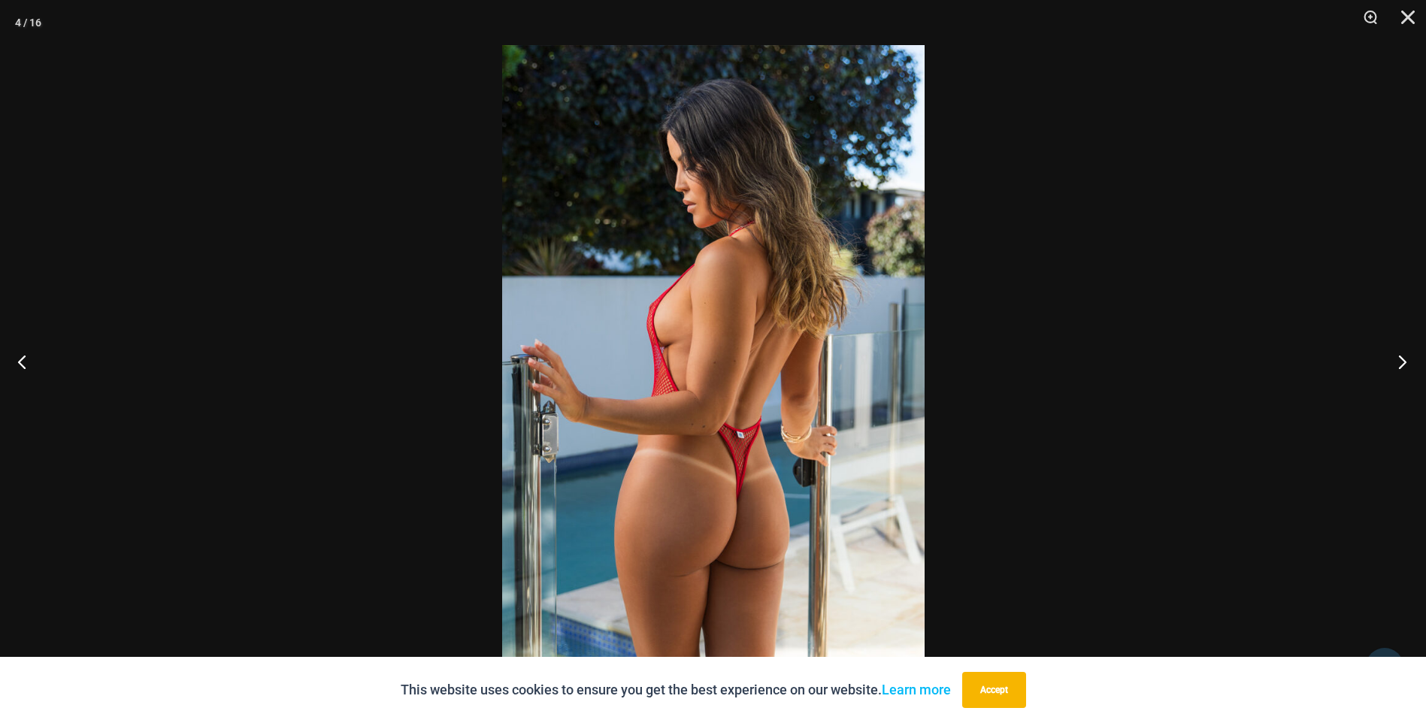
click at [1403, 365] on button "Next" at bounding box center [1398, 361] width 56 height 75
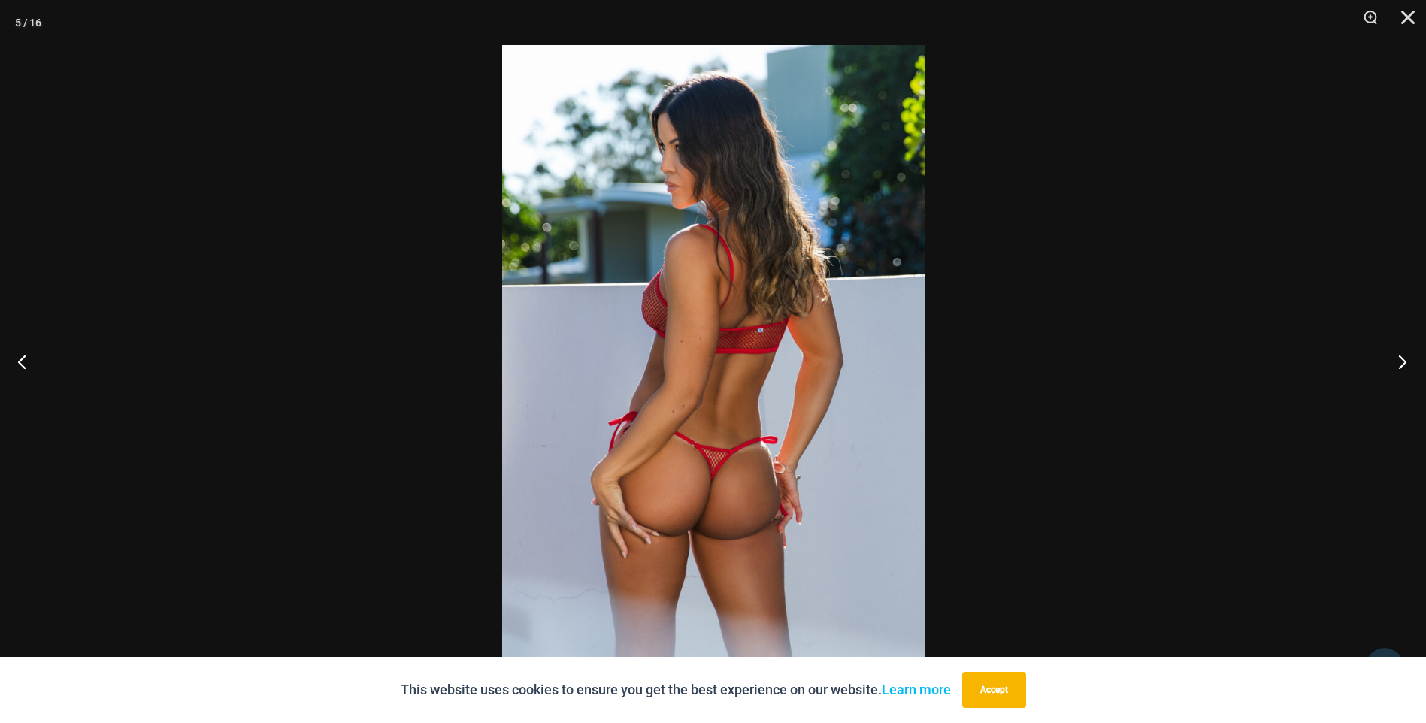
click at [1403, 365] on button "Next" at bounding box center [1398, 361] width 56 height 75
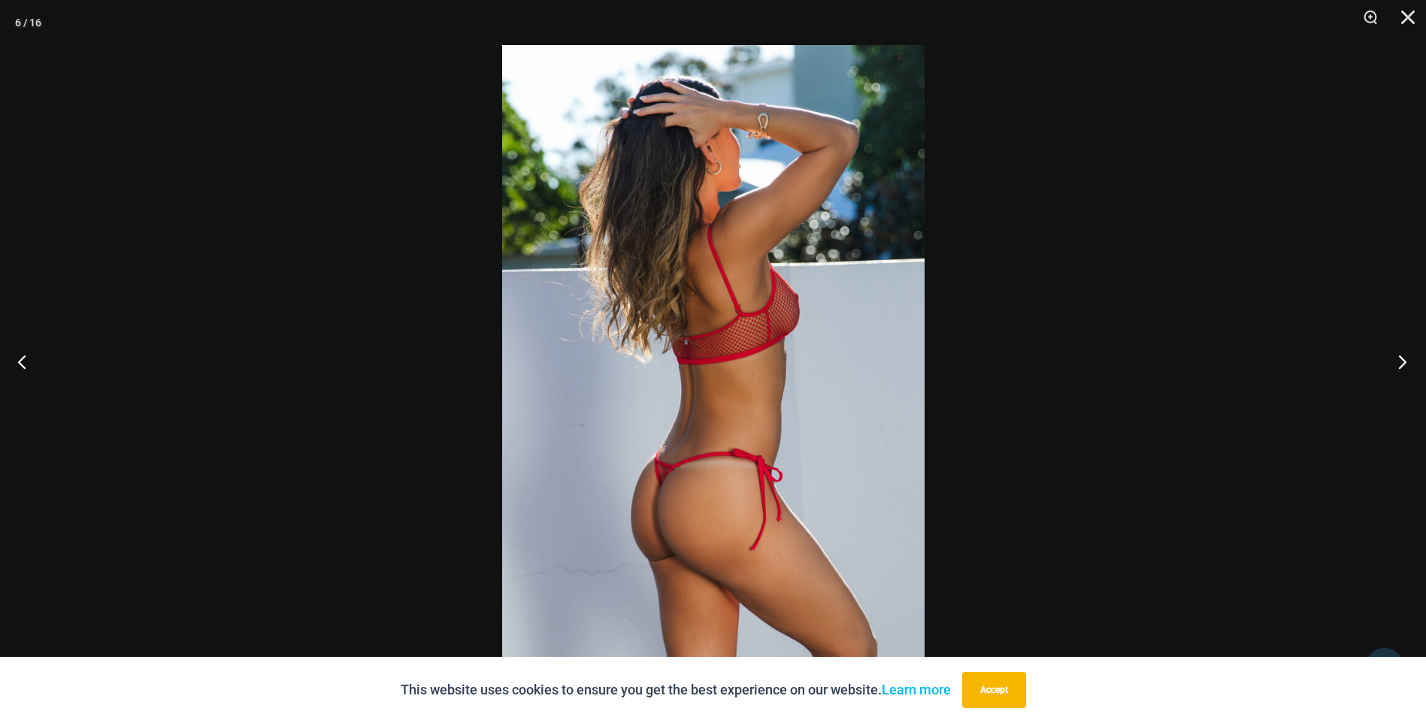
click at [1403, 365] on button "Next" at bounding box center [1398, 361] width 56 height 75
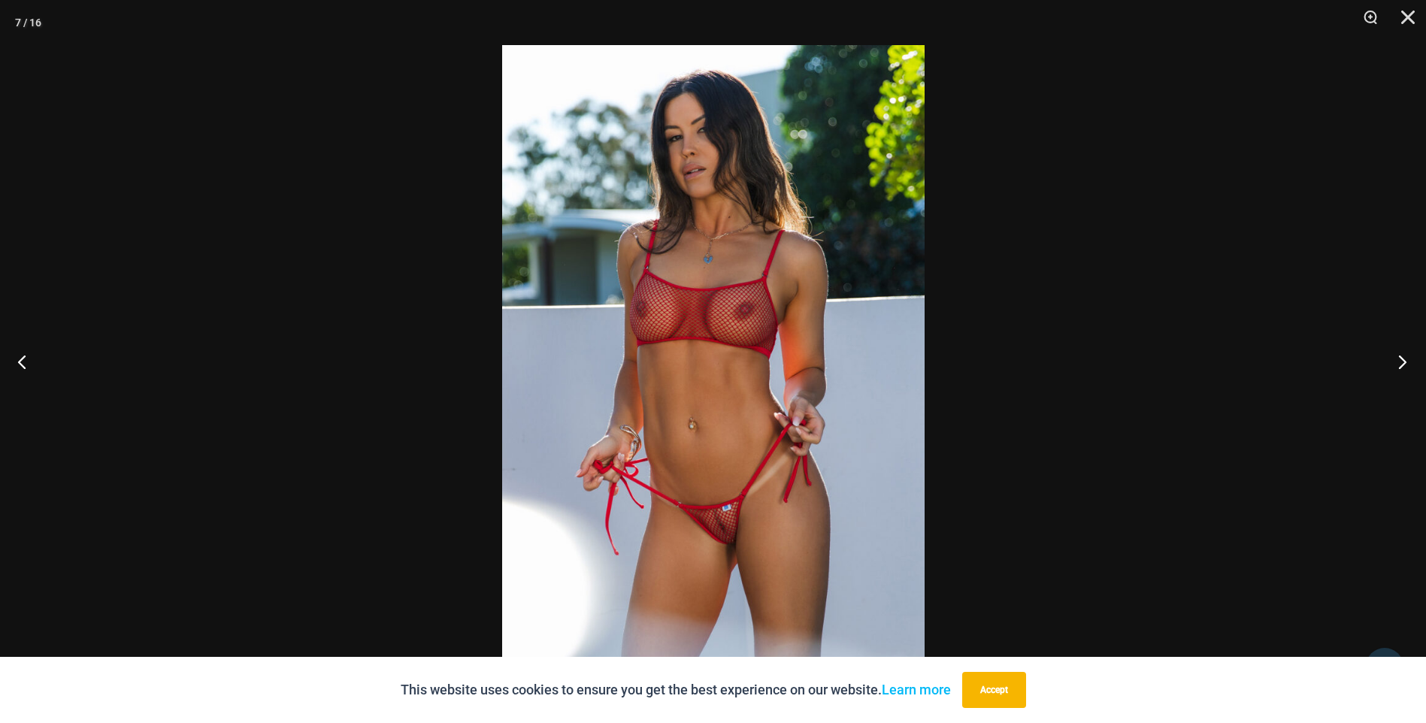
click at [1403, 365] on button "Next" at bounding box center [1398, 361] width 56 height 75
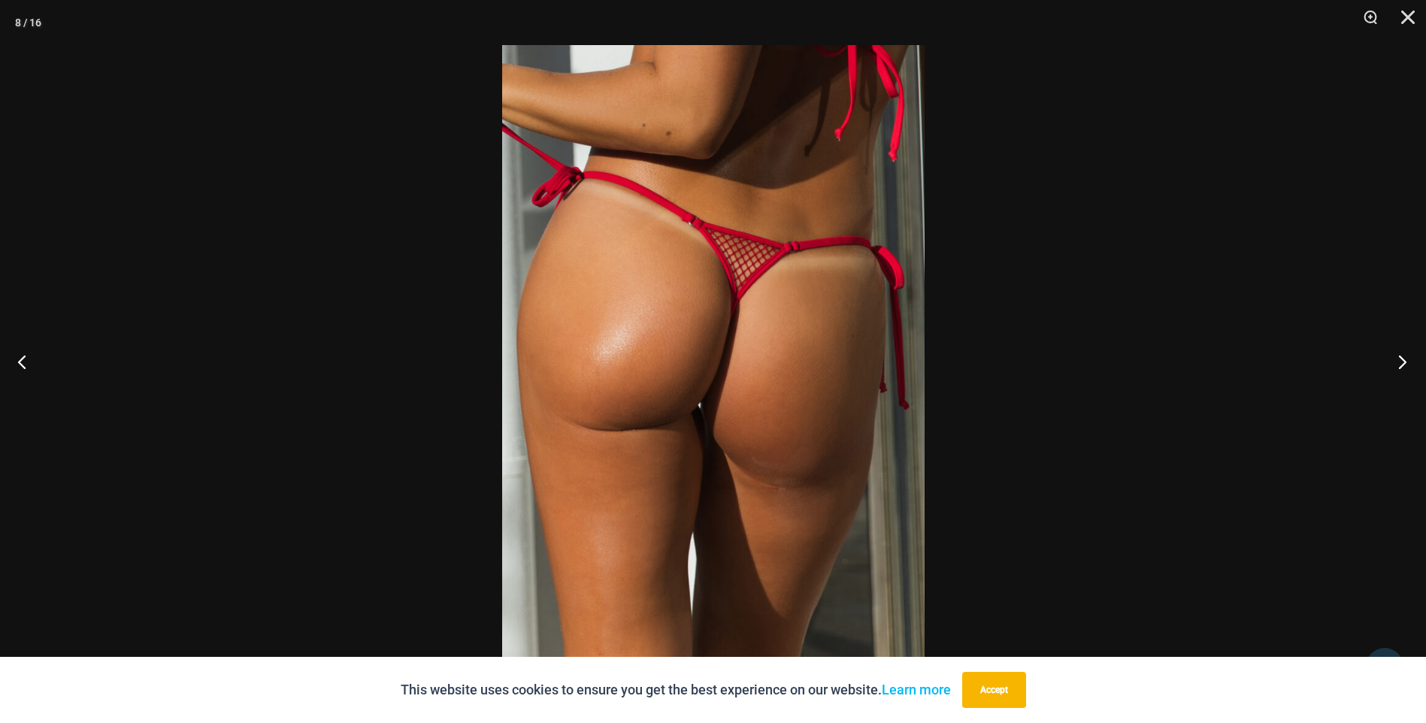
click at [1403, 365] on button "Next" at bounding box center [1398, 361] width 56 height 75
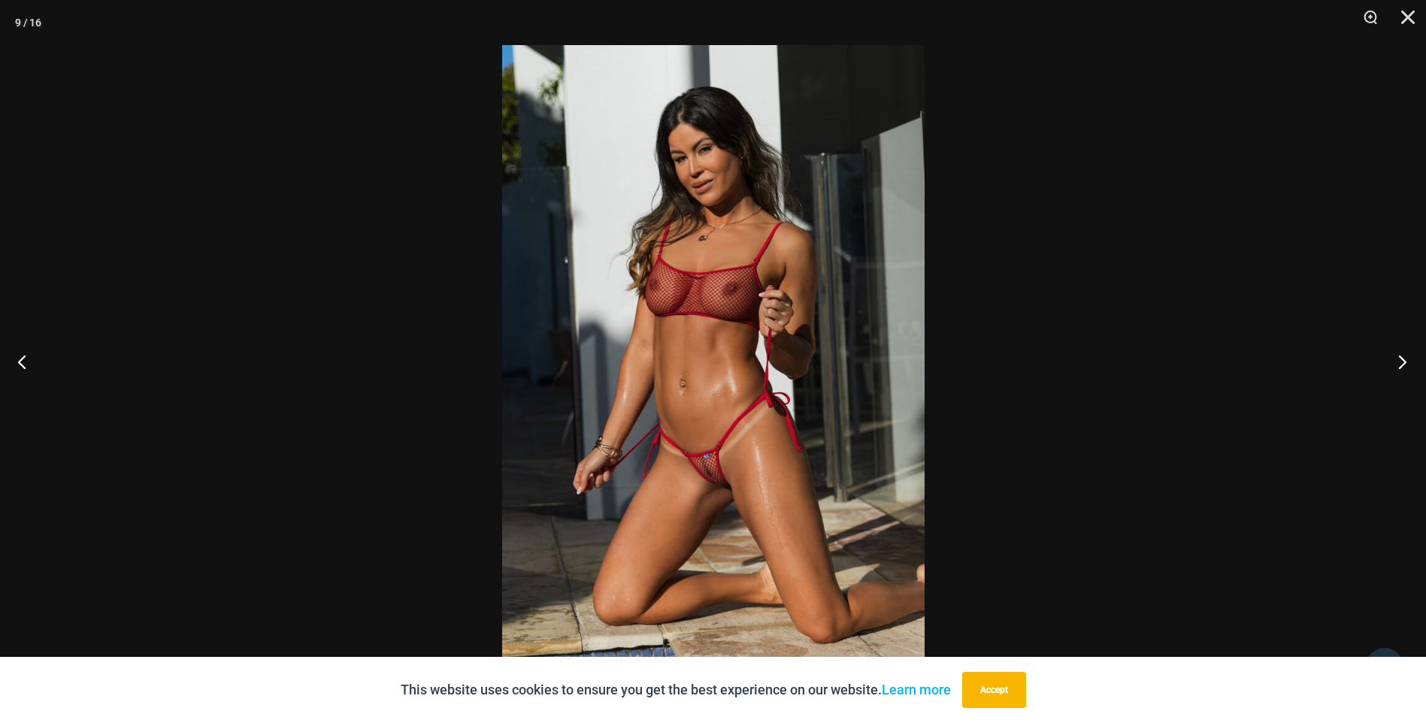
click at [1403, 365] on button "Next" at bounding box center [1398, 361] width 56 height 75
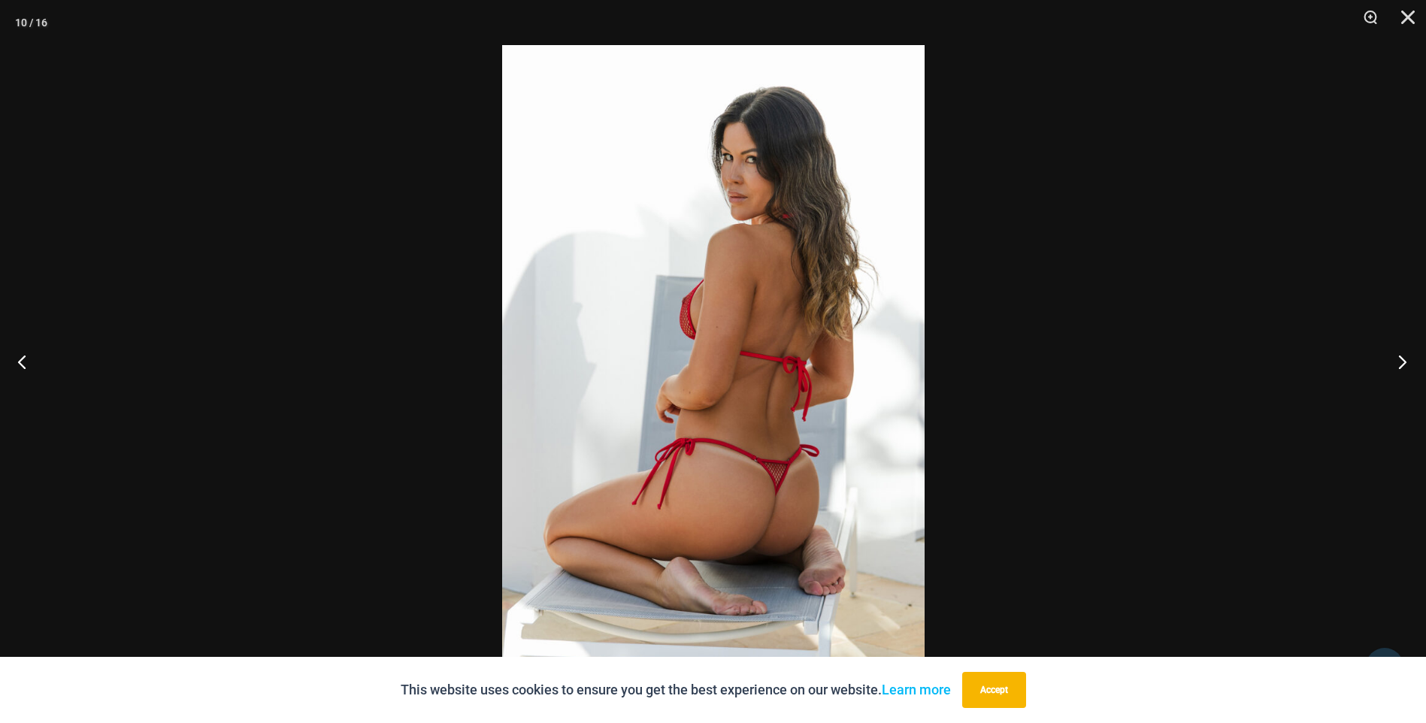
click at [1403, 365] on button "Next" at bounding box center [1398, 361] width 56 height 75
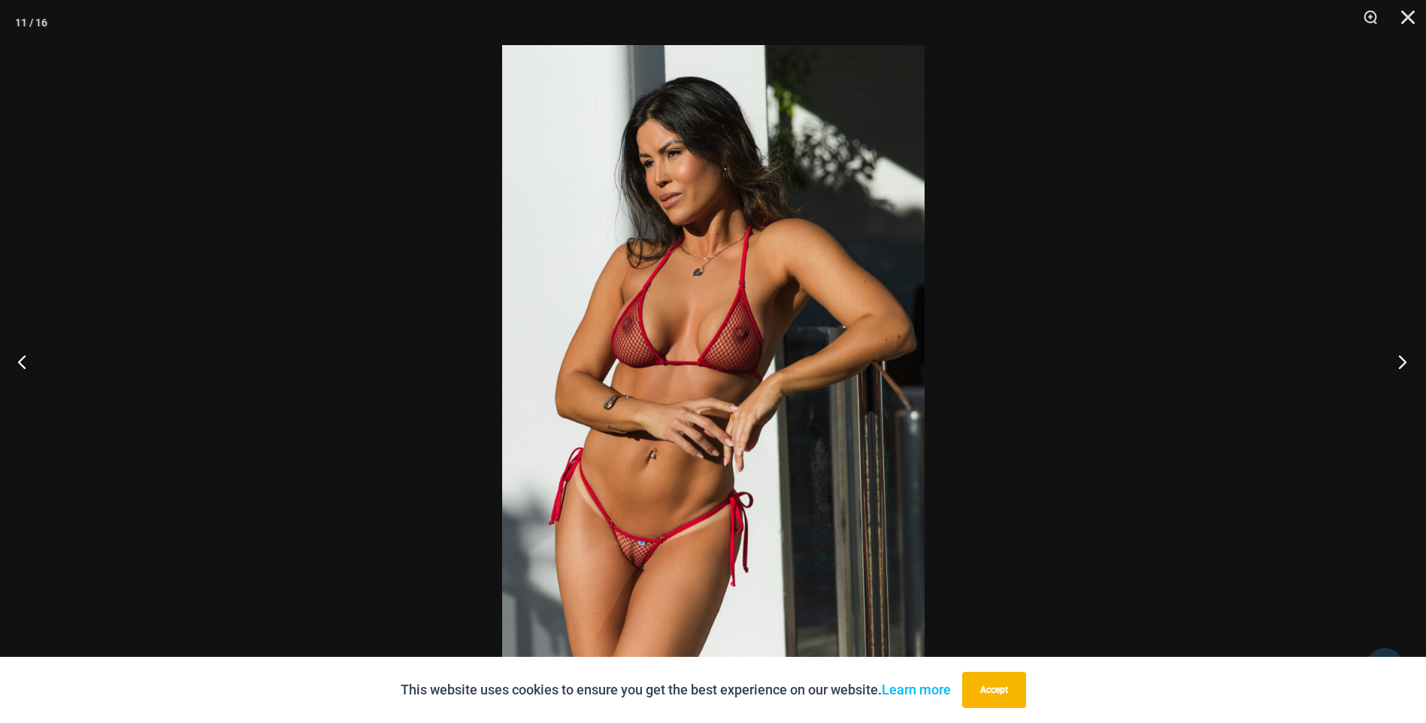
click at [1403, 365] on button "Next" at bounding box center [1398, 361] width 56 height 75
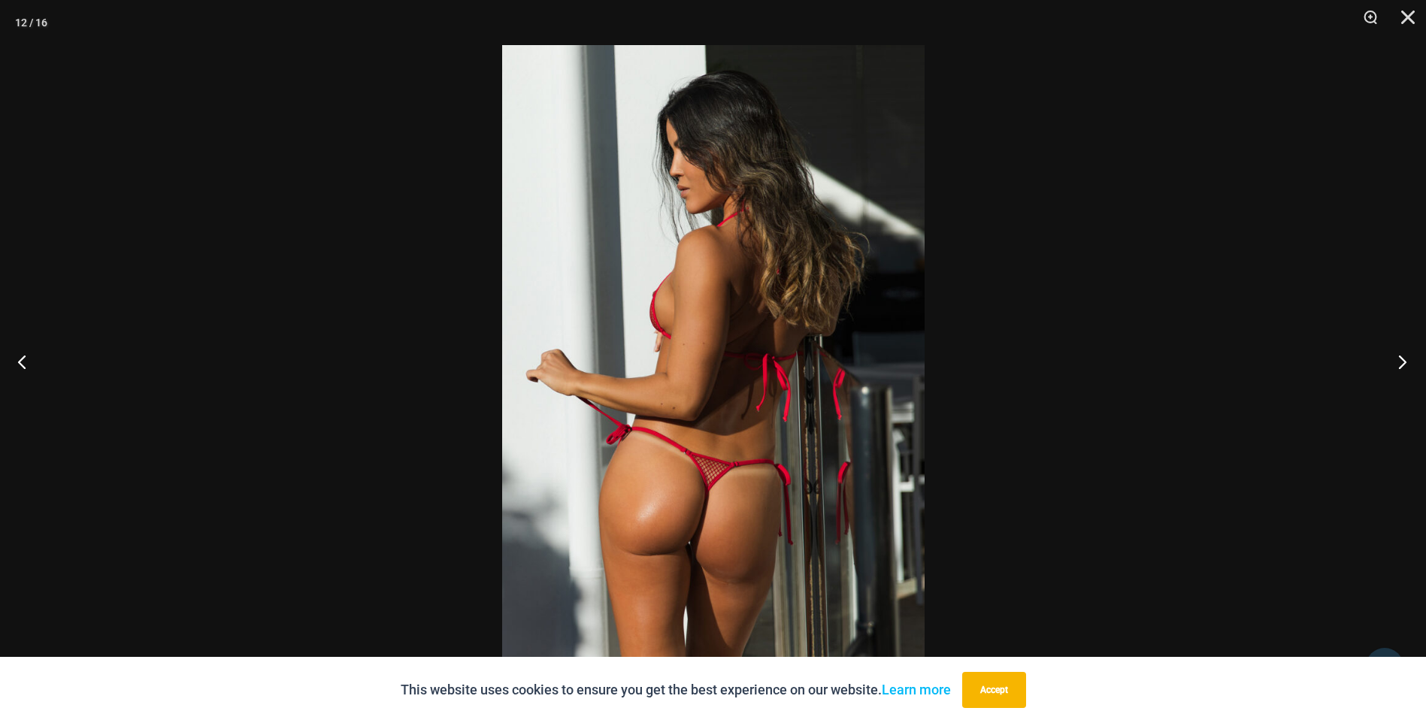
click at [1403, 365] on button "Next" at bounding box center [1398, 361] width 56 height 75
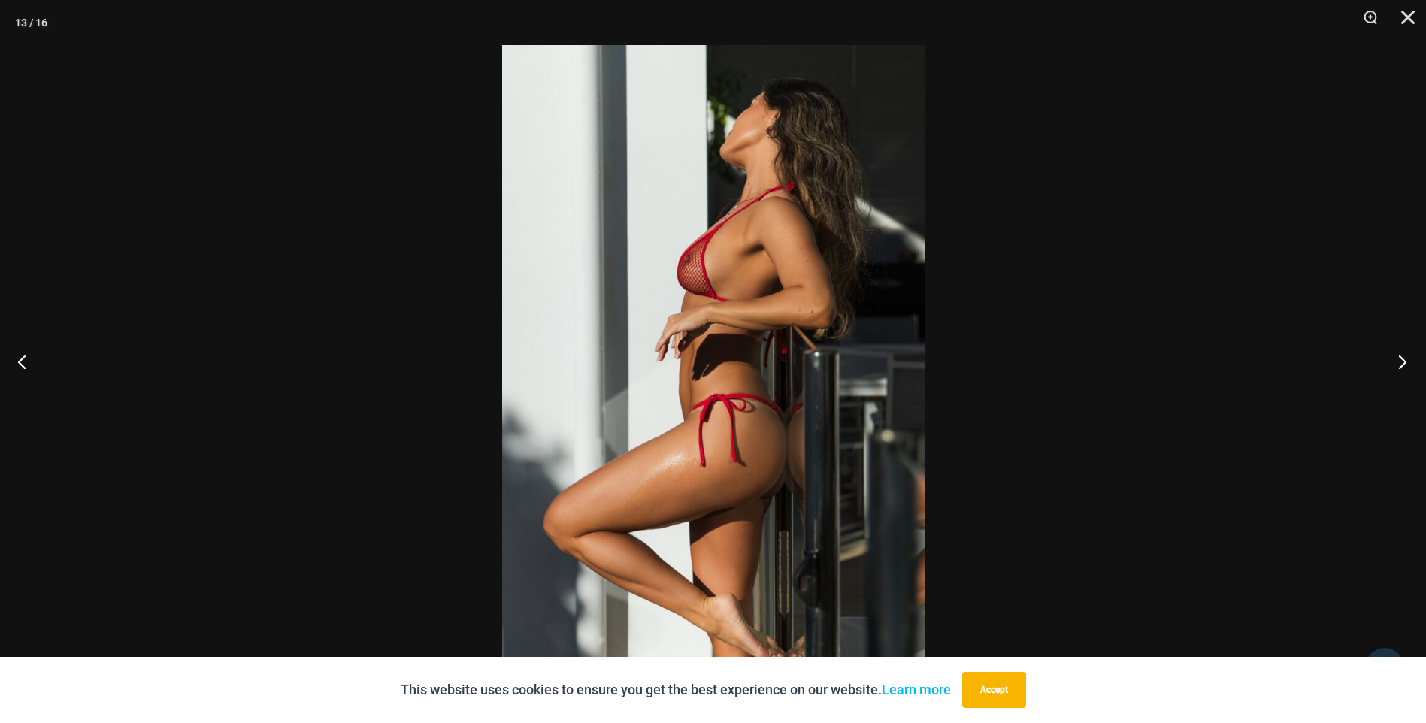
click at [1403, 365] on button "Next" at bounding box center [1398, 361] width 56 height 75
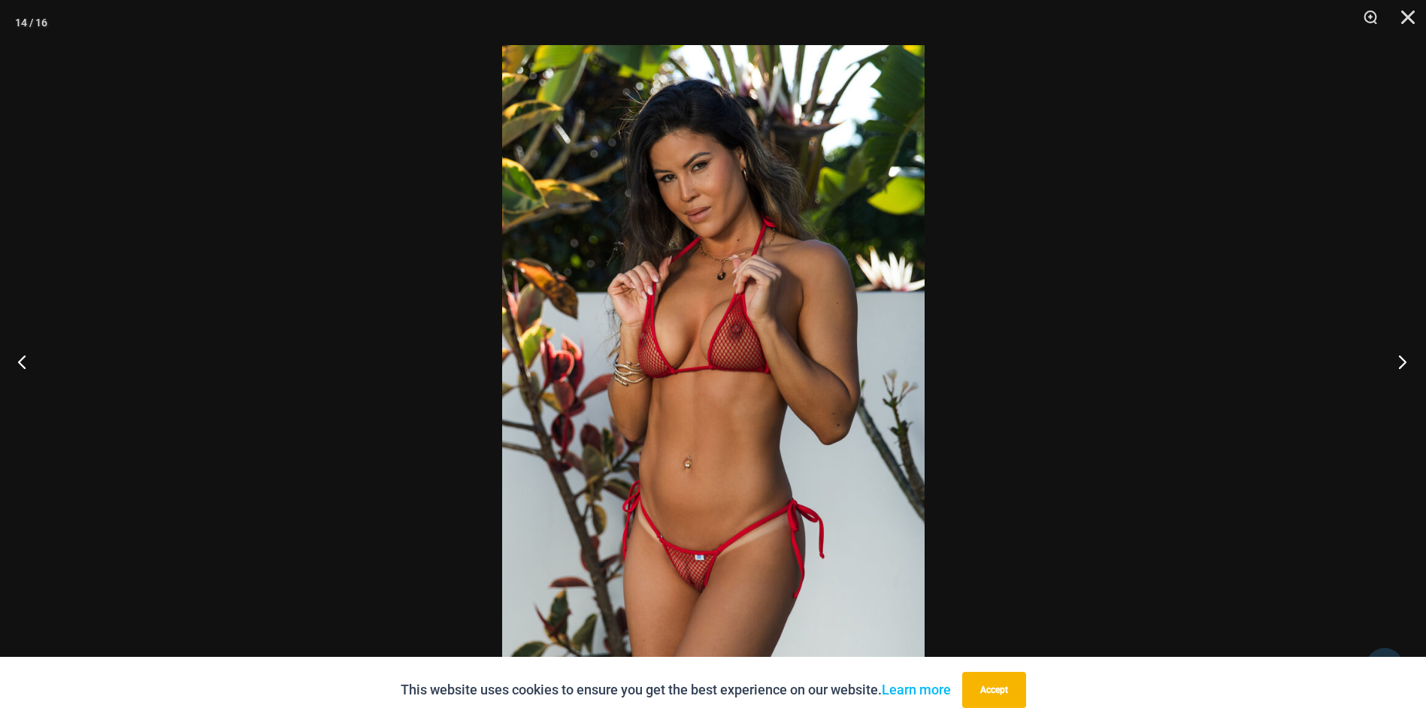
click at [1403, 365] on button "Next" at bounding box center [1398, 361] width 56 height 75
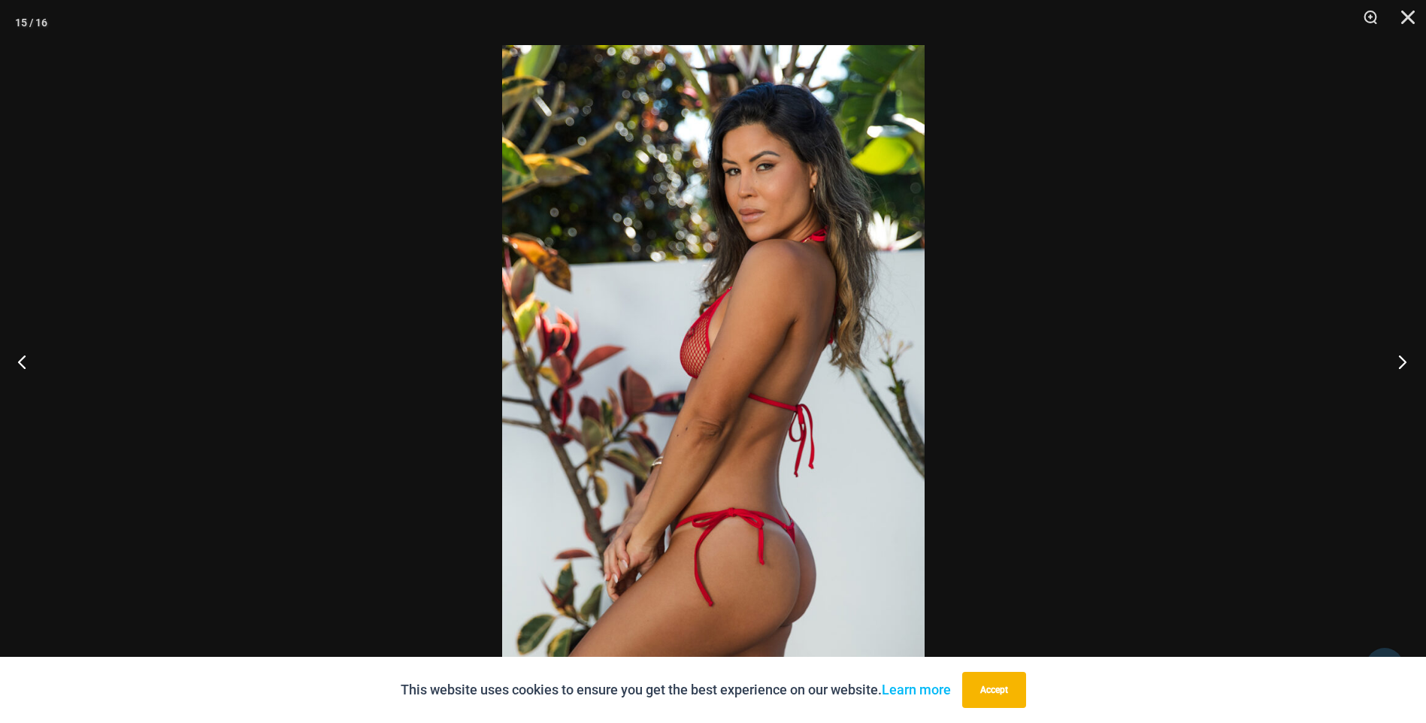
click at [1403, 365] on button "Next" at bounding box center [1398, 361] width 56 height 75
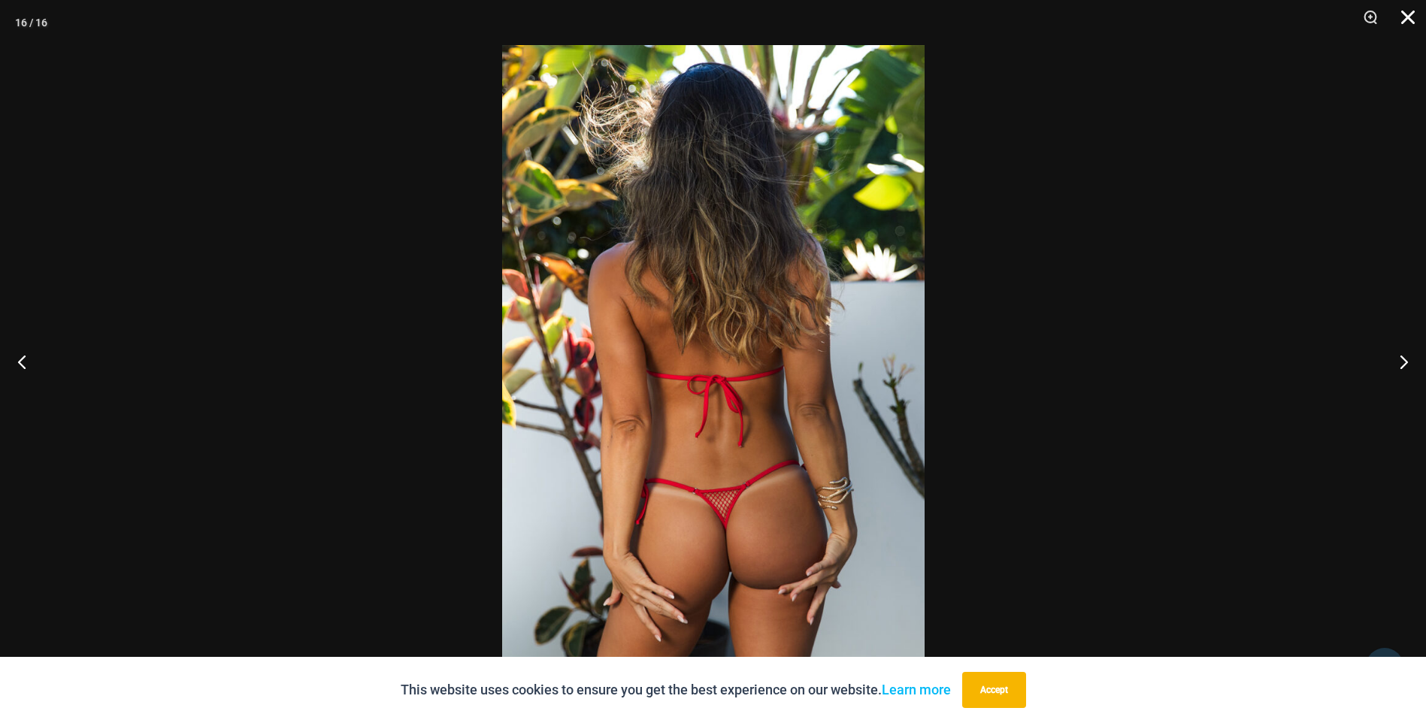
click at [1405, 13] on button "Close" at bounding box center [1403, 22] width 38 height 45
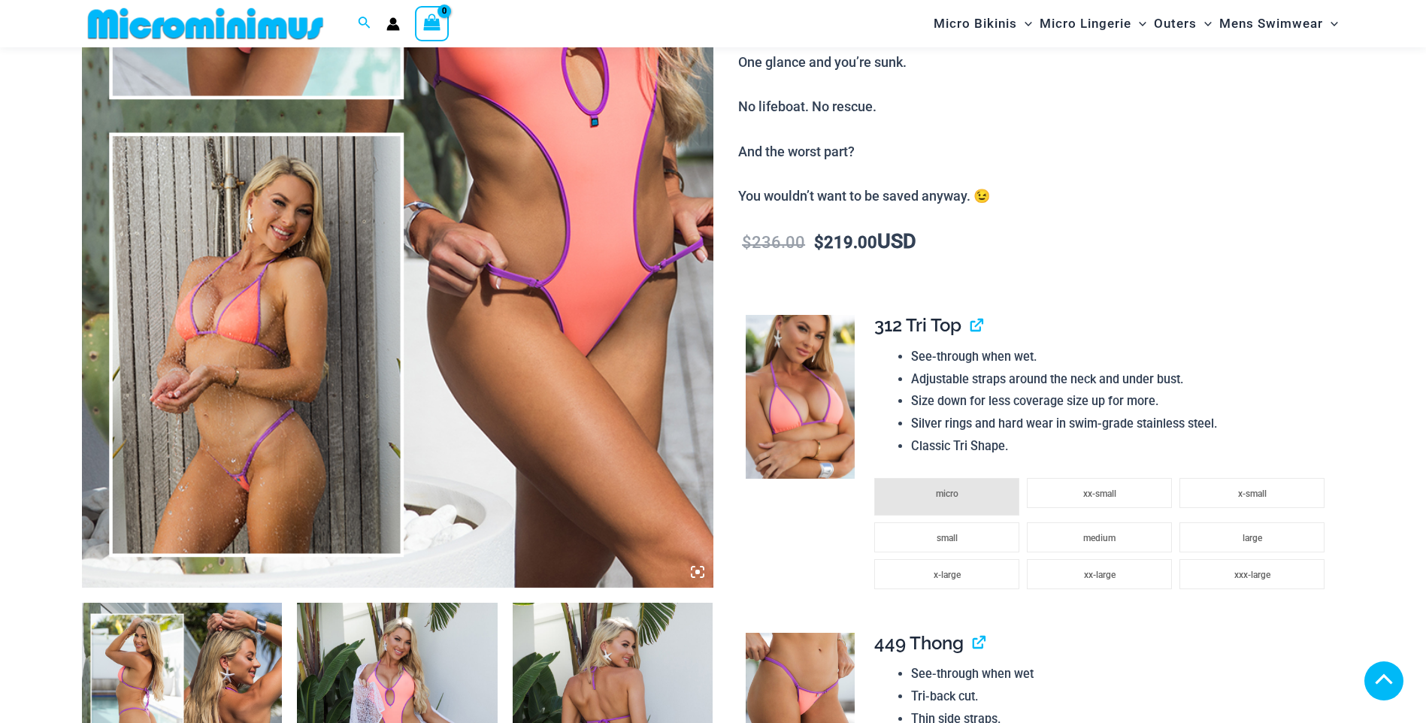
scroll to position [451, 0]
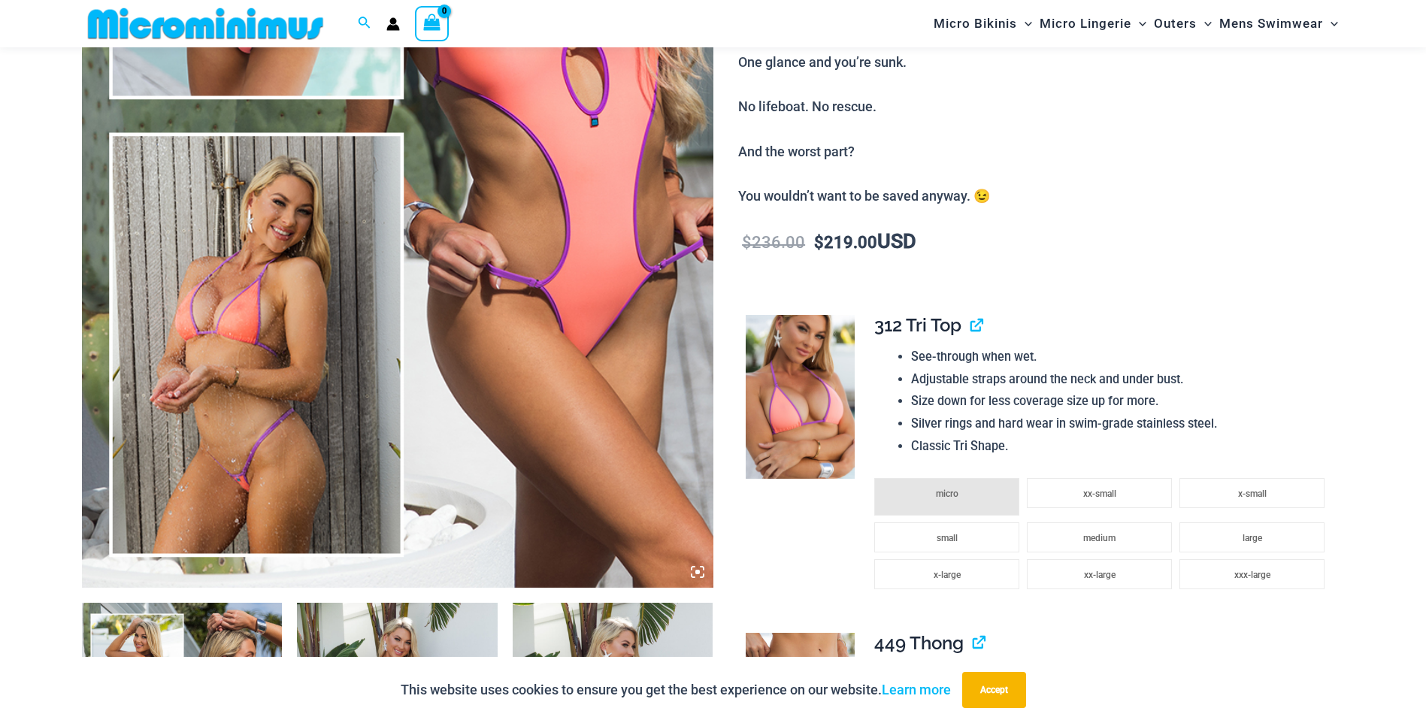
click at [699, 571] on icon at bounding box center [697, 572] width 5 height 5
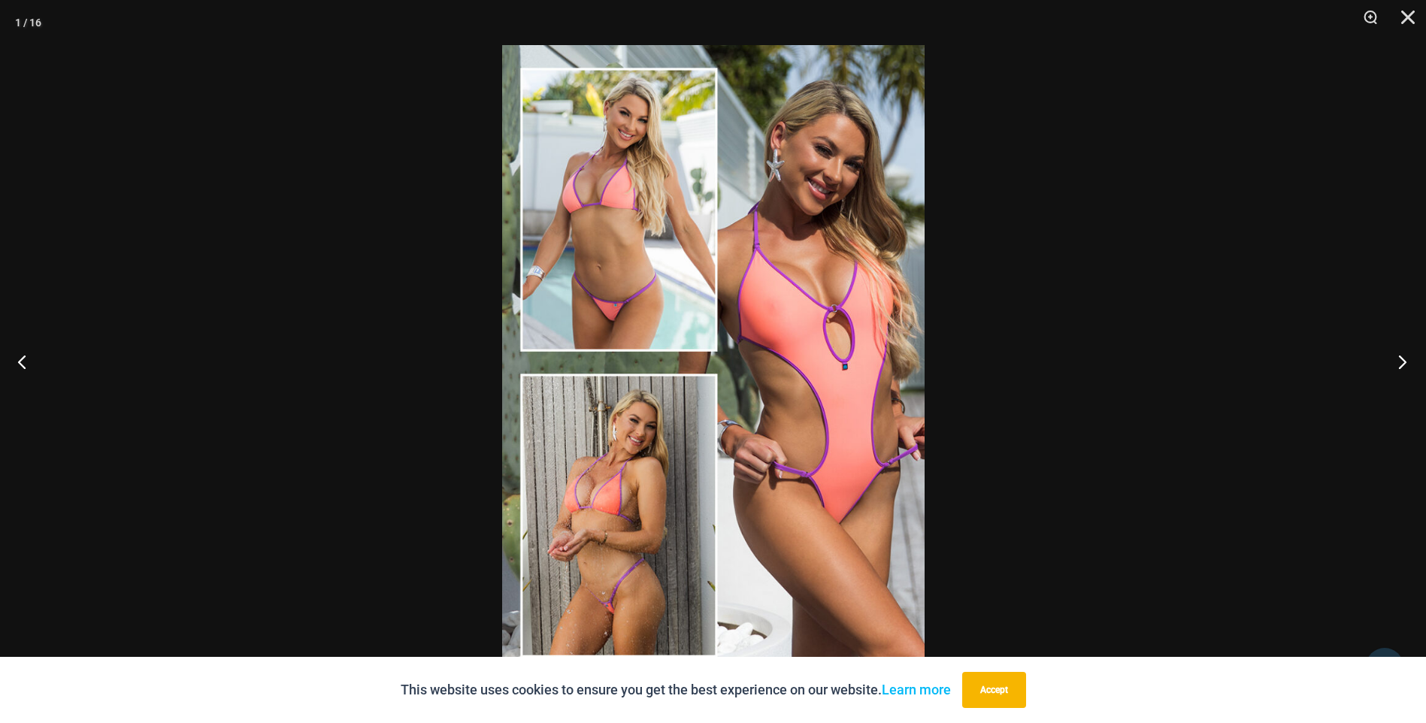
click at [1401, 365] on button "Next" at bounding box center [1398, 361] width 56 height 75
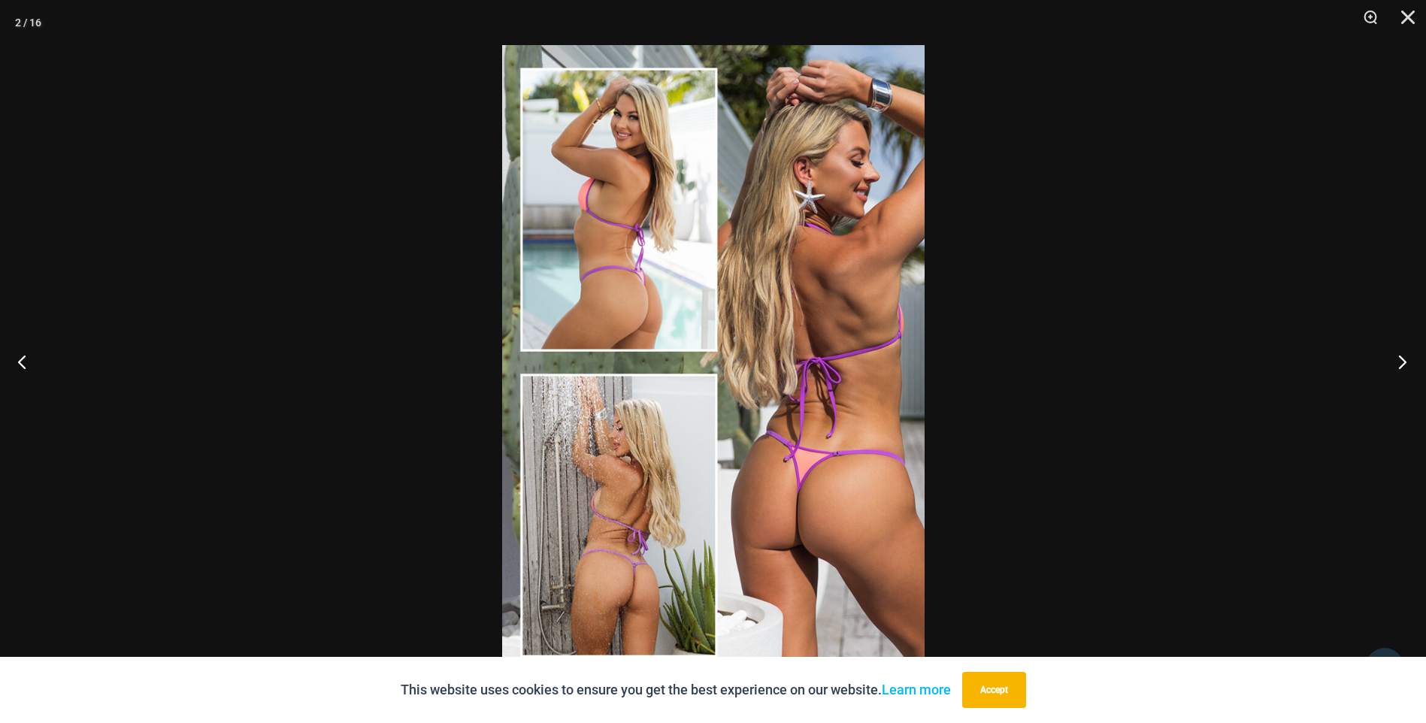
click at [1401, 365] on button "Next" at bounding box center [1398, 361] width 56 height 75
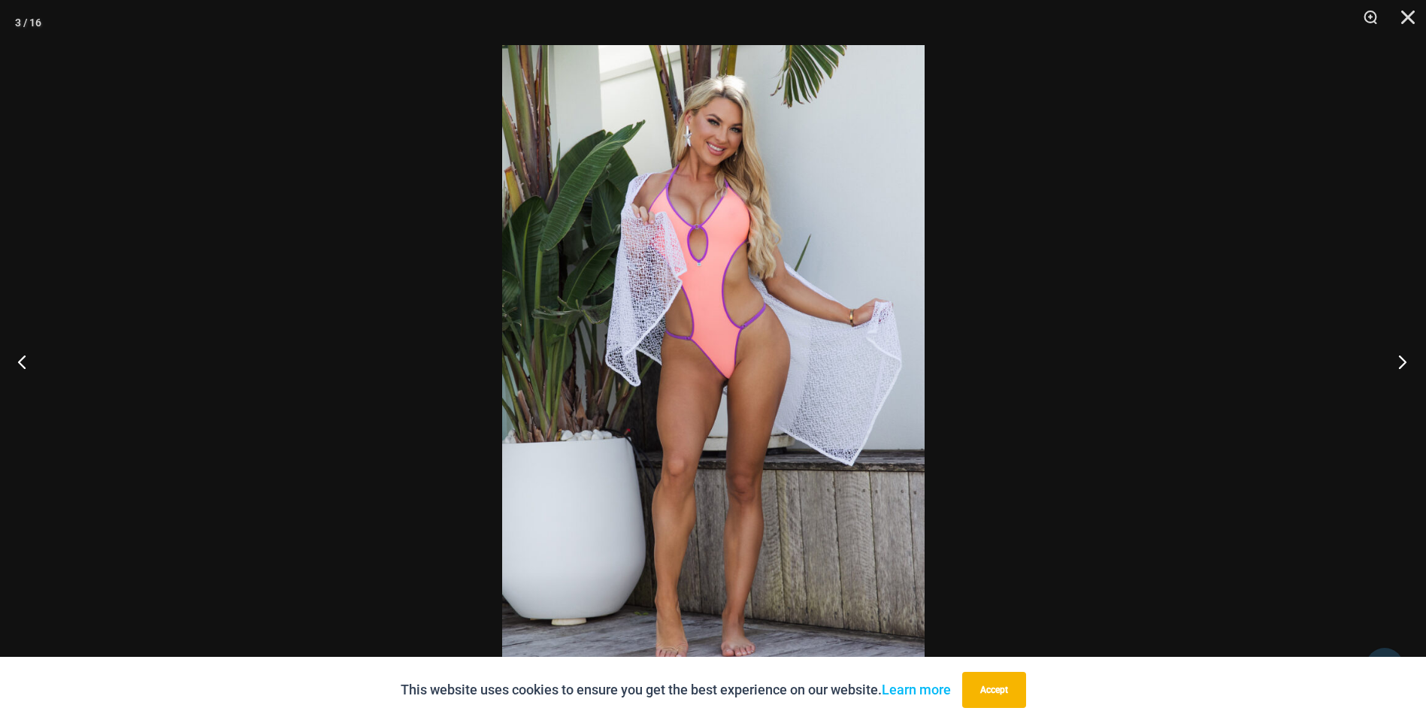
click at [1401, 365] on button "Next" at bounding box center [1398, 361] width 56 height 75
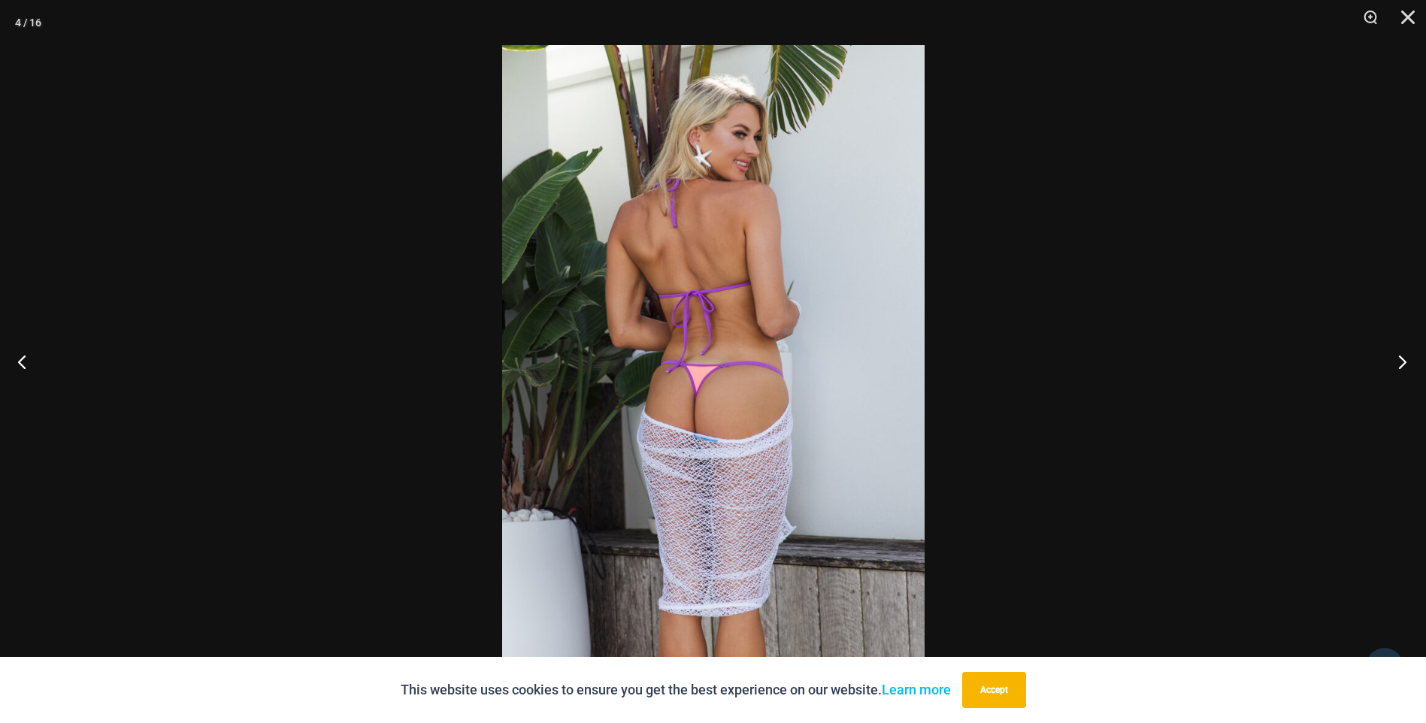
click at [1401, 365] on button "Next" at bounding box center [1398, 361] width 56 height 75
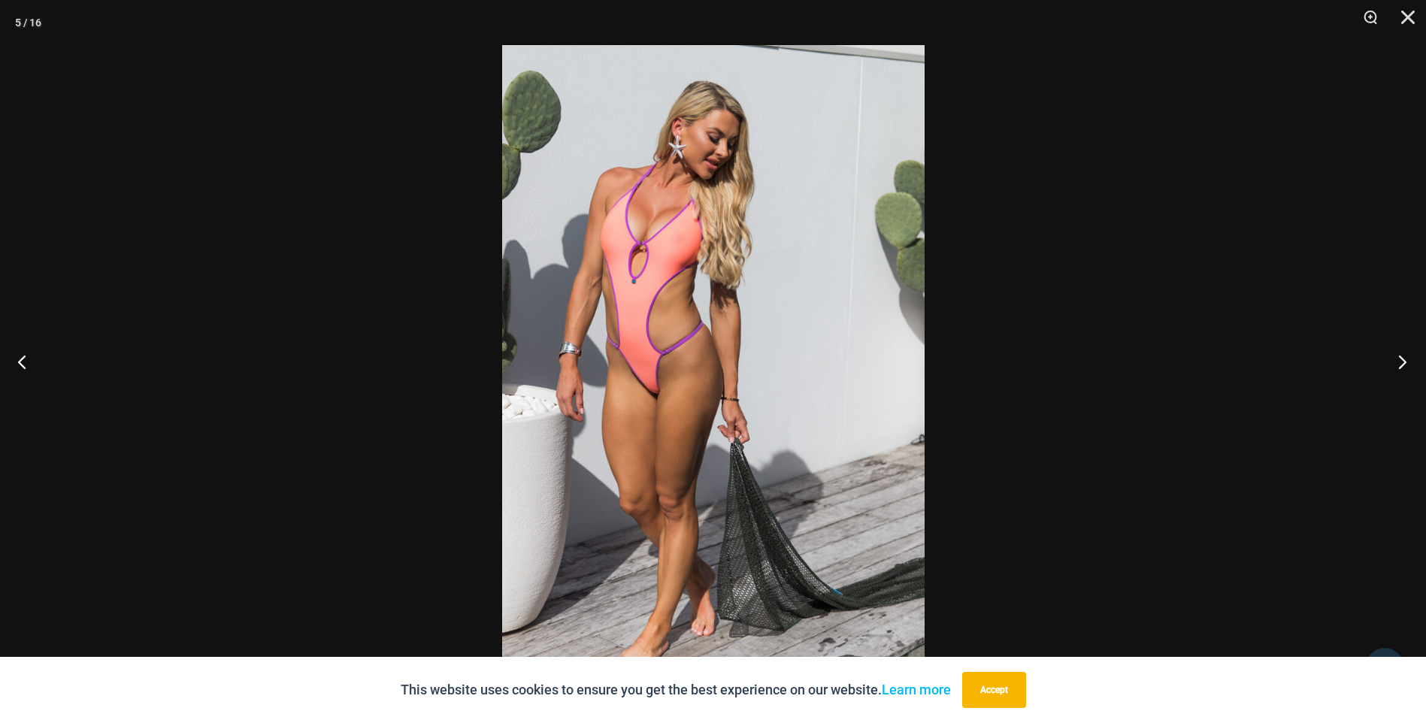
click at [1401, 365] on button "Next" at bounding box center [1398, 361] width 56 height 75
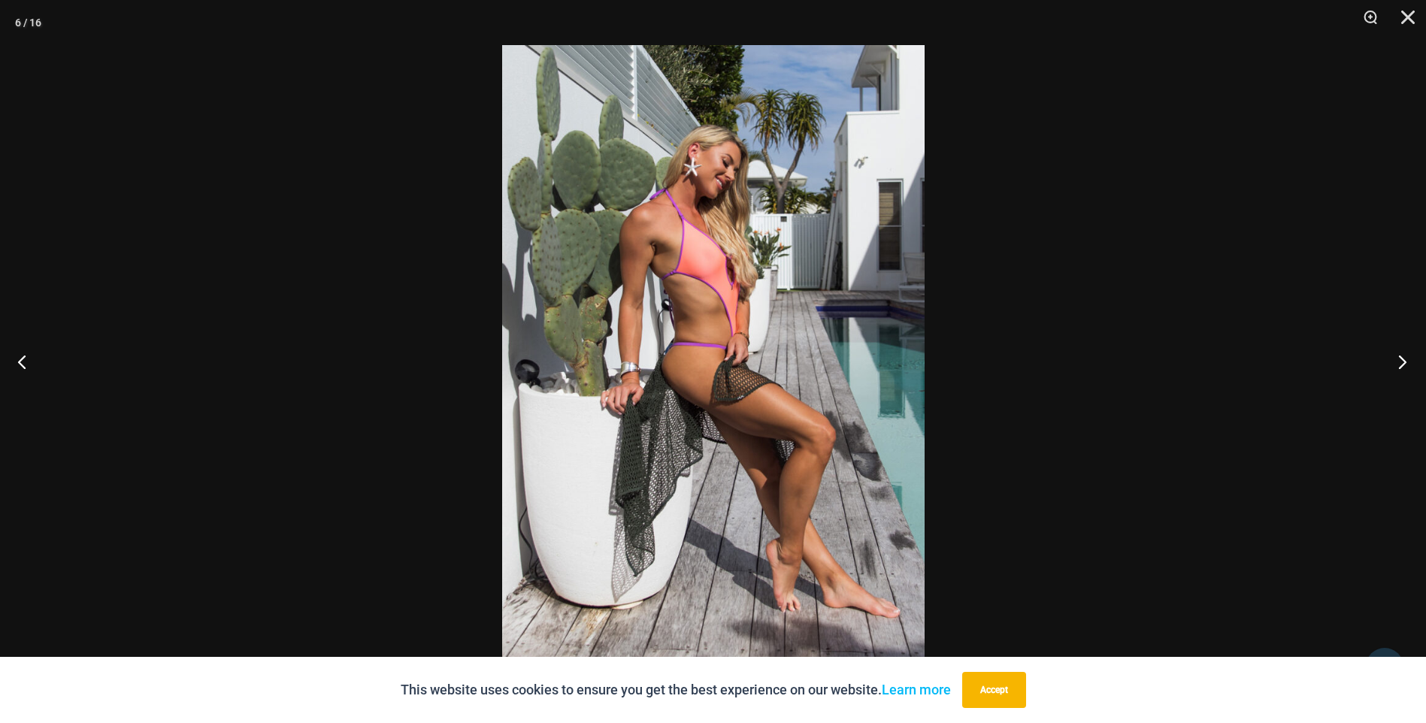
click at [1401, 365] on button "Next" at bounding box center [1398, 361] width 56 height 75
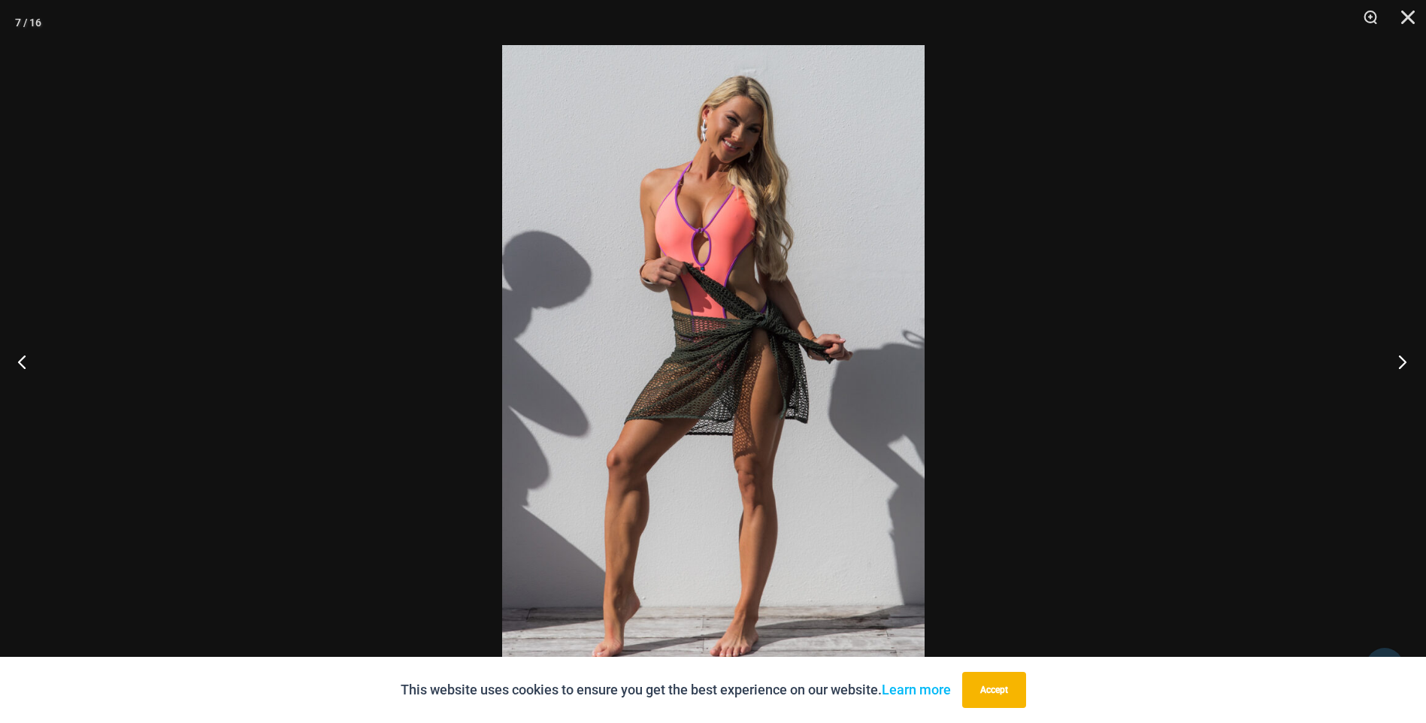
click at [1401, 365] on button "Next" at bounding box center [1398, 361] width 56 height 75
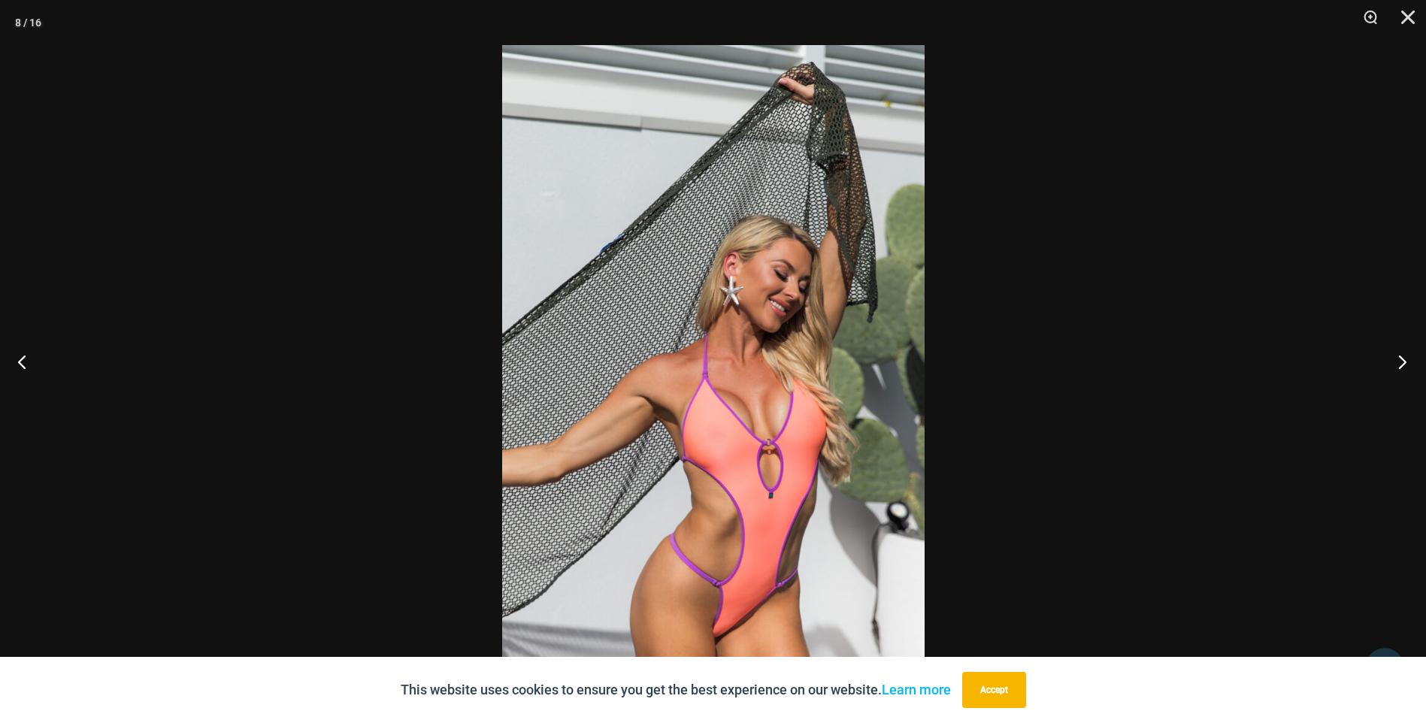
click at [1401, 365] on button "Next" at bounding box center [1398, 361] width 56 height 75
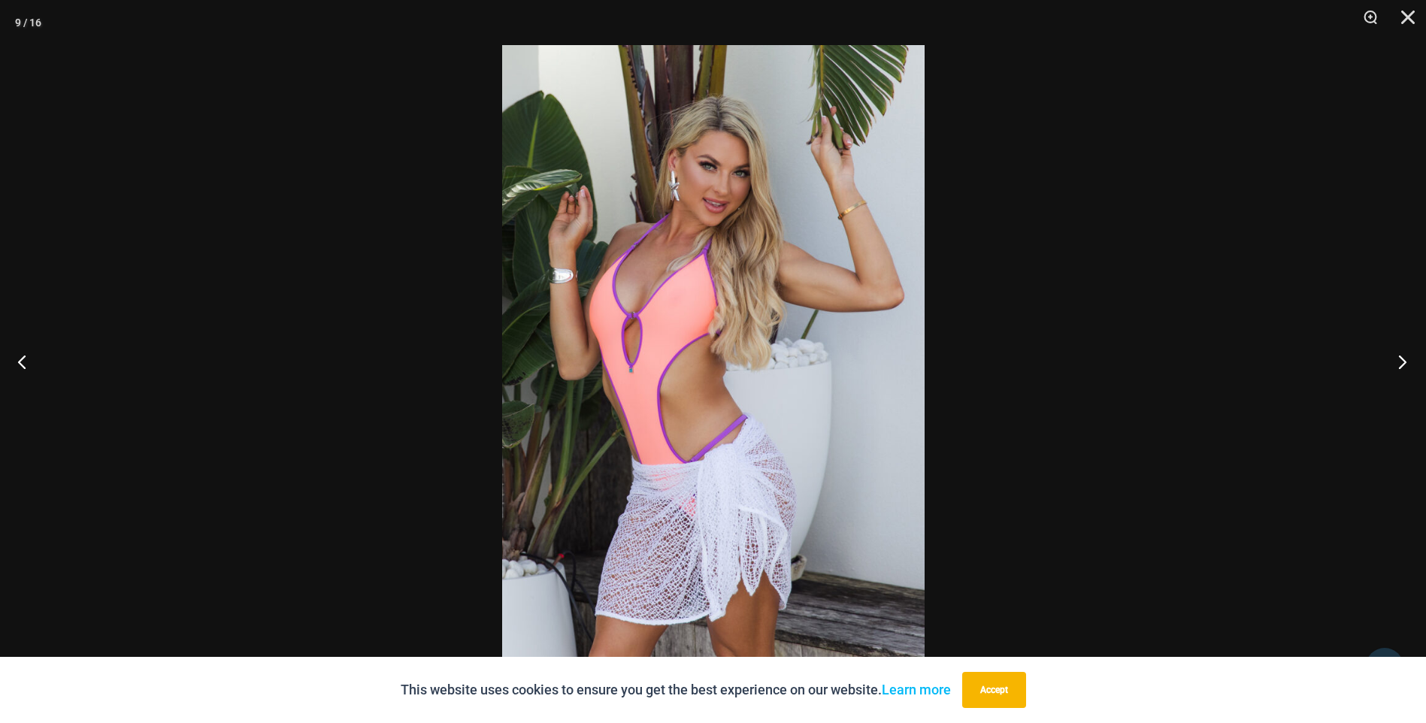
click at [1401, 365] on button "Next" at bounding box center [1398, 361] width 56 height 75
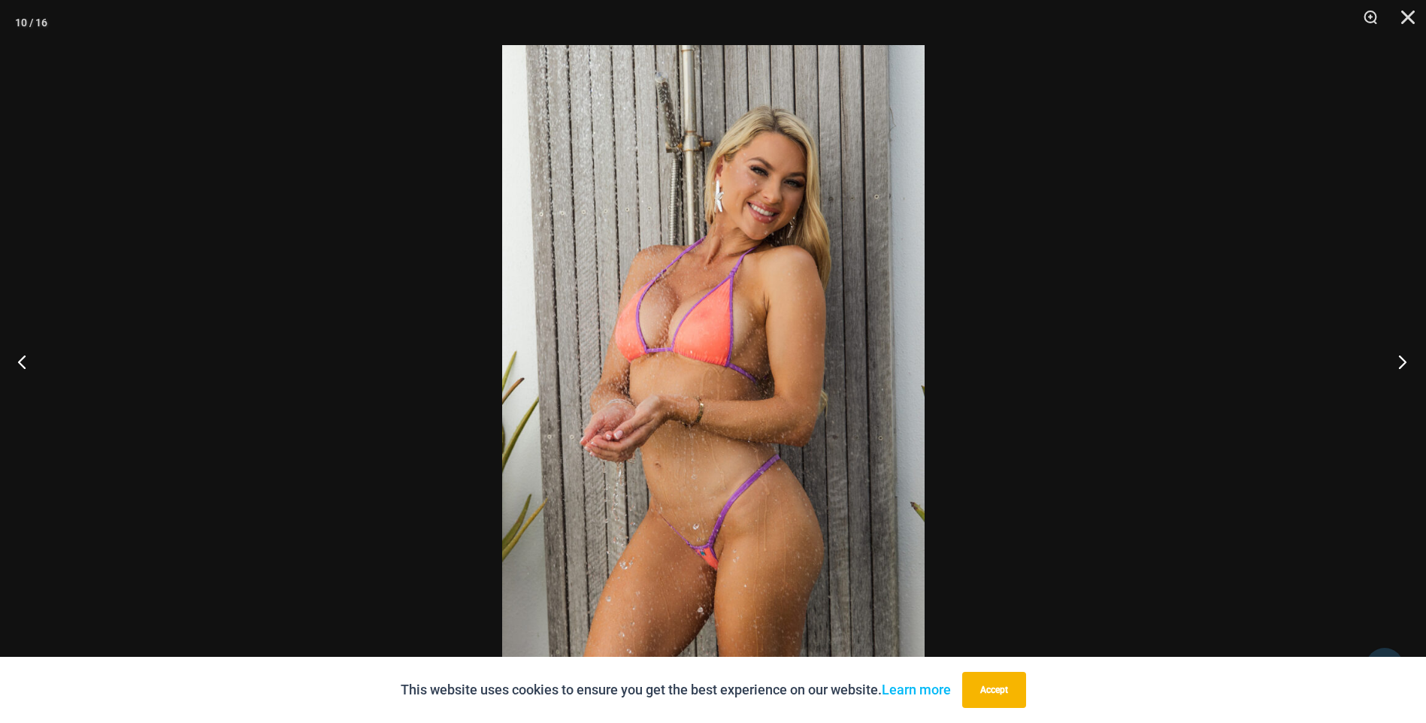
click at [1401, 365] on button "Next" at bounding box center [1398, 361] width 56 height 75
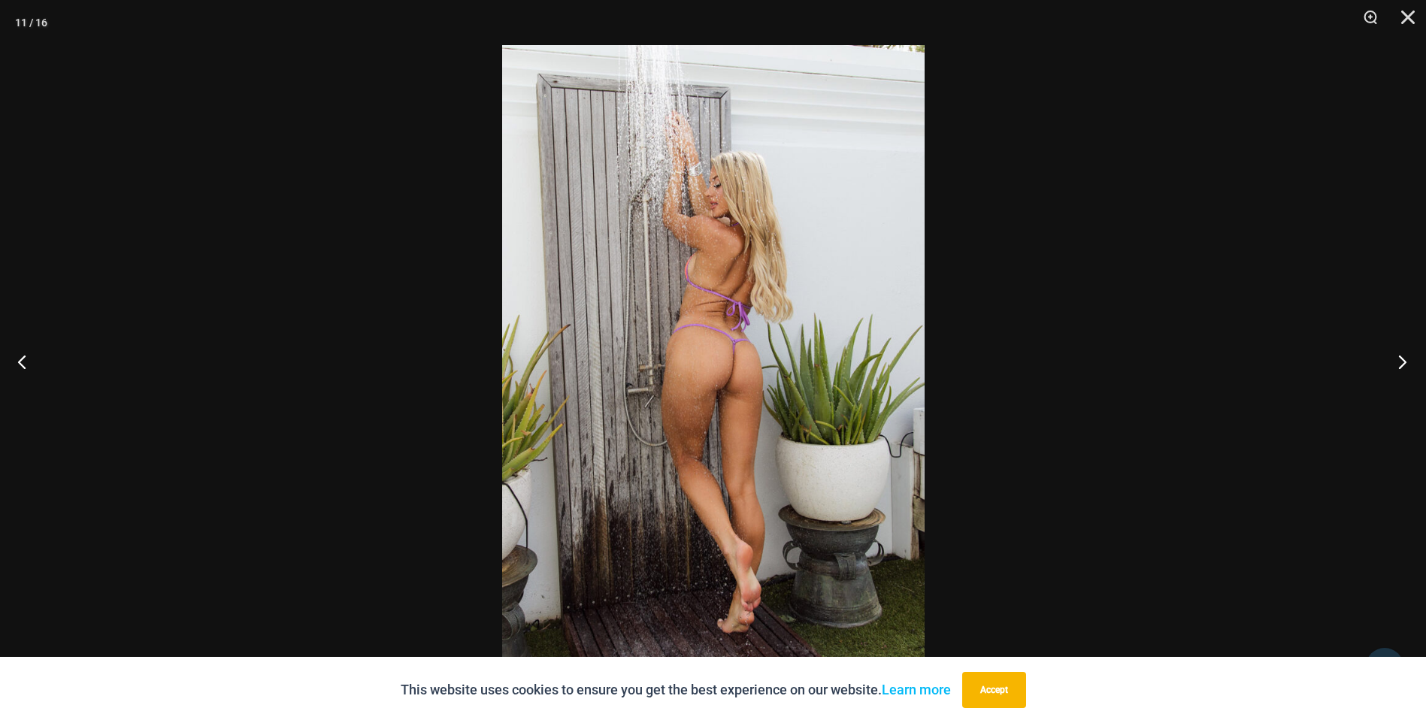
click at [1401, 365] on button "Next" at bounding box center [1398, 361] width 56 height 75
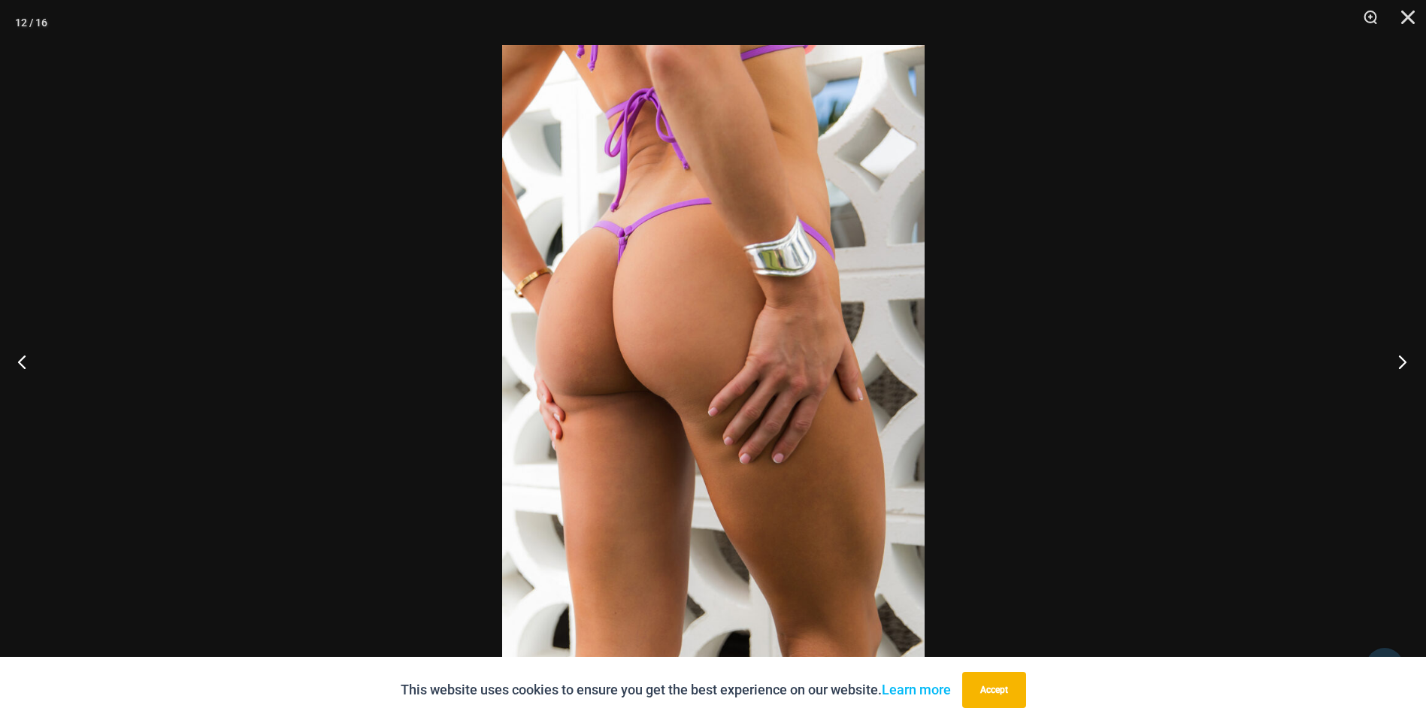
click at [1401, 365] on button "Next" at bounding box center [1398, 361] width 56 height 75
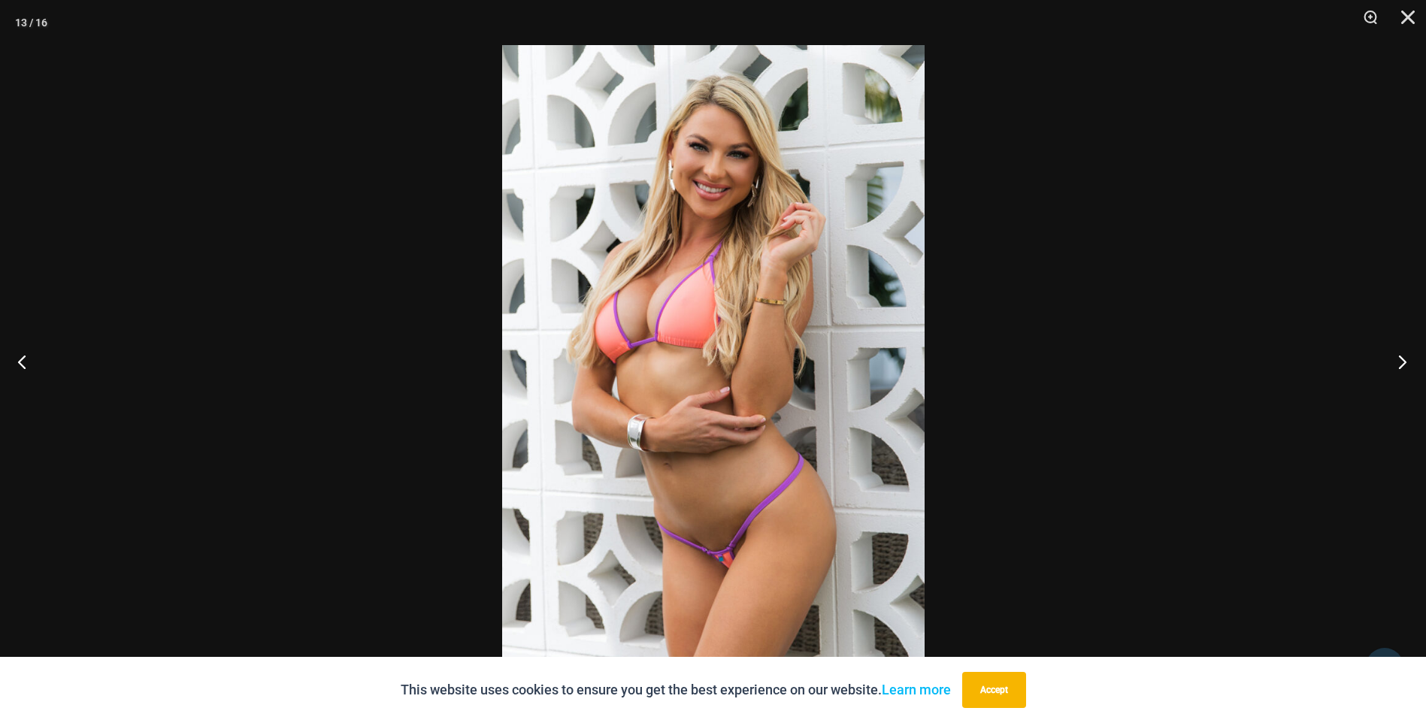
click at [1401, 365] on button "Next" at bounding box center [1398, 361] width 56 height 75
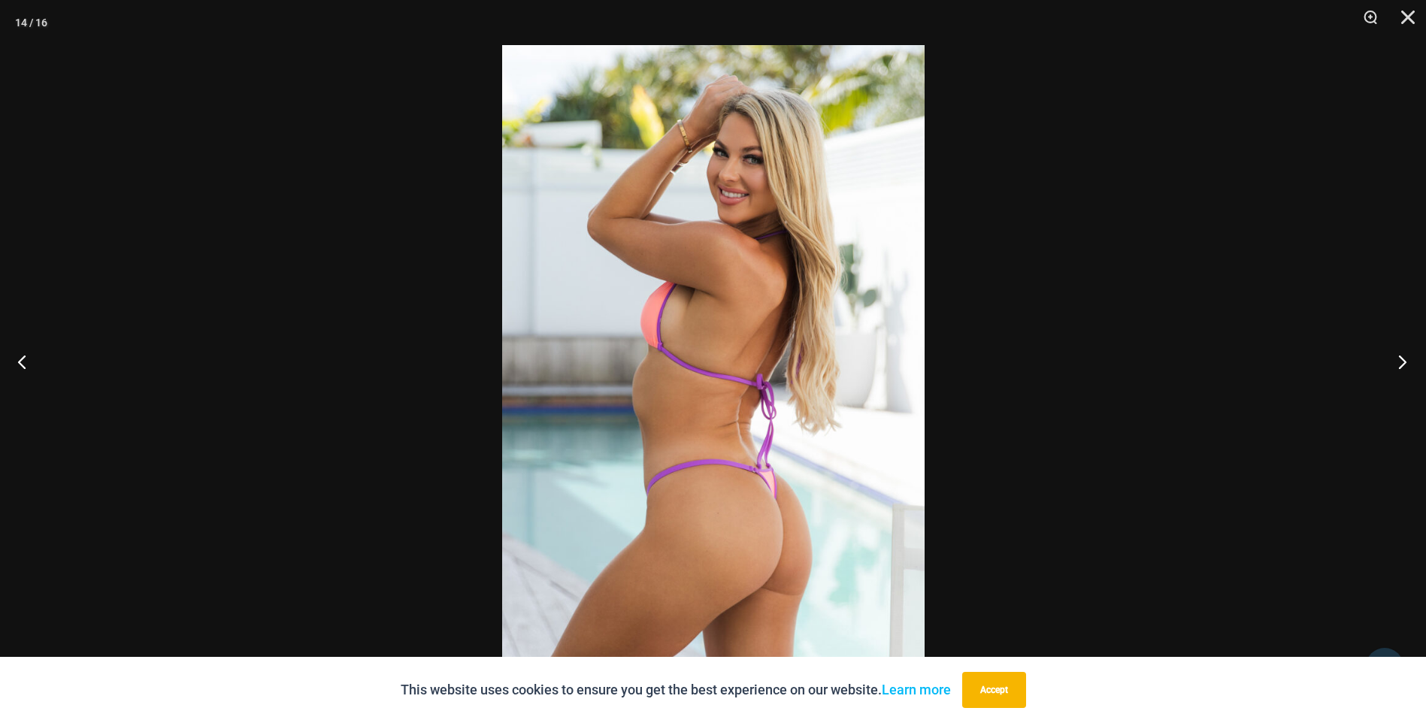
click at [1401, 365] on button "Next" at bounding box center [1398, 361] width 56 height 75
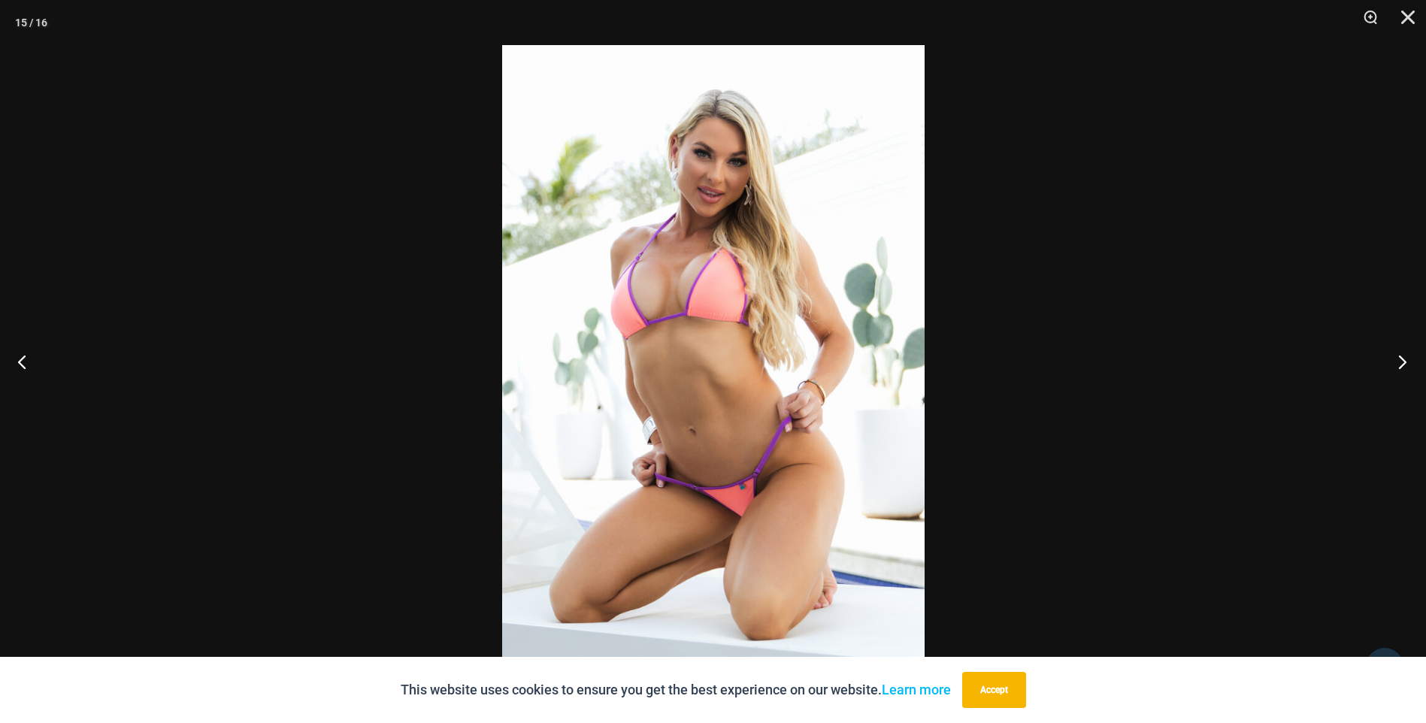
click at [1401, 365] on button "Next" at bounding box center [1398, 361] width 56 height 75
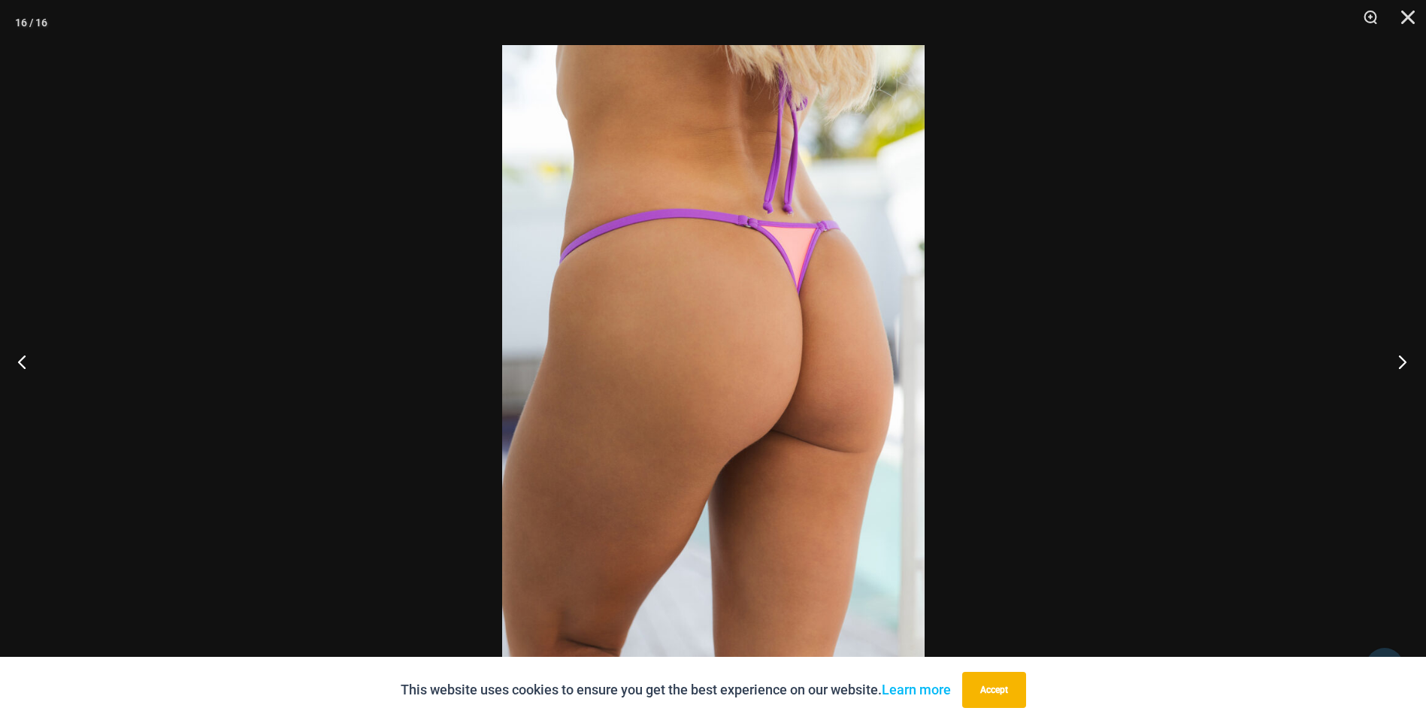
click at [1401, 365] on button "Next" at bounding box center [1398, 361] width 56 height 75
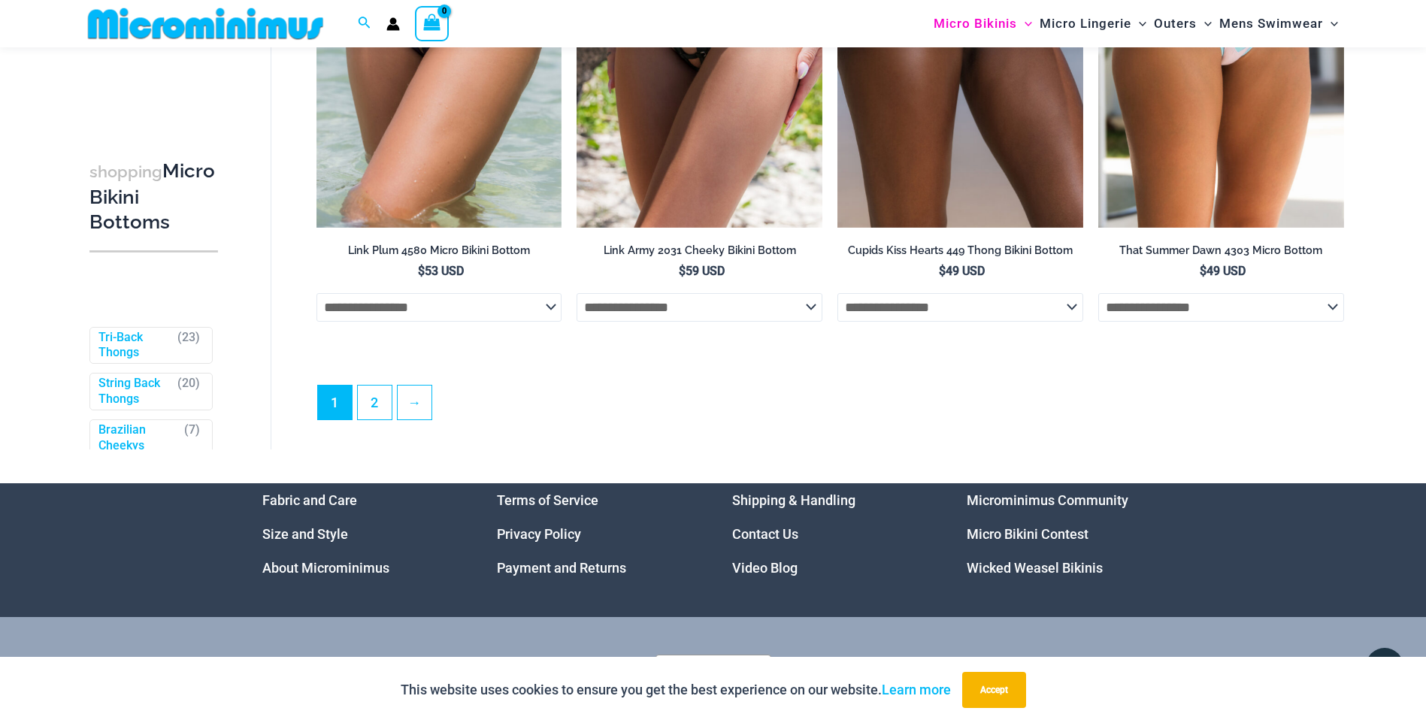
scroll to position [4706, 0]
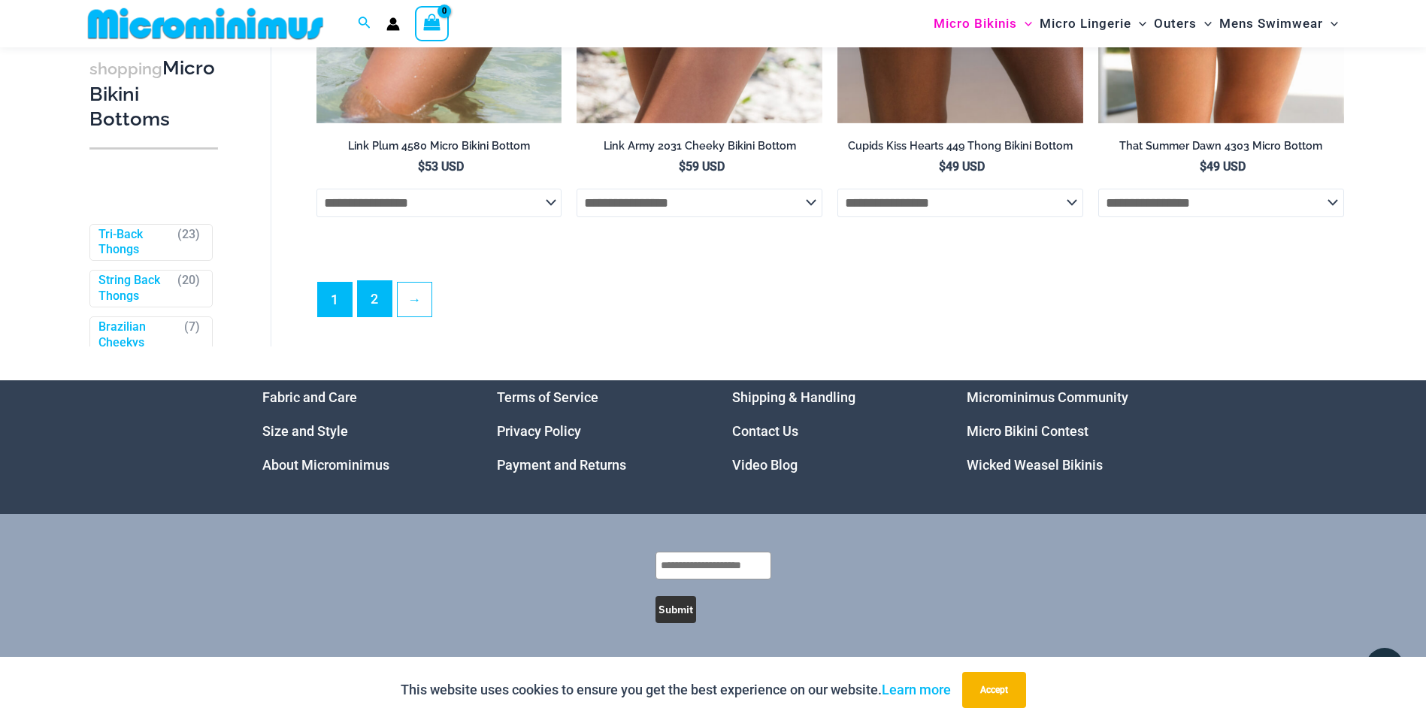
click at [373, 298] on link "2" at bounding box center [375, 298] width 34 height 35
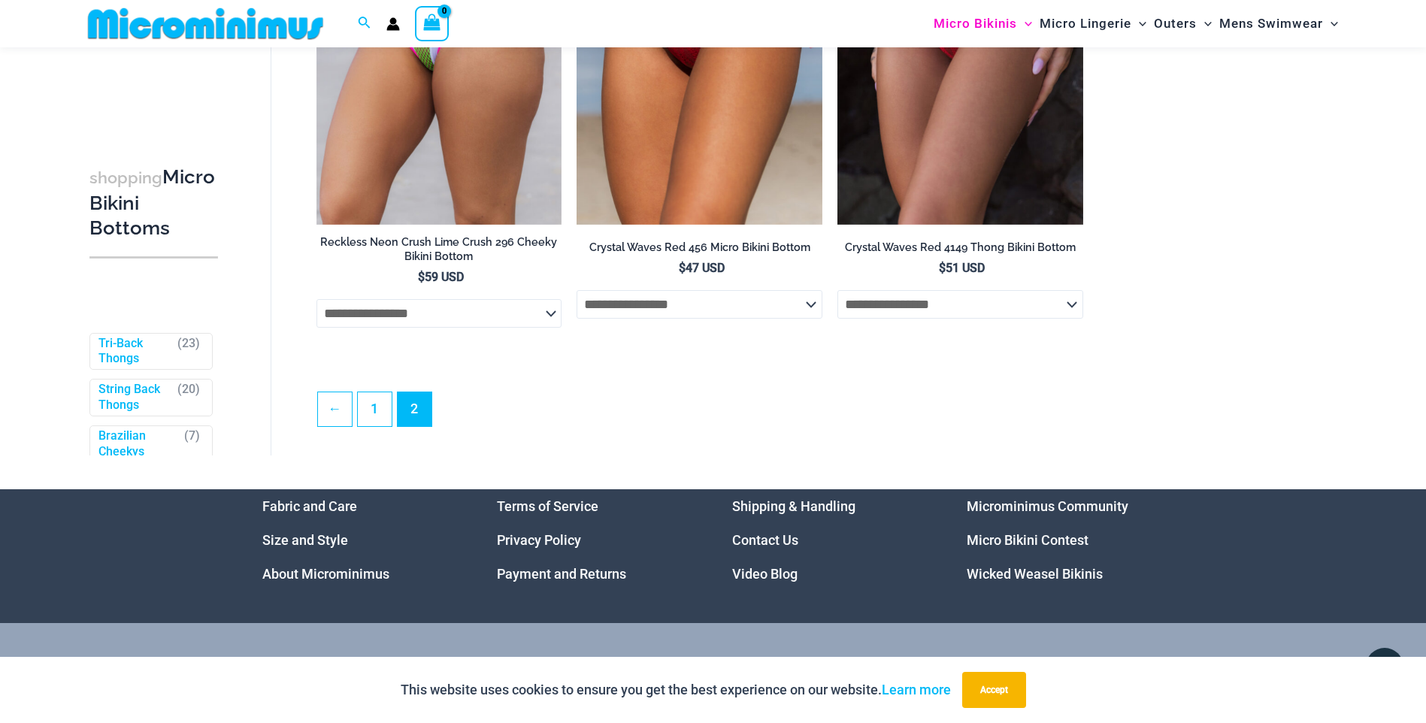
scroll to position [2321, 0]
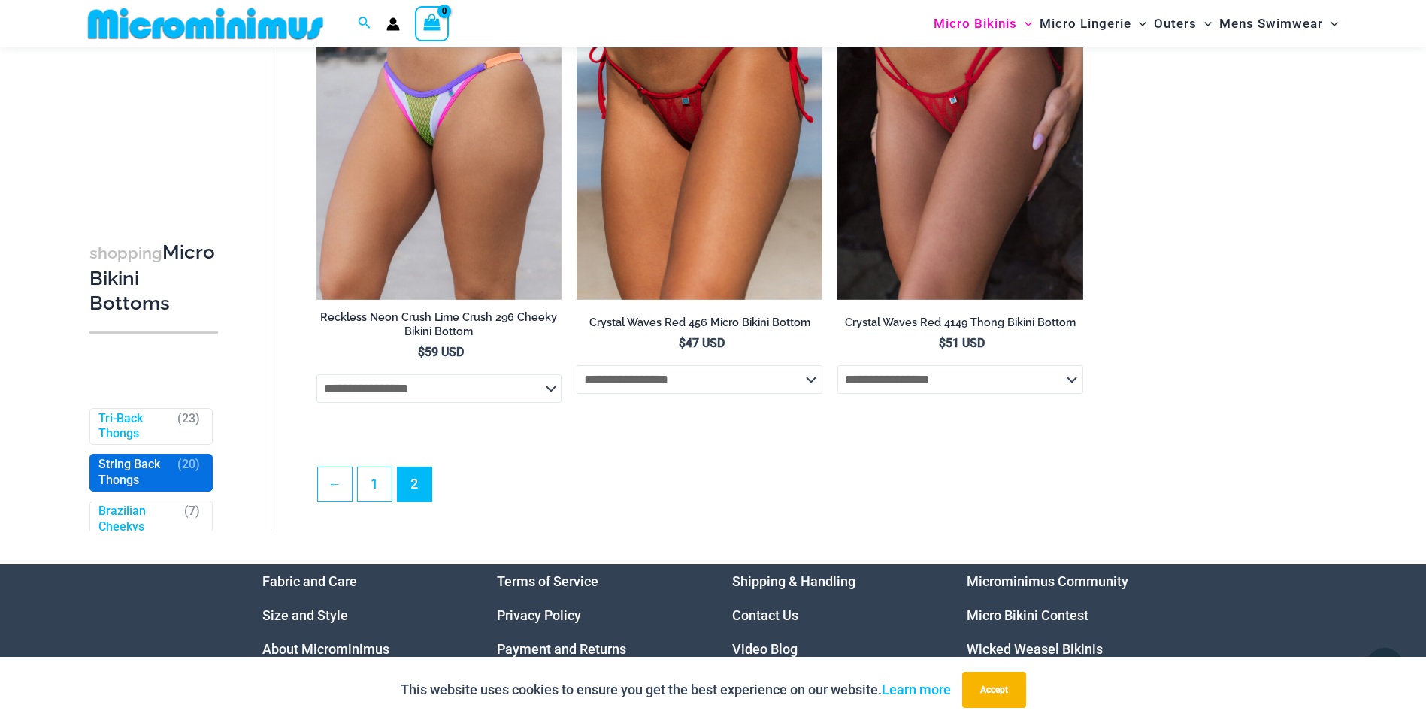
click at [118, 489] on link "String Back Thongs" at bounding box center [134, 473] width 72 height 32
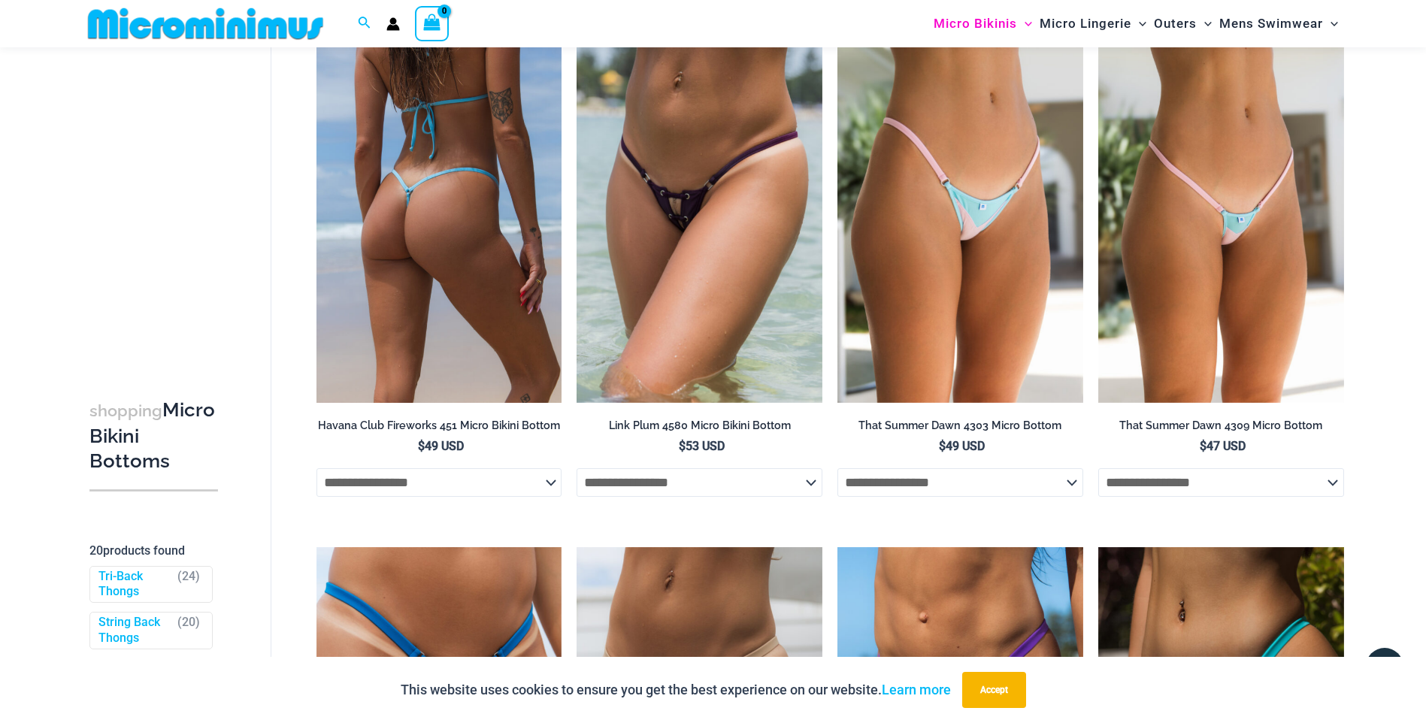
scroll to position [1700, 0]
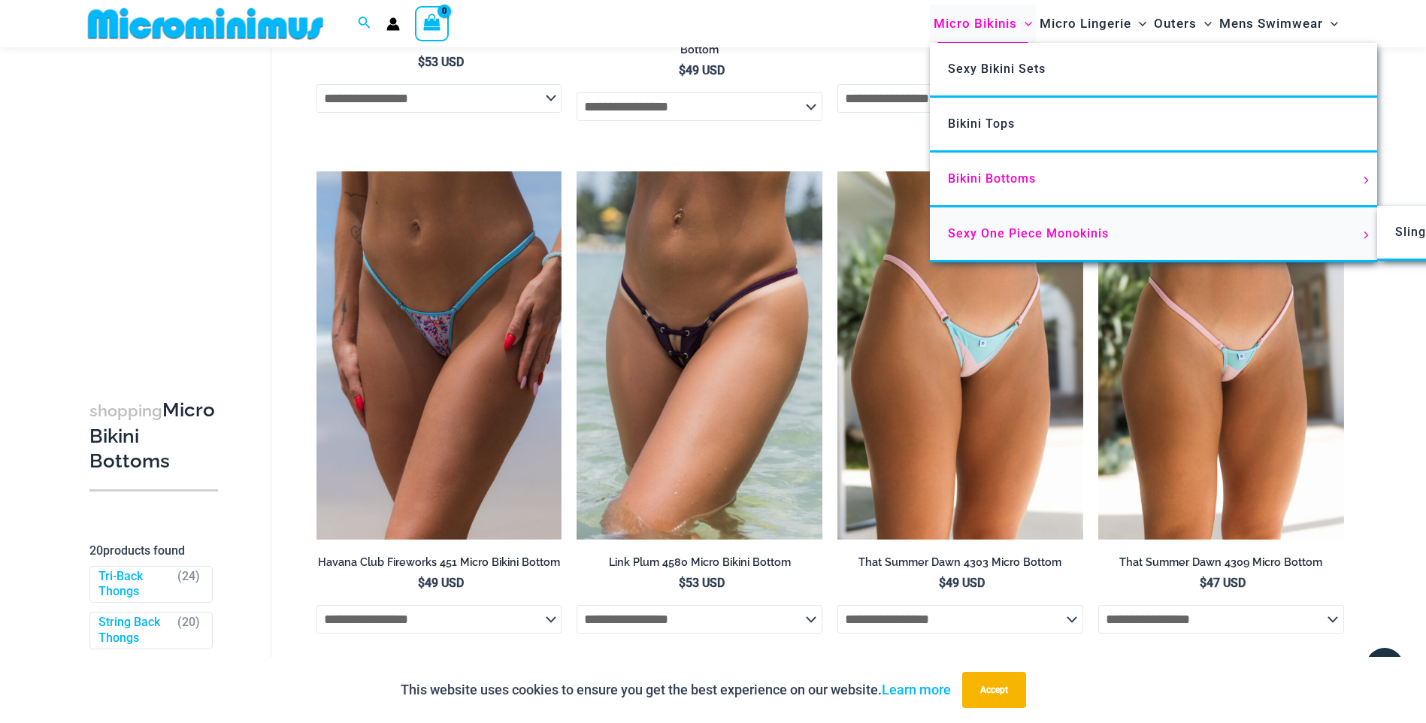
click at [1066, 244] on link "Sexy One Piece Monokinis" at bounding box center [1153, 235] width 447 height 55
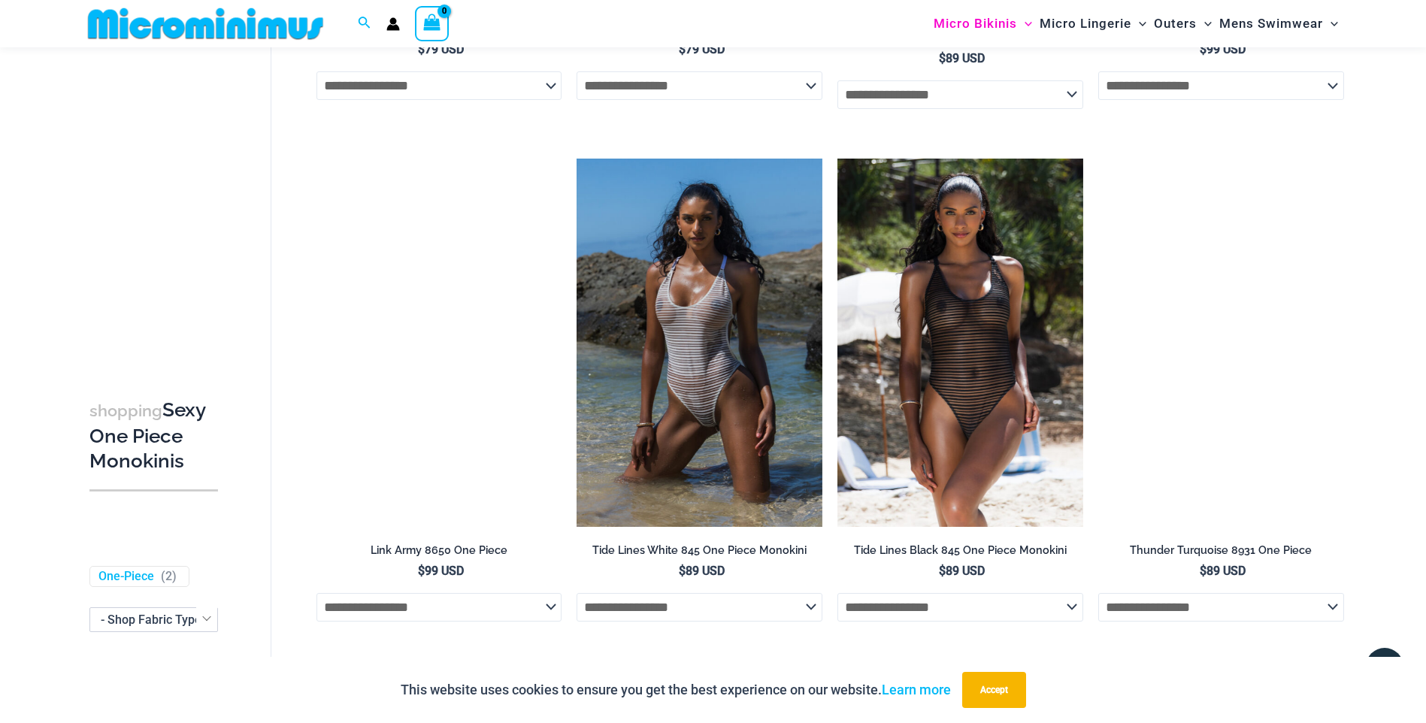
scroll to position [1566, 0]
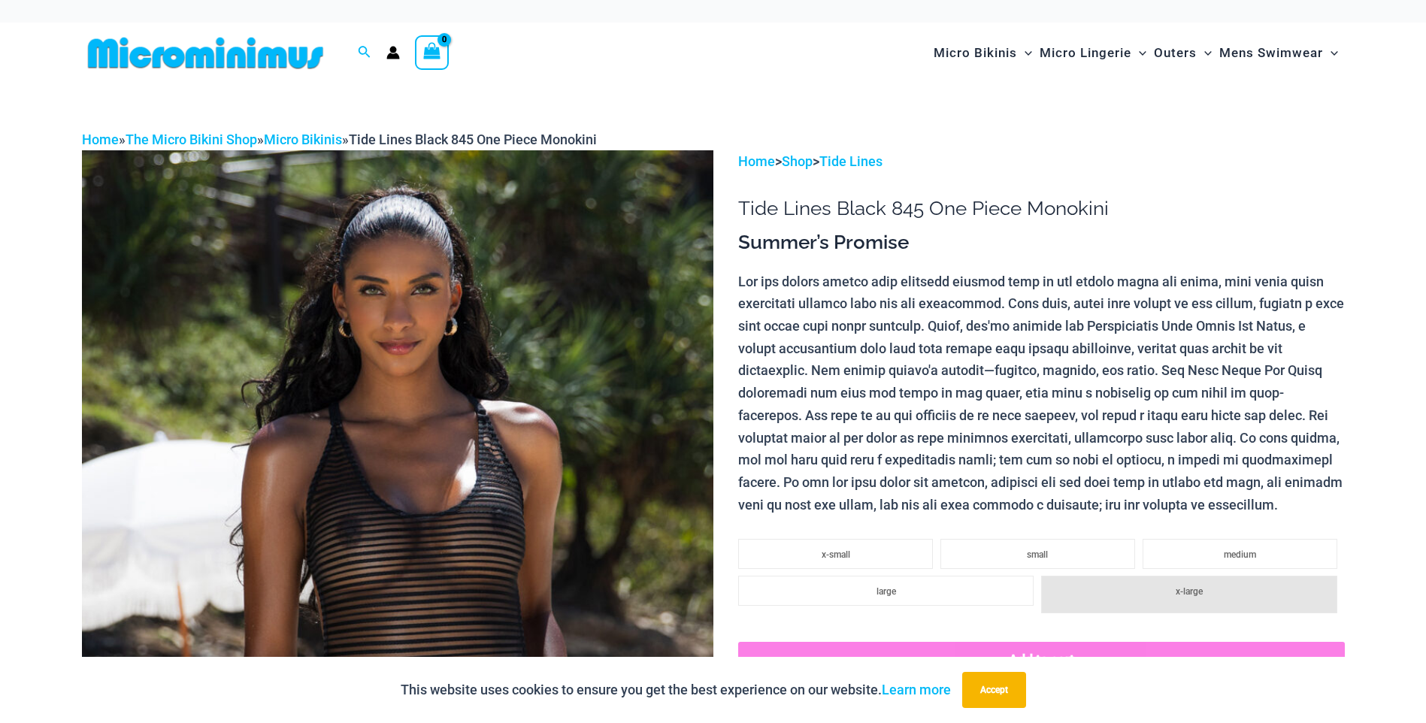
click at [439, 392] on img at bounding box center [398, 623] width 632 height 947
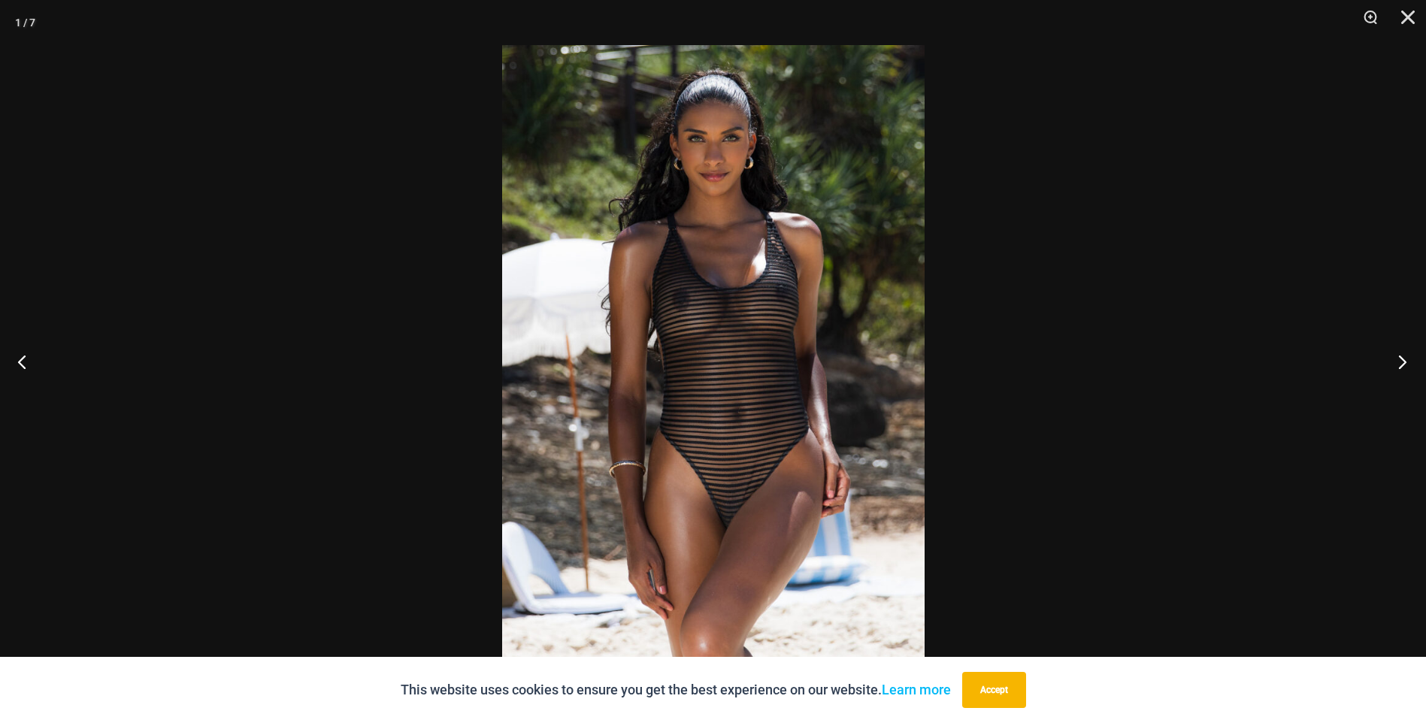
click at [1400, 365] on button "Next" at bounding box center [1398, 361] width 56 height 75
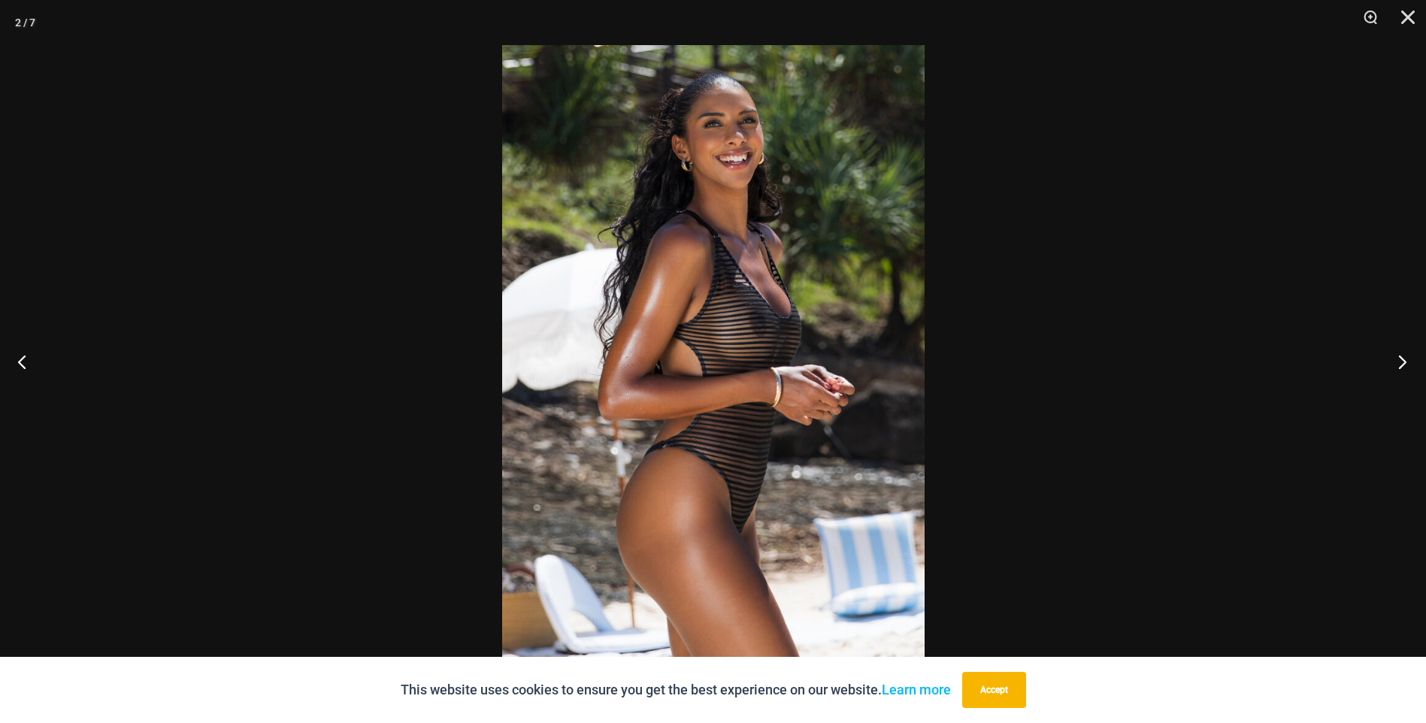
click at [1397, 363] on button "Next" at bounding box center [1398, 361] width 56 height 75
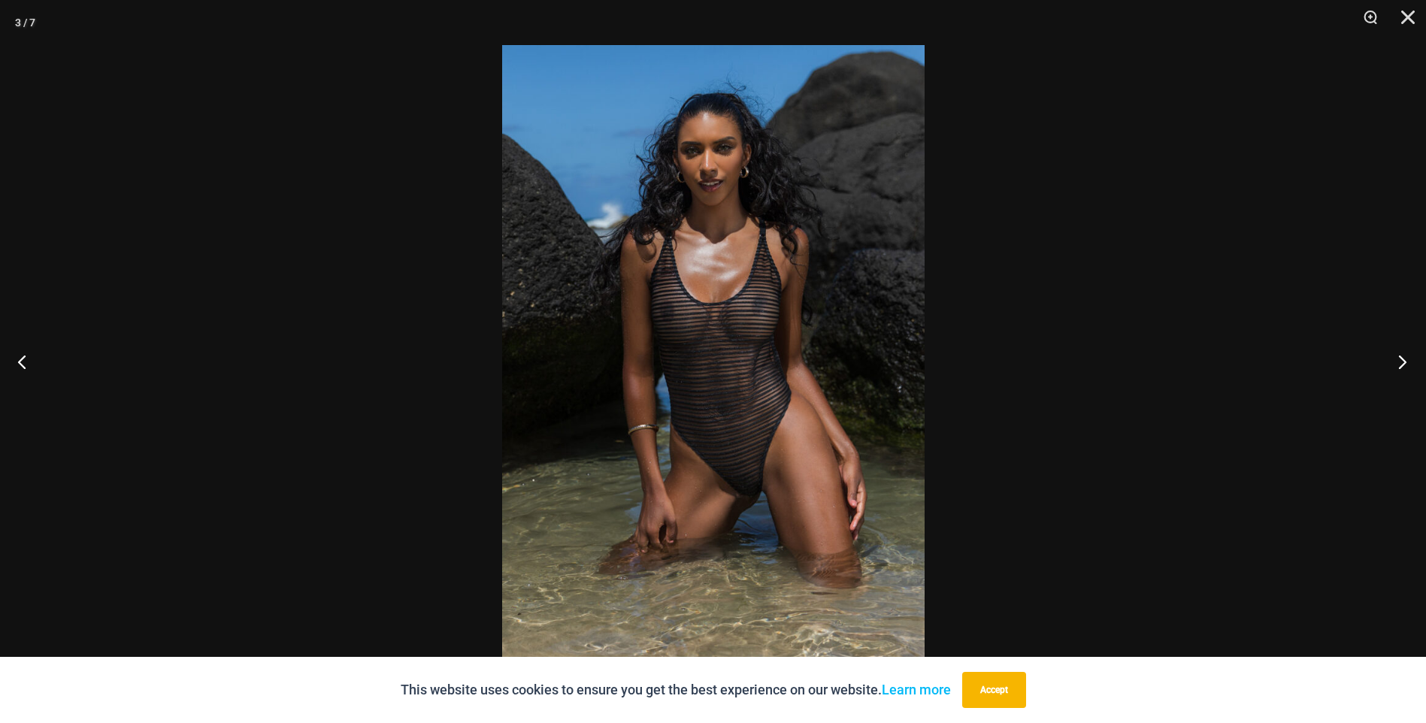
click at [1397, 363] on button "Next" at bounding box center [1398, 361] width 56 height 75
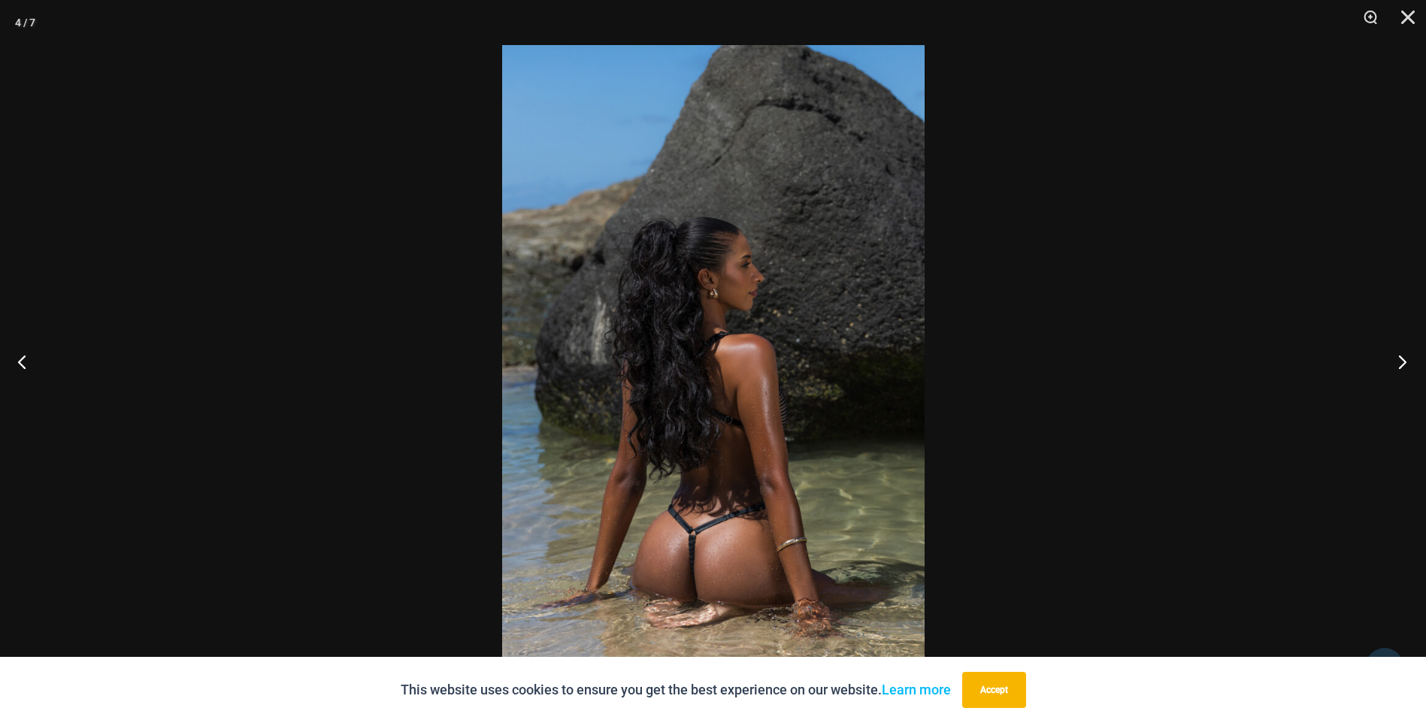
click at [1397, 363] on button "Next" at bounding box center [1398, 361] width 56 height 75
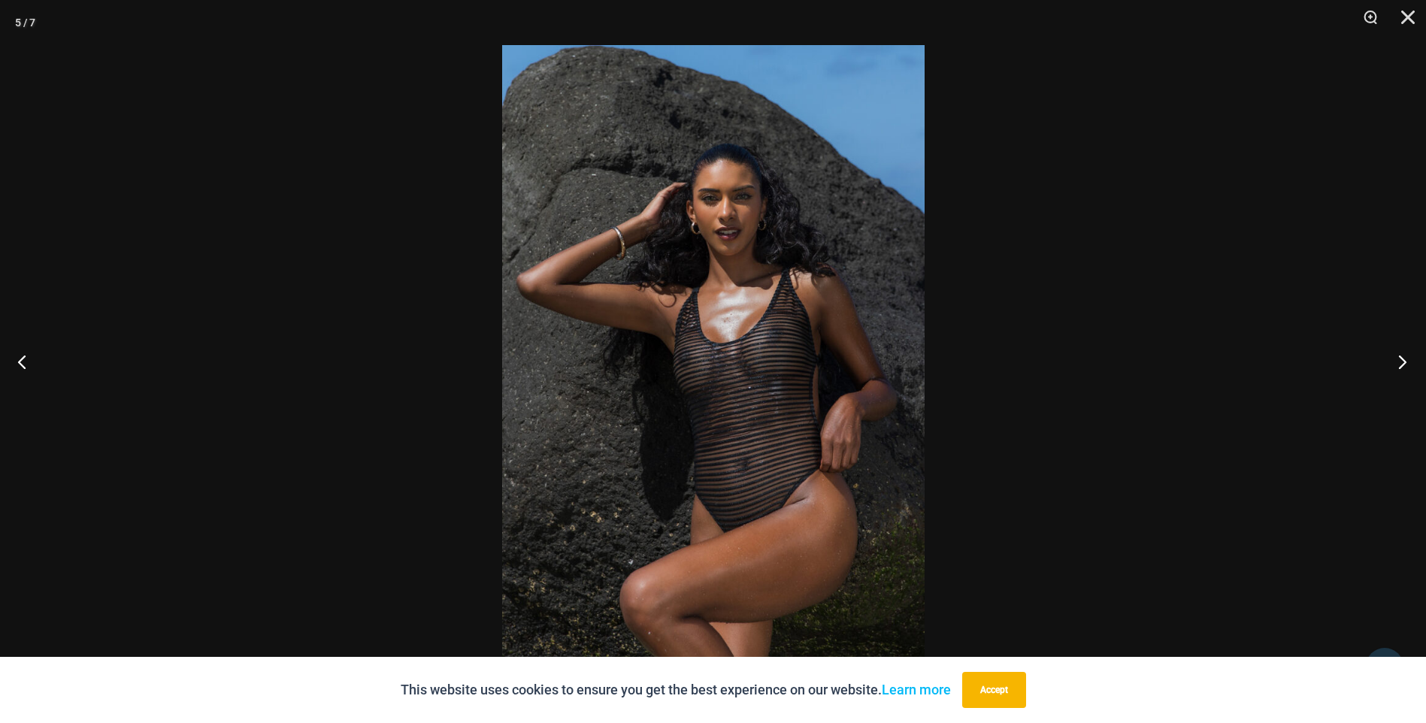
click at [1397, 363] on button "Next" at bounding box center [1398, 361] width 56 height 75
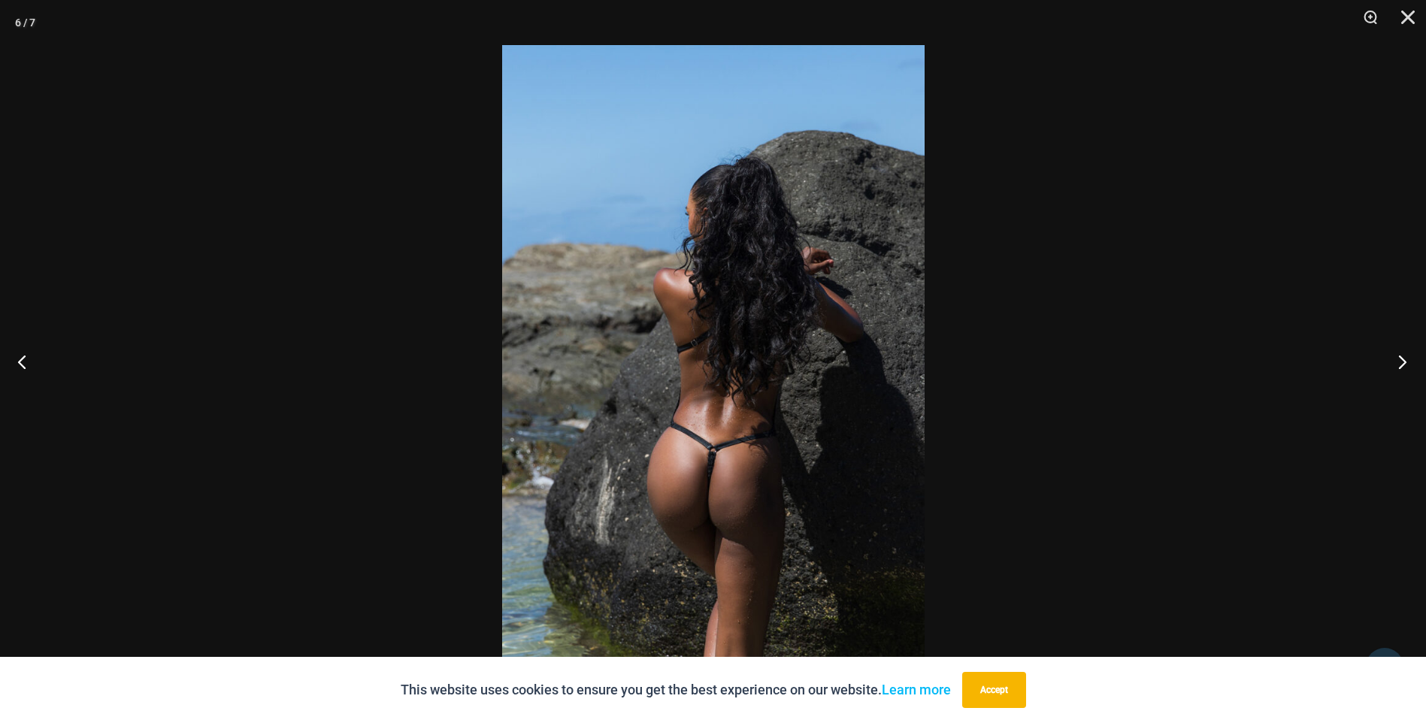
click at [1397, 363] on button "Next" at bounding box center [1398, 361] width 56 height 75
